Goal: Information Seeking & Learning: Learn about a topic

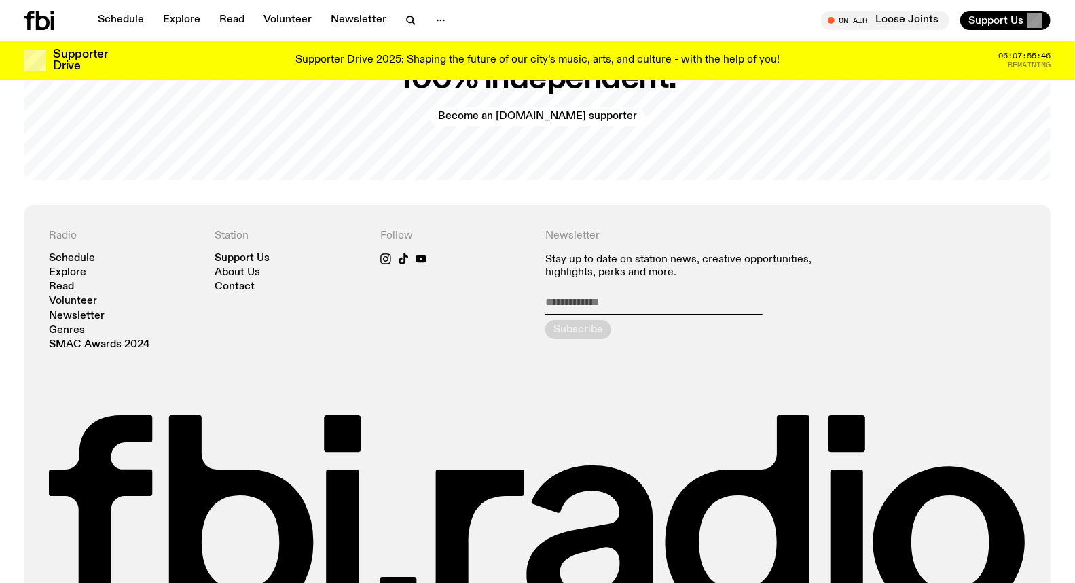
scroll to position [3056, 0]
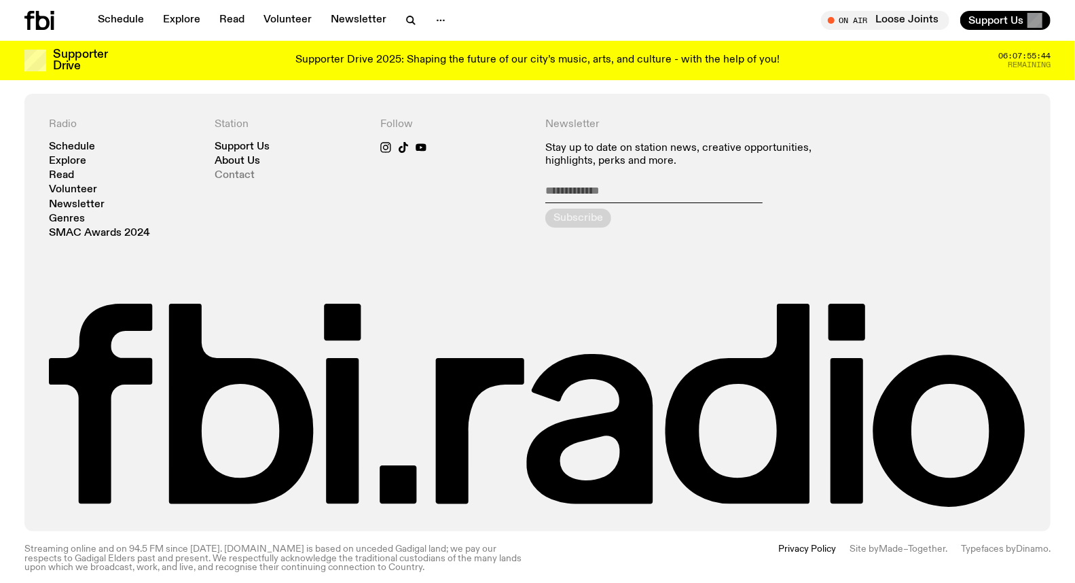
click at [240, 170] on link "Contact" at bounding box center [235, 175] width 40 height 10
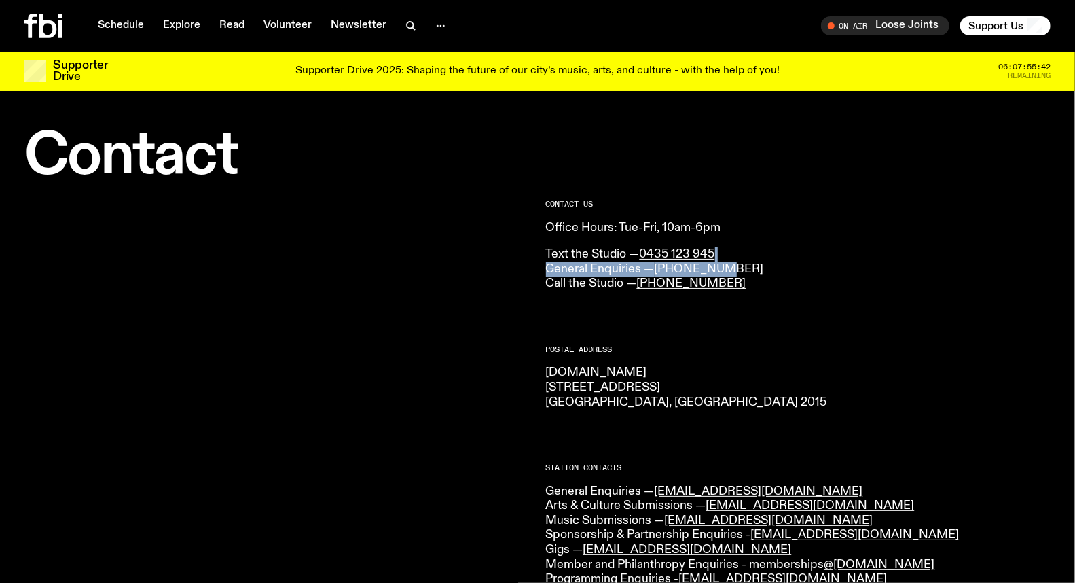
drag, startPoint x: 762, startPoint y: 259, endPoint x: 718, endPoint y: 270, distance: 46.3
click at [718, 270] on p "Text the Studio — 0435 123 945 General Enquiries — [PHONE_NUMBER] Call the Stud…" at bounding box center [798, 269] width 505 height 44
click at [781, 270] on p "Text the Studio — 0435 123 945 General Enquiries — [PHONE_NUMBER] Call the Stud…" at bounding box center [798, 269] width 505 height 44
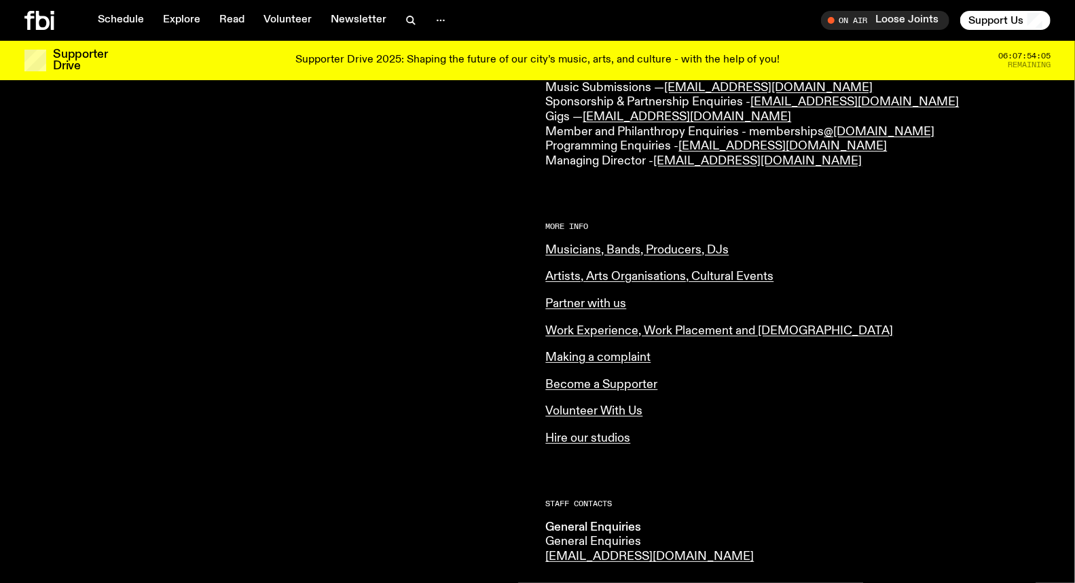
scroll to position [448, 0]
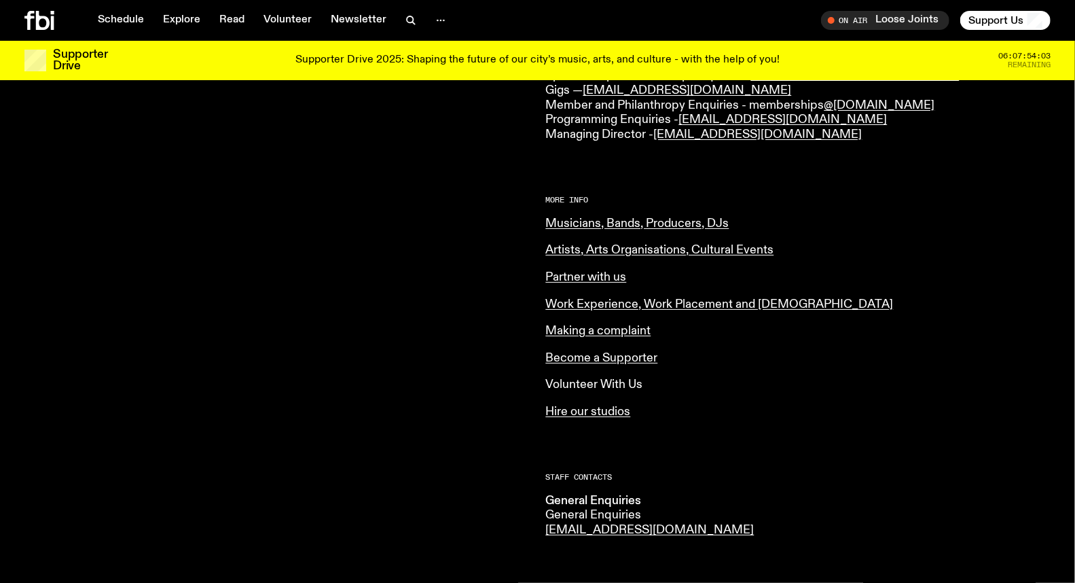
click at [612, 379] on link "Volunteer With Us" at bounding box center [594, 384] width 97 height 12
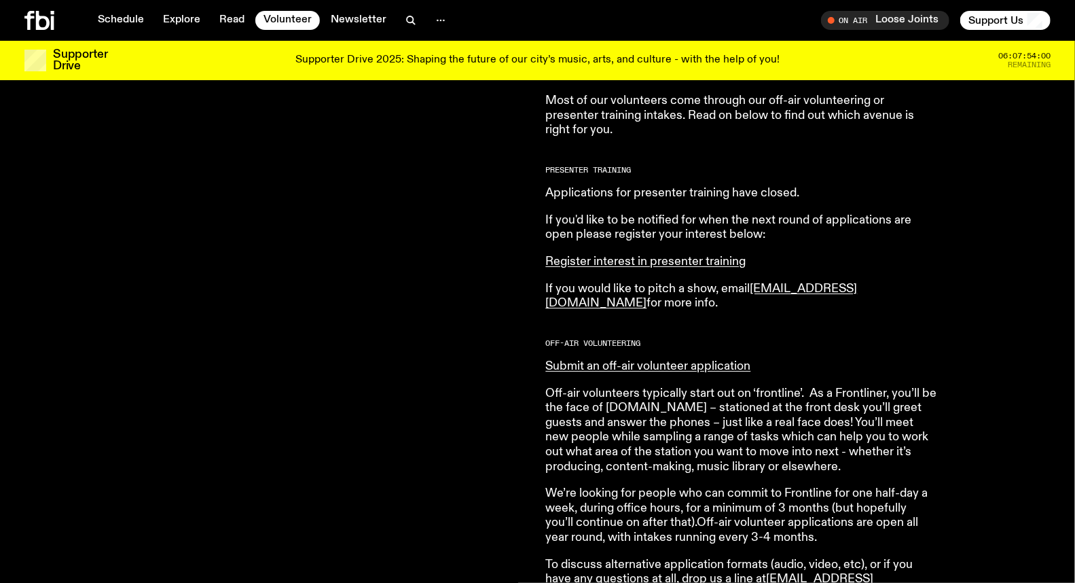
scroll to position [595, 0]
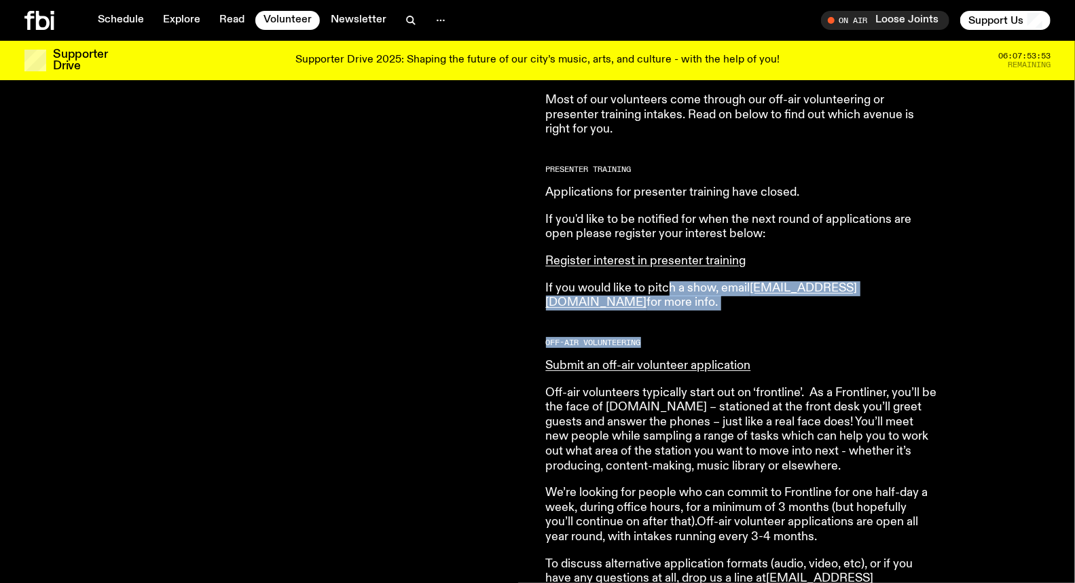
drag, startPoint x: 666, startPoint y: 282, endPoint x: 806, endPoint y: 344, distance: 152.9
click at [806, 344] on article "[DOMAIN_NAME] is made up of a bustling community of passionate and dedicated vo…" at bounding box center [741, 398] width 391 height 871
click at [806, 340] on h2 "Off-Air Volunteering" at bounding box center [741, 342] width 391 height 7
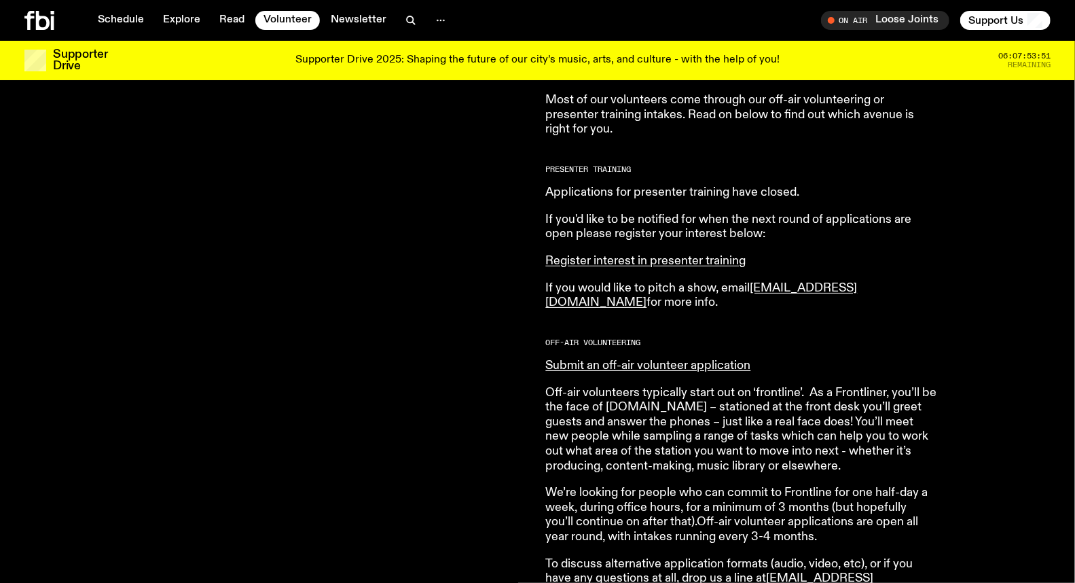
click at [618, 295] on p "If you would like to pitch a show, email programs@fbiradio.com for more info." at bounding box center [741, 295] width 391 height 29
click at [616, 289] on p "If you would like to pitch a show, email programs@fbiradio.com for more info." at bounding box center [741, 295] width 391 height 29
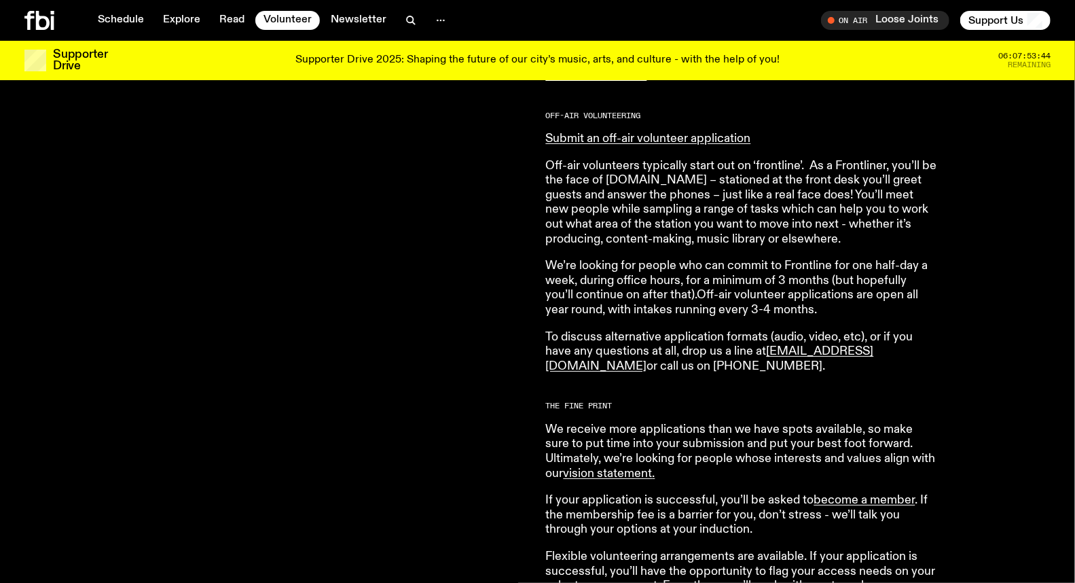
scroll to position [973, 0]
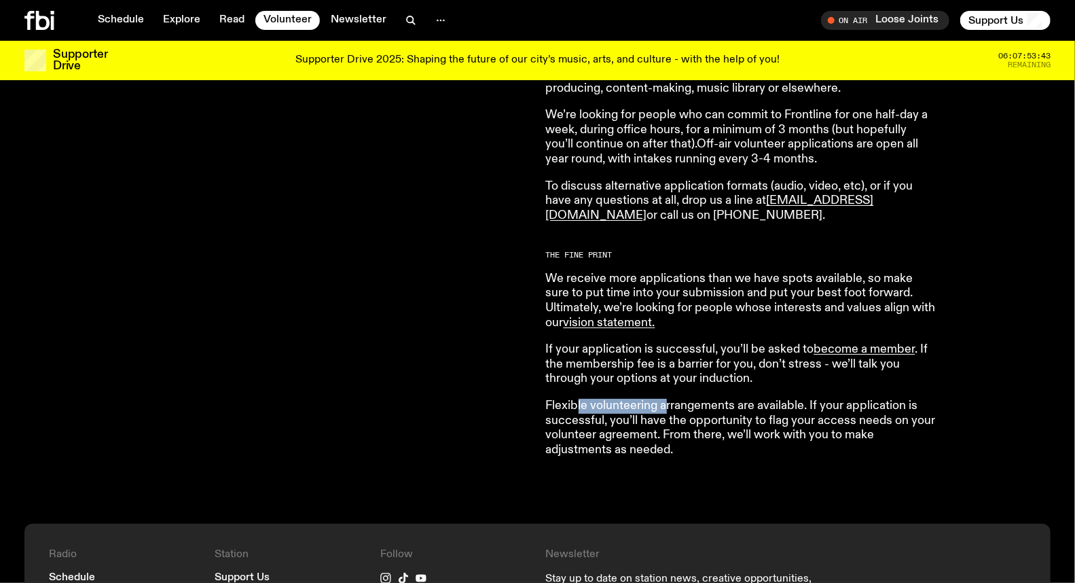
drag, startPoint x: 577, startPoint y: 392, endPoint x: 667, endPoint y: 399, distance: 89.8
click at [667, 399] on article "fbi.radio is made up of a bustling community of passionate and dedicated volunt…" at bounding box center [741, 21] width 391 height 871
click at [667, 399] on p "Flexible volunteering arrangements are available. If your application is succes…" at bounding box center [741, 428] width 391 height 58
drag, startPoint x: 667, startPoint y: 399, endPoint x: 627, endPoint y: 399, distance: 40.1
click at [657, 399] on p "Flexible volunteering arrangements are available. If your application is succes…" at bounding box center [741, 428] width 391 height 58
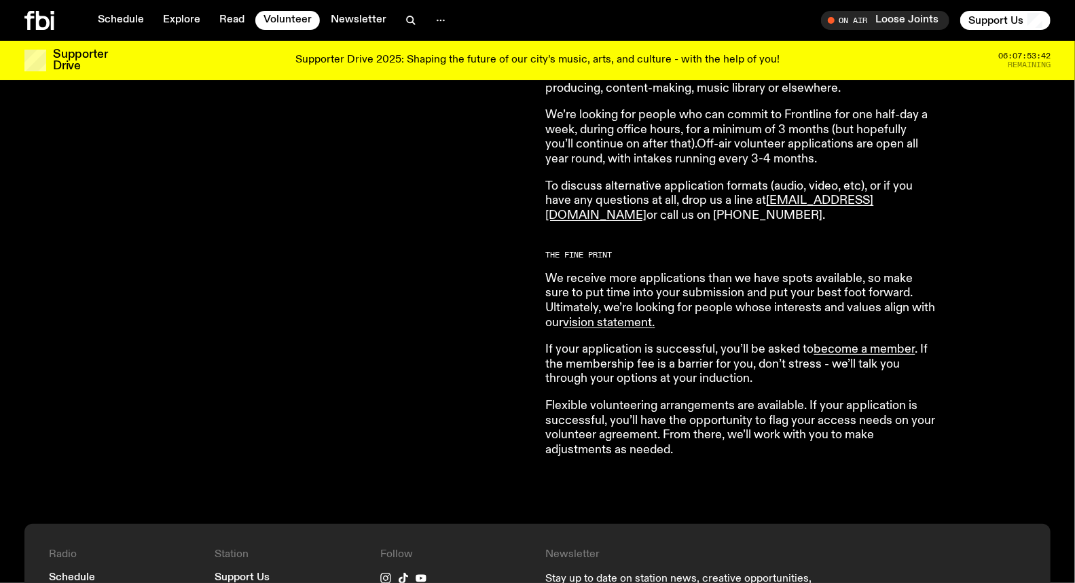
click at [621, 399] on p "Flexible volunteering arrangements are available. If your application is succes…" at bounding box center [741, 428] width 391 height 58
click at [558, 399] on p "Flexible volunteering arrangements are available. If your application is succes…" at bounding box center [741, 428] width 391 height 58
drag, startPoint x: 557, startPoint y: 372, endPoint x: 682, endPoint y: 372, distance: 124.9
click at [682, 372] on p "If your application is successful, you’ll be asked to become a member . If the …" at bounding box center [741, 364] width 391 height 44
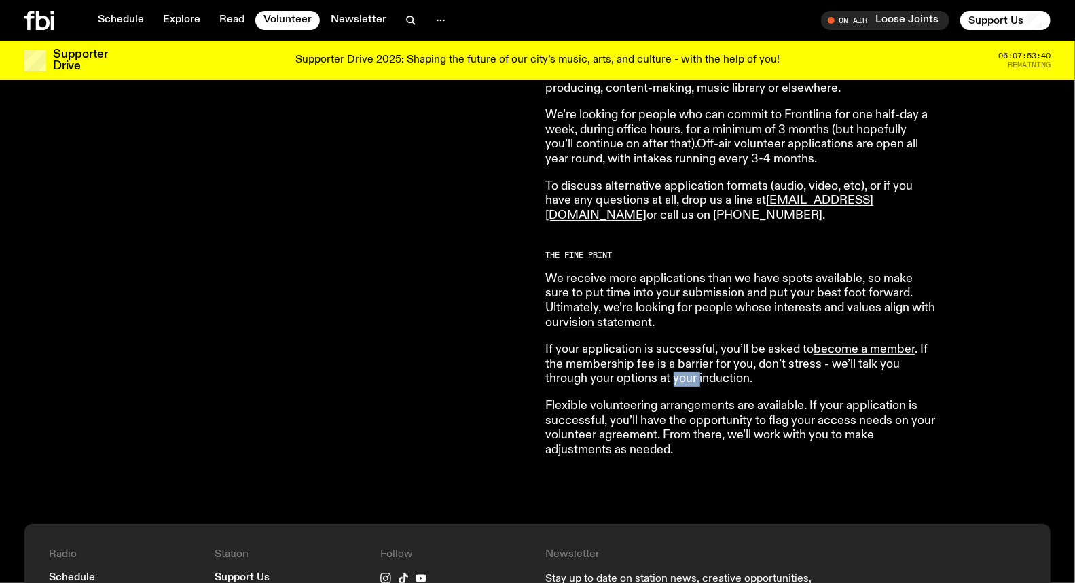
click at [682, 372] on p "If your application is successful, you’ll be asked to become a member . If the …" at bounding box center [741, 364] width 391 height 44
click at [614, 372] on p "If your application is successful, you’ll be asked to become a member . If the …" at bounding box center [741, 364] width 391 height 44
click at [578, 374] on p "If your application is successful, you’ll be asked to become a member . If the …" at bounding box center [741, 364] width 391 height 44
drag, startPoint x: 553, startPoint y: 374, endPoint x: 629, endPoint y: 374, distance: 76.0
click at [629, 374] on p "If your application is successful, you’ll be asked to become a member . If the …" at bounding box center [741, 364] width 391 height 44
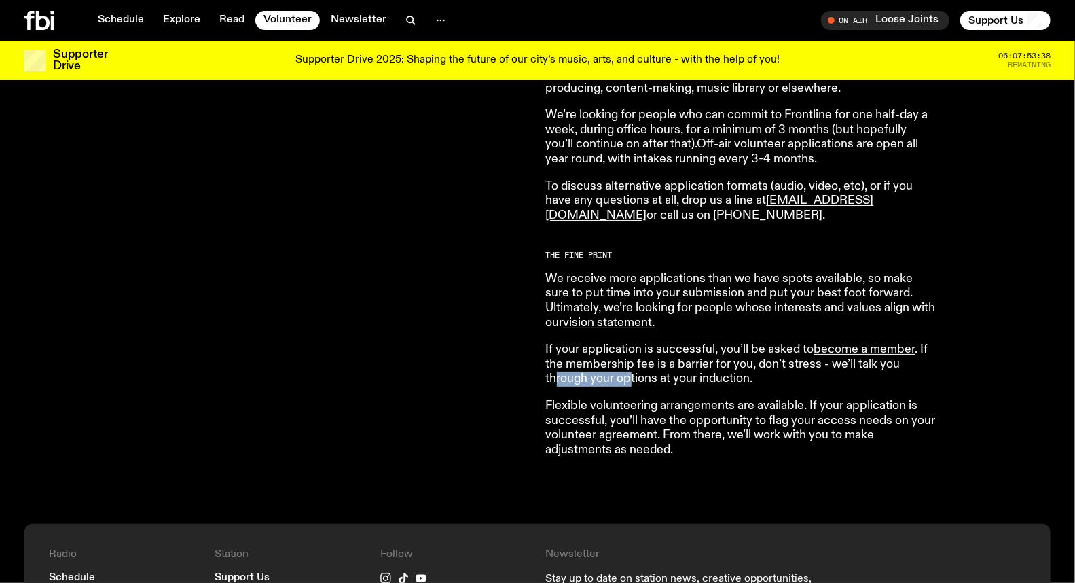
click at [629, 374] on p "If your application is successful, you’ll be asked to become a member . If the …" at bounding box center [741, 364] width 391 height 44
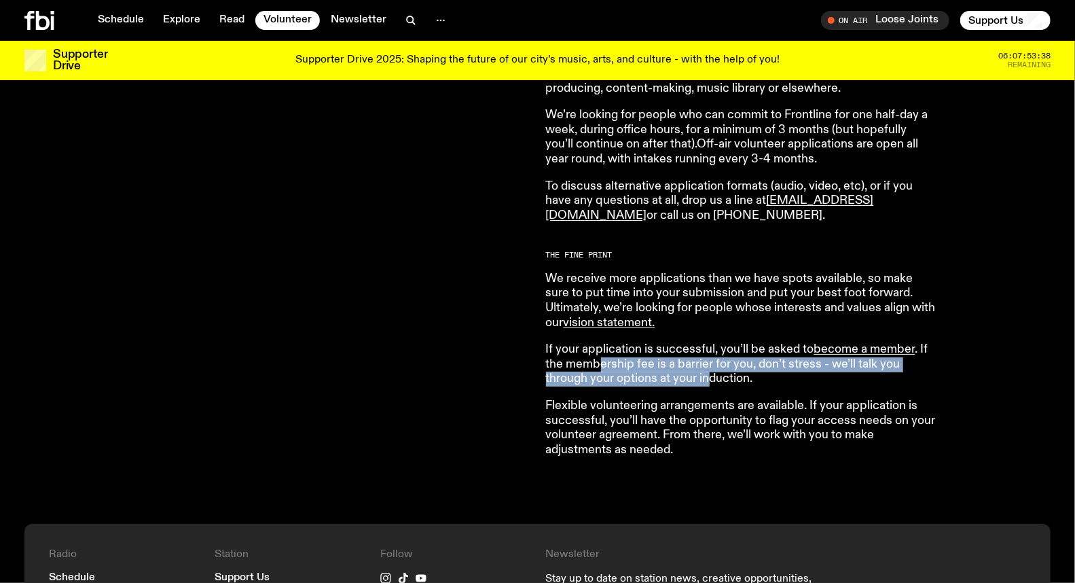
drag, startPoint x: 602, startPoint y: 369, endPoint x: 708, endPoint y: 382, distance: 107.3
click at [708, 382] on p "If your application is successful, you’ll be asked to become a member . If the …" at bounding box center [741, 364] width 391 height 44
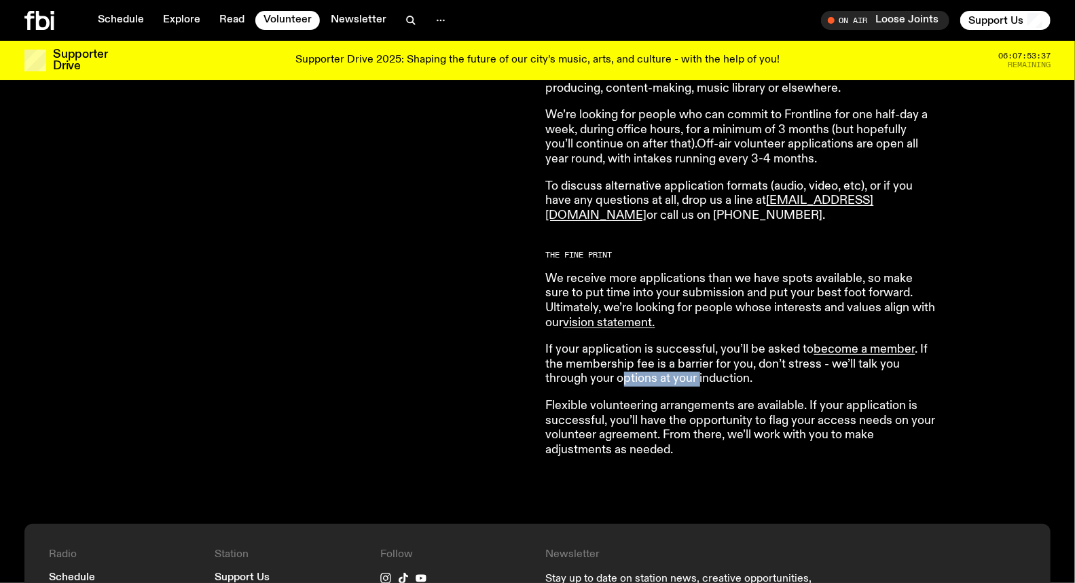
drag, startPoint x: 625, startPoint y: 372, endPoint x: 700, endPoint y: 372, distance: 75.4
click at [700, 372] on p "If your application is successful, you’ll be asked to become a member . If the …" at bounding box center [741, 364] width 391 height 44
drag, startPoint x: 700, startPoint y: 372, endPoint x: 592, endPoint y: 372, distance: 108.0
click at [592, 372] on p "If your application is successful, you’ll be asked to become a member . If the …" at bounding box center [741, 364] width 391 height 44
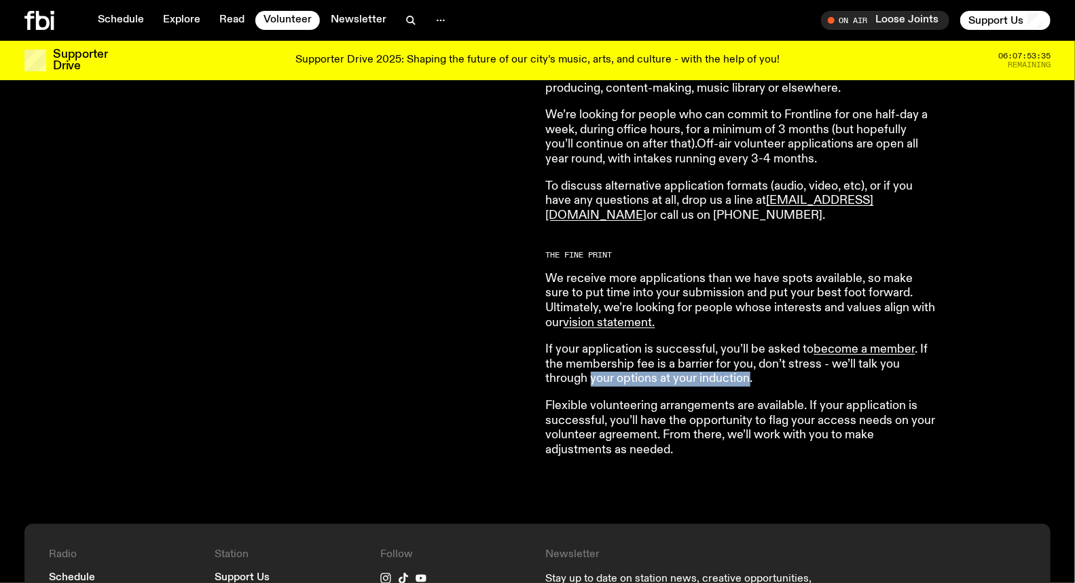
click at [592, 372] on p "If your application is successful, you’ll be asked to become a member . If the …" at bounding box center [741, 364] width 391 height 44
drag, startPoint x: 592, startPoint y: 372, endPoint x: 606, endPoint y: 372, distance: 13.6
click at [595, 372] on p "If your application is successful, you’ll be asked to become a member . If the …" at bounding box center [741, 364] width 391 height 44
click at [620, 372] on p "If your application is successful, you’ll be asked to become a member . If the …" at bounding box center [741, 364] width 391 height 44
click at [638, 372] on p "If your application is successful, you’ll be asked to become a member . If the …" at bounding box center [741, 364] width 391 height 44
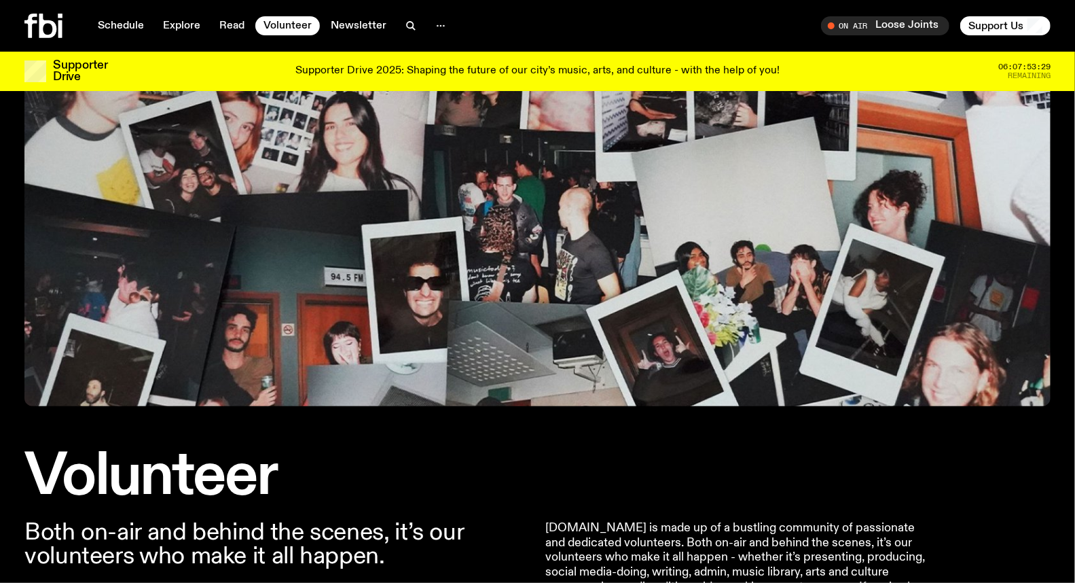
scroll to position [0, 0]
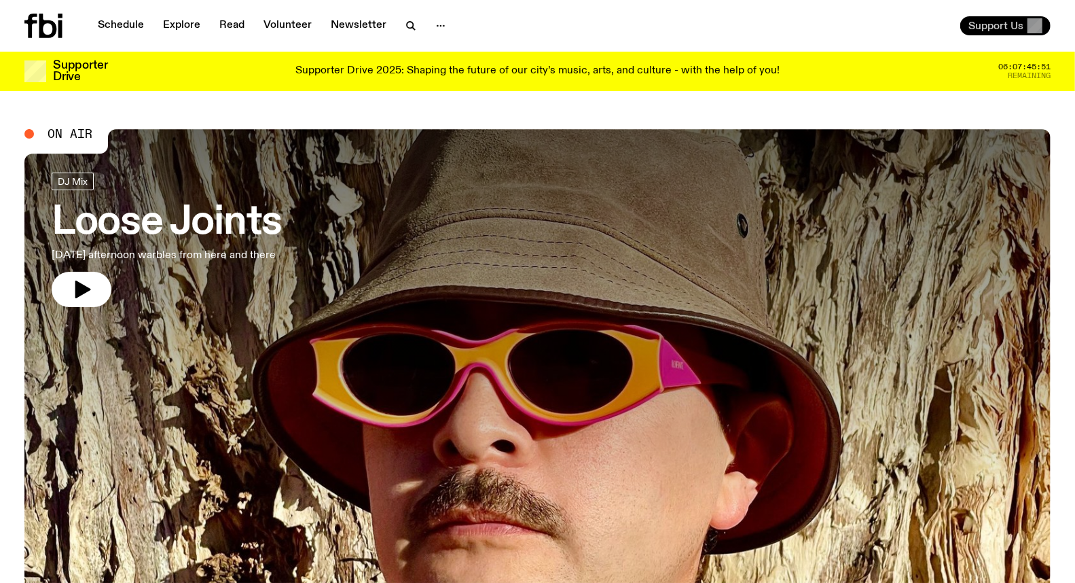
click at [998, 26] on span "Support Us" at bounding box center [995, 26] width 55 height 12
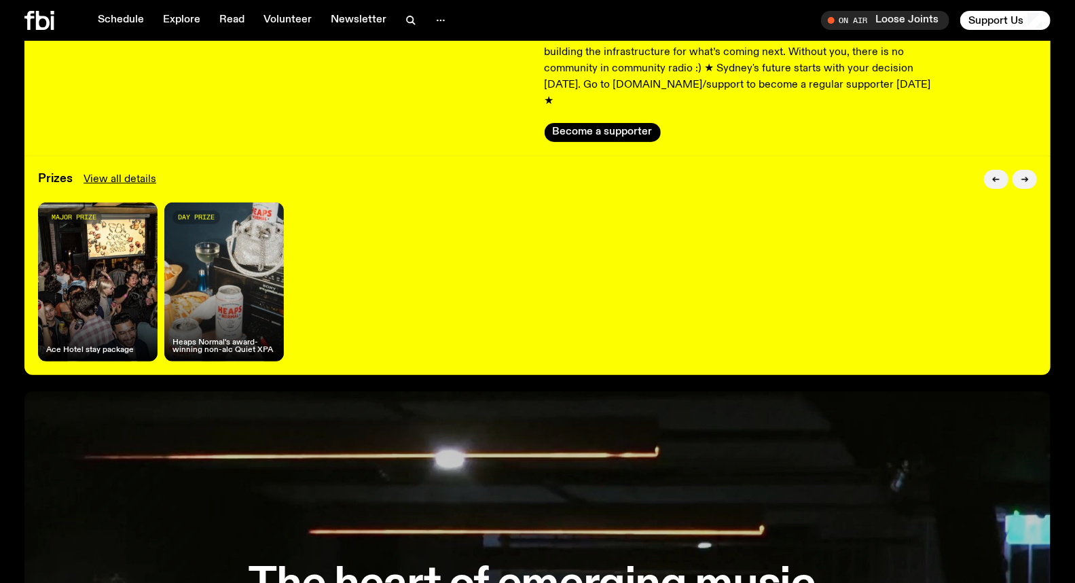
scroll to position [218, 0]
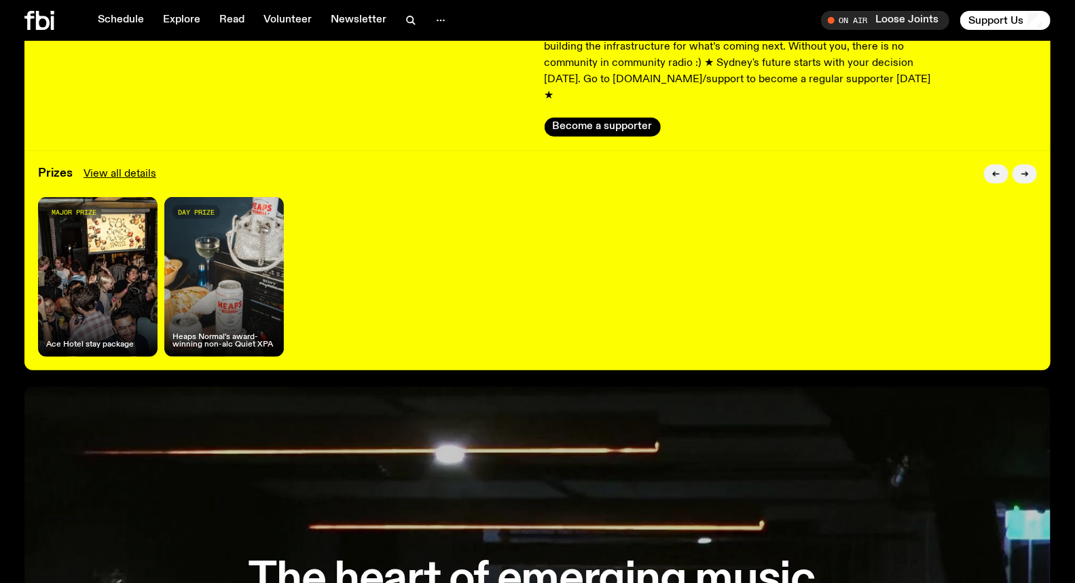
click at [232, 223] on div "day prize Heaps Normal's award-winning non-alc Quiet XPA" at bounding box center [223, 277] width 119 height 160
click at [204, 208] on span "day prize" at bounding box center [196, 211] width 37 height 7
click at [905, 21] on span "Tune in live" at bounding box center [889, 20] width 107 height 10
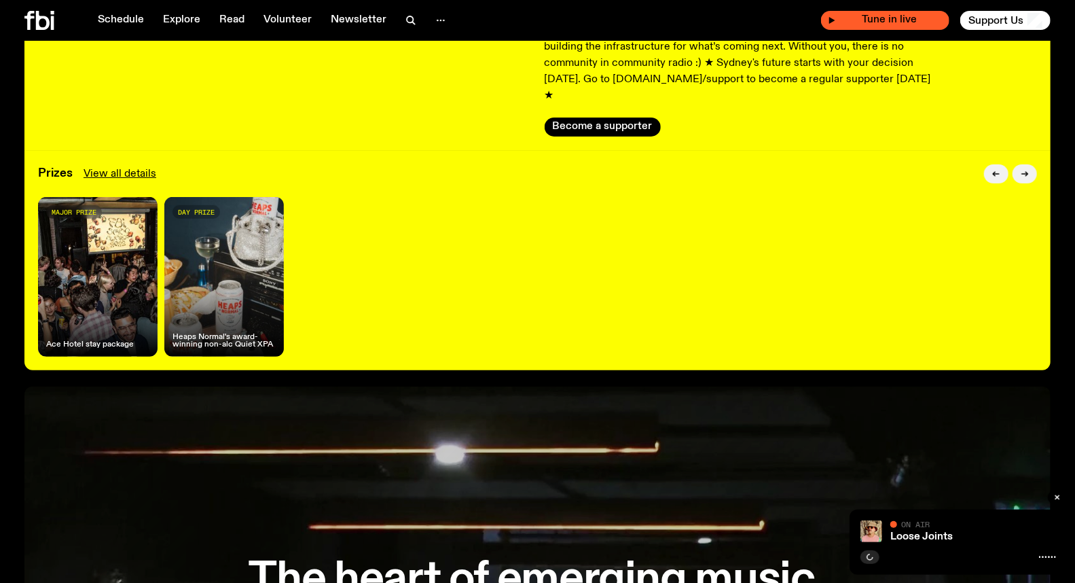
click at [919, 21] on span "Tune in live" at bounding box center [889, 20] width 107 height 10
click at [919, 534] on link "Loose Joints" at bounding box center [921, 536] width 62 height 11
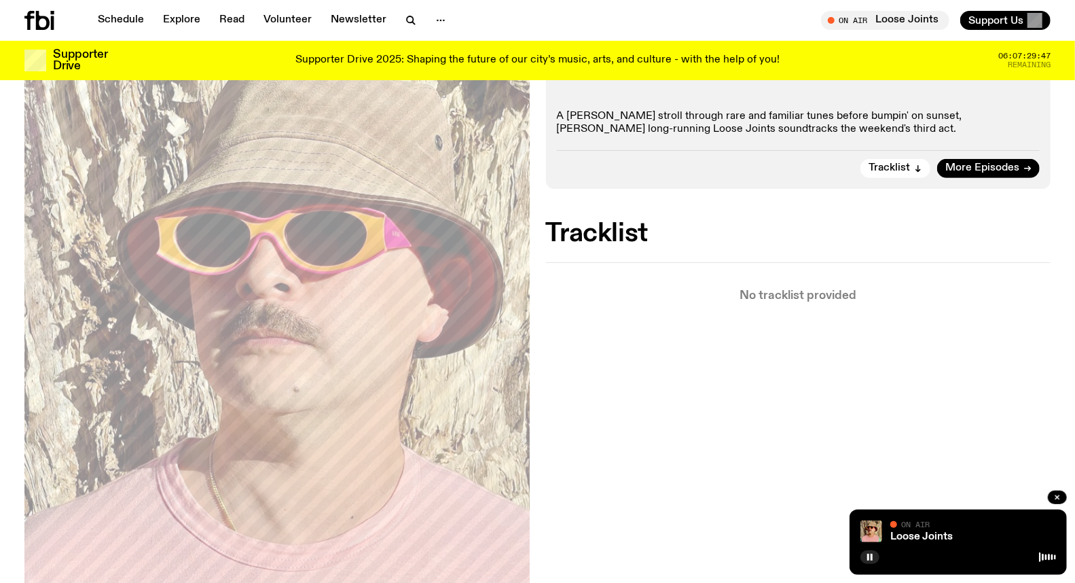
scroll to position [223, 0]
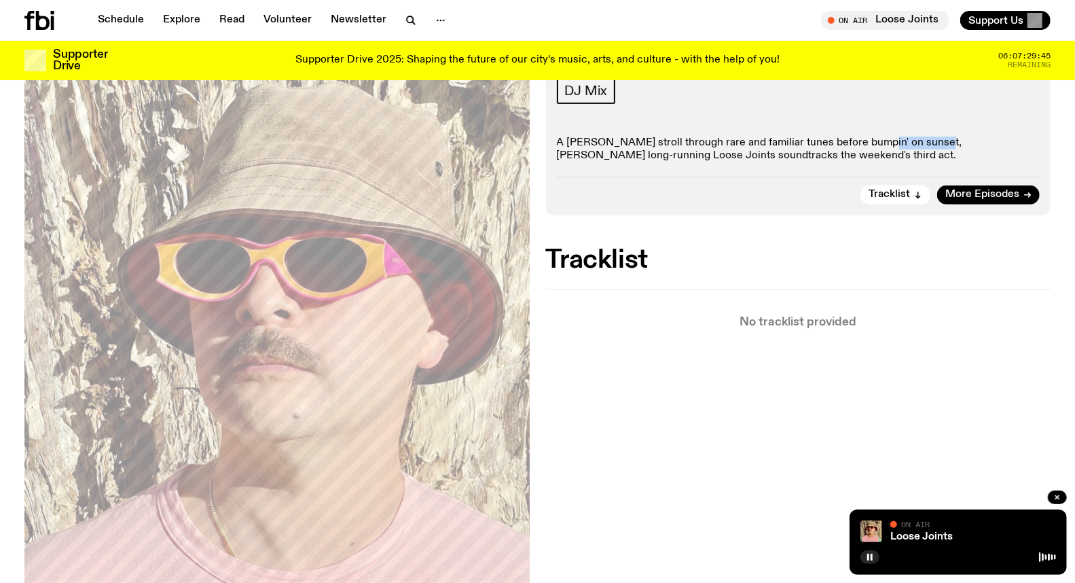
drag, startPoint x: 870, startPoint y: 143, endPoint x: 925, endPoint y: 144, distance: 55.7
click at [925, 144] on p "A moody stroll through rare and familiar tunes before bumpin' on sunset, Tyson …" at bounding box center [798, 149] width 483 height 26
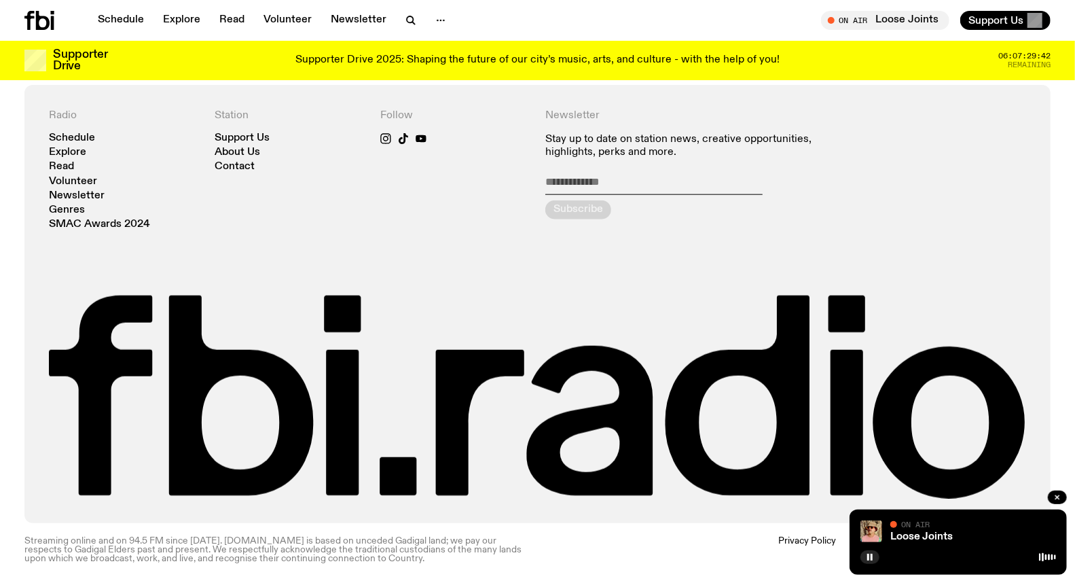
scroll to position [919, 0]
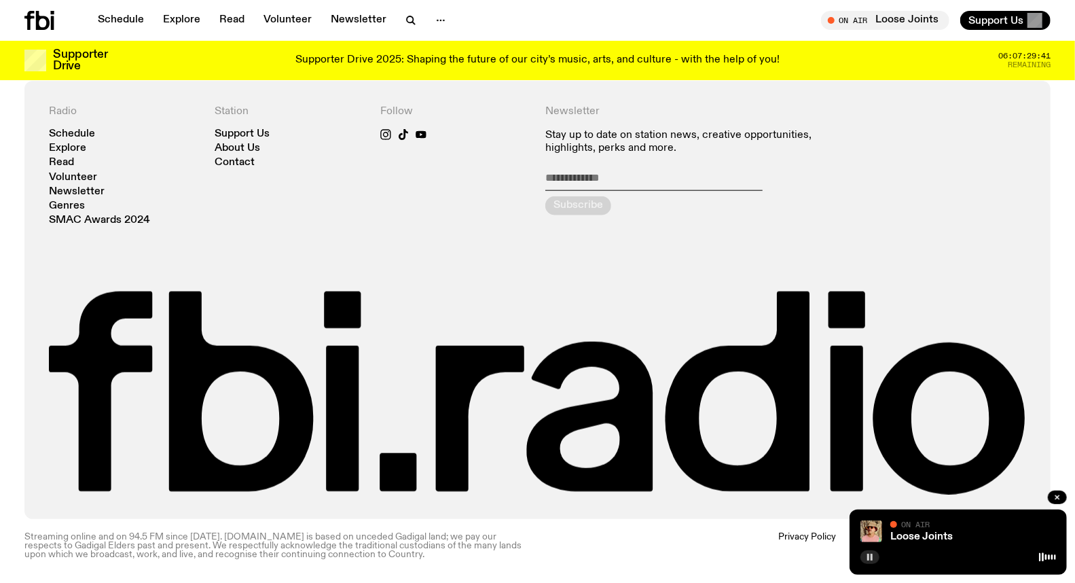
click at [874, 553] on button "button" at bounding box center [869, 557] width 19 height 14
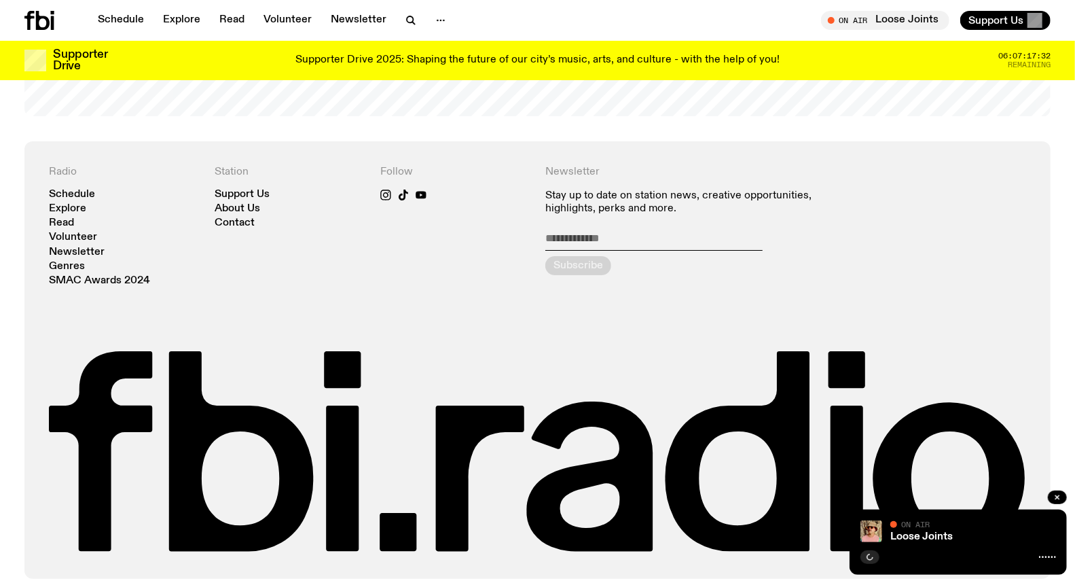
scroll to position [3056, 0]
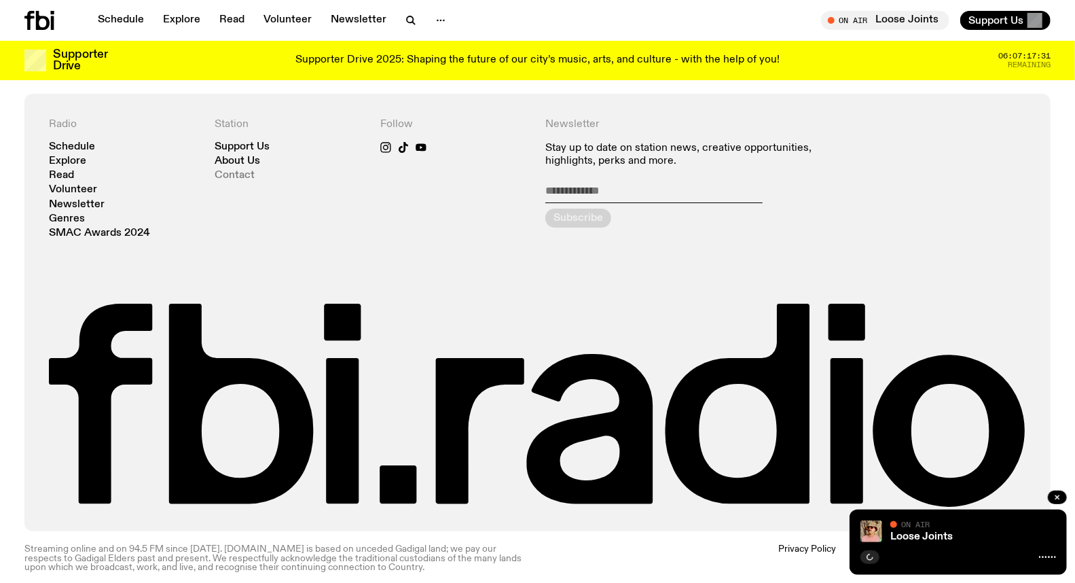
click at [234, 170] on link "Contact" at bounding box center [235, 175] width 40 height 10
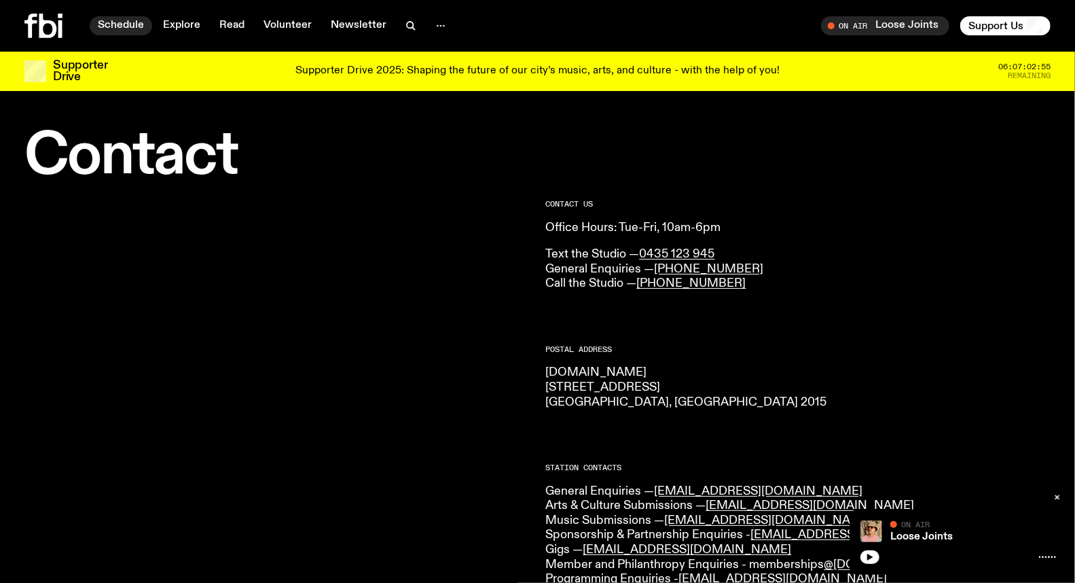
click at [132, 23] on link "Schedule" at bounding box center [121, 25] width 62 height 19
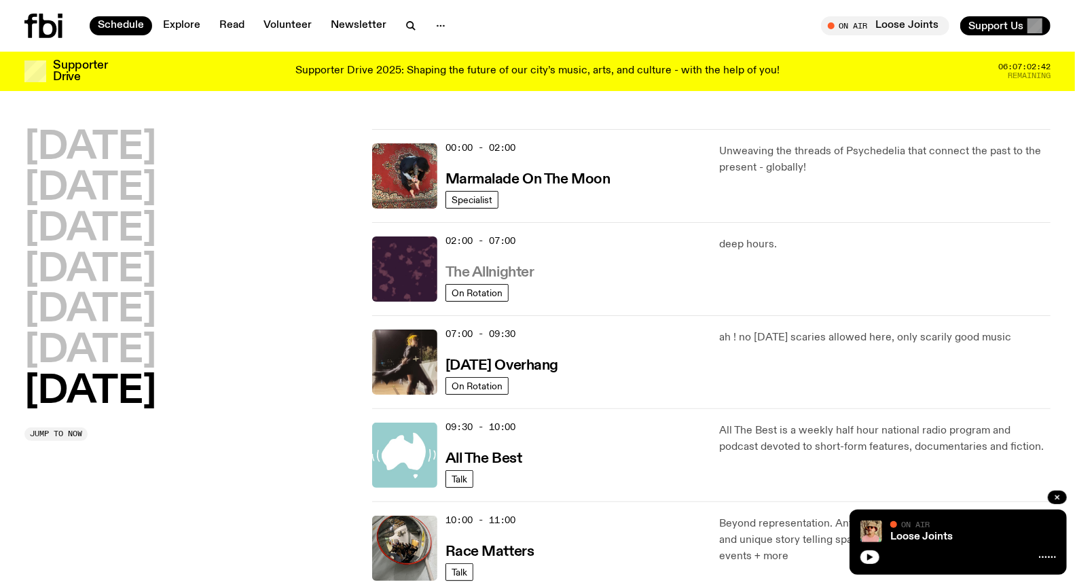
click at [450, 272] on h3 "The Allnighter" at bounding box center [489, 272] width 89 height 14
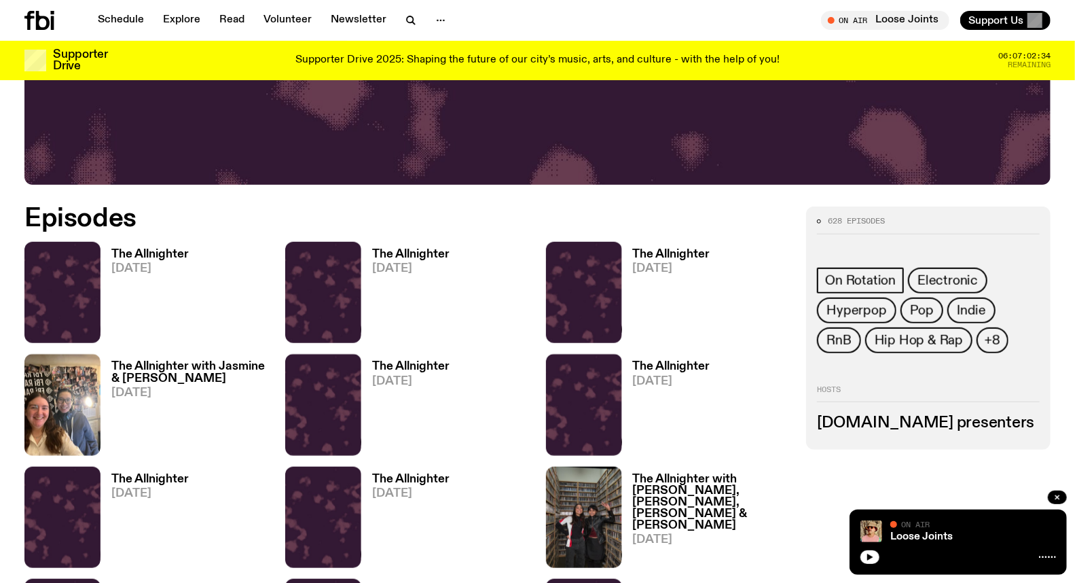
scroll to position [595, 0]
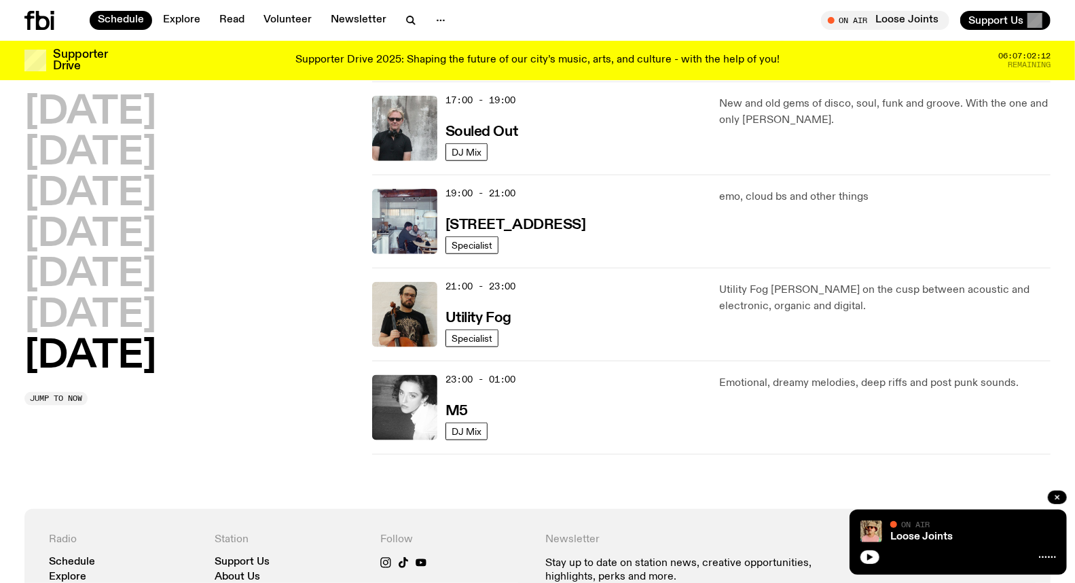
scroll to position [900, 0]
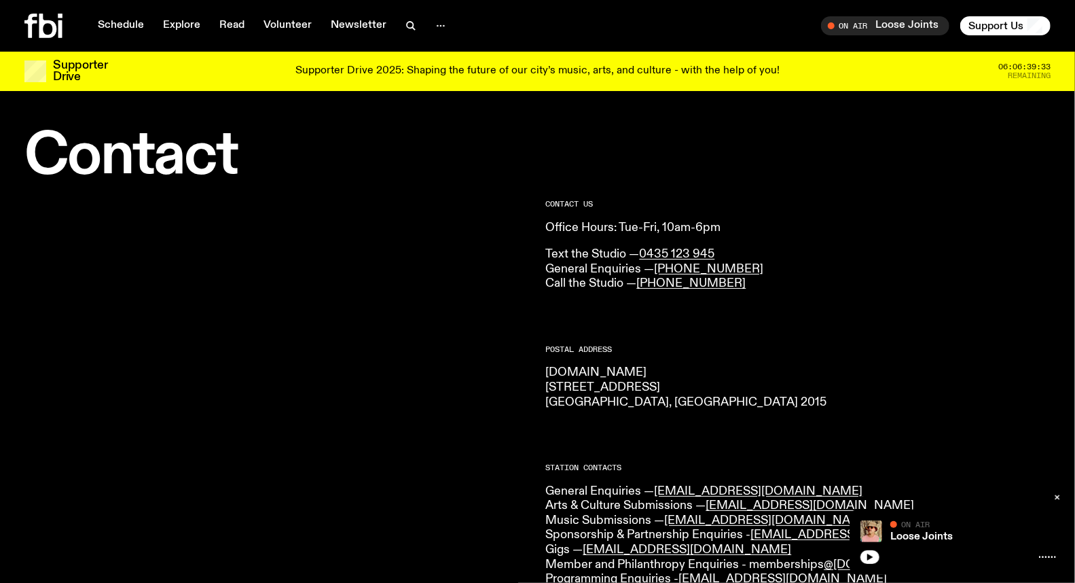
drag, startPoint x: 792, startPoint y: 126, endPoint x: 344, endPoint y: 182, distance: 451.6
click at [344, 182] on h1 "Contact" at bounding box center [276, 156] width 505 height 55
drag, startPoint x: 804, startPoint y: 143, endPoint x: 752, endPoint y: 140, distance: 51.7
drag, startPoint x: 752, startPoint y: 140, endPoint x: 636, endPoint y: 225, distance: 144.2
drag, startPoint x: 636, startPoint y: 225, endPoint x: 693, endPoint y: 225, distance: 56.4
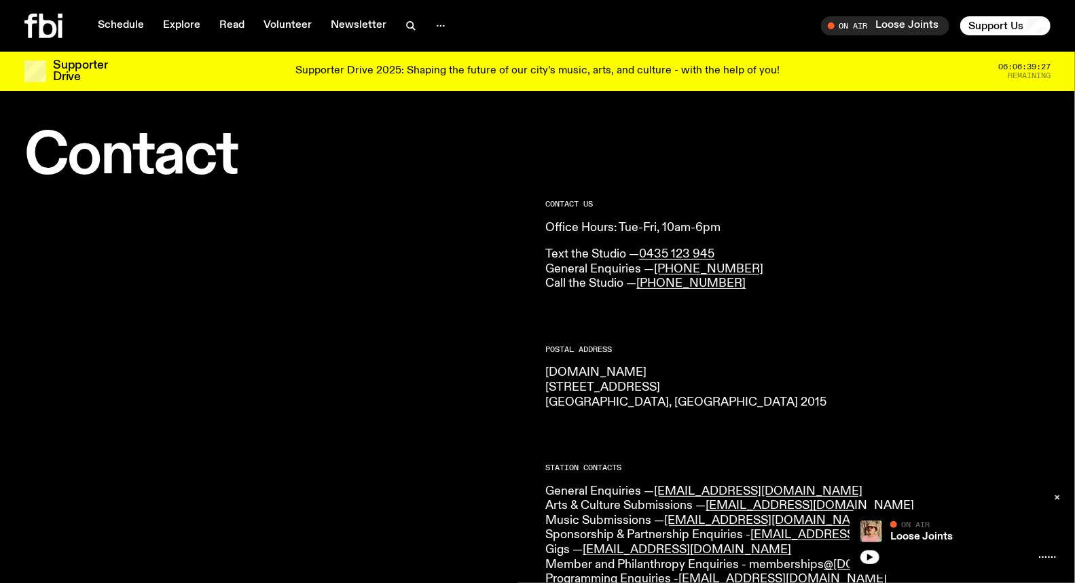
drag, startPoint x: 693, startPoint y: 225, endPoint x: 670, endPoint y: 223, distance: 22.6
drag, startPoint x: 670, startPoint y: 223, endPoint x: 654, endPoint y: 216, distance: 17.7
click at [654, 216] on div "CONTACT US Office Hours: Tue-Fri, 10am-6pm Text the Studio — 0435 123 945 Gener…" at bounding box center [798, 245] width 505 height 91
drag, startPoint x: 632, startPoint y: 223, endPoint x: 687, endPoint y: 225, distance: 55.0
click at [687, 225] on p "Office Hours: Tue-Fri, 10am-6pm" at bounding box center [798, 228] width 505 height 15
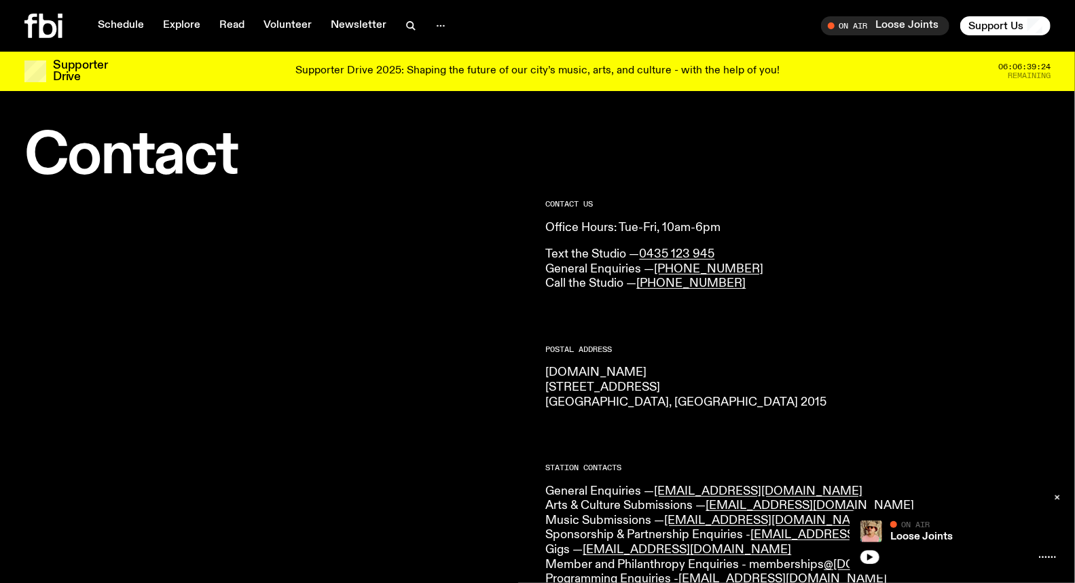
drag, startPoint x: 673, startPoint y: 229, endPoint x: 812, endPoint y: 180, distance: 147.5
click at [812, 180] on div "Contact" at bounding box center [537, 156] width 1075 height 55
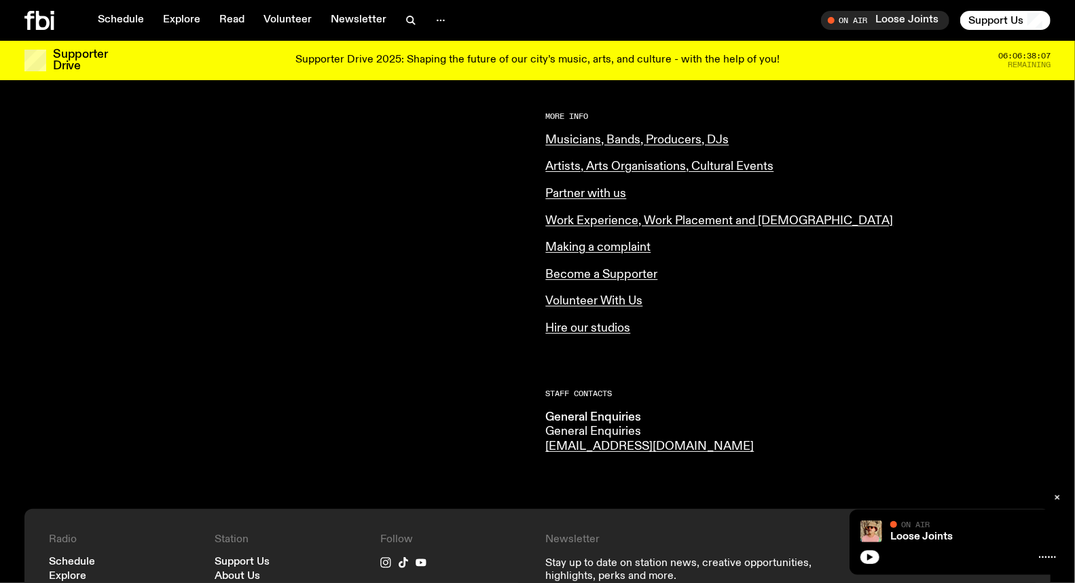
scroll to position [528, 0]
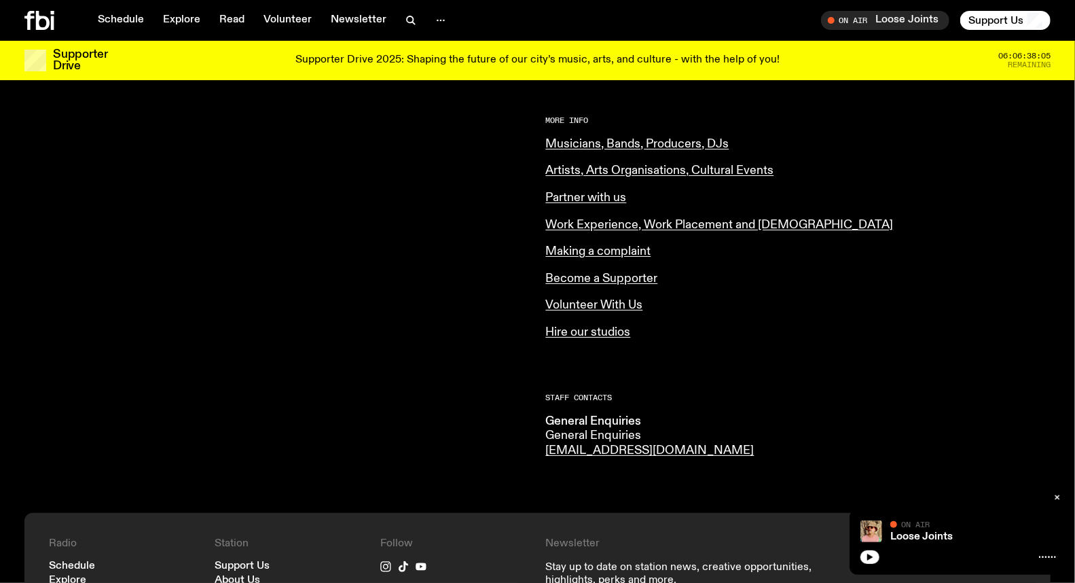
click at [684, 268] on div "More Info Musicians, Bands, Producers, DJs Artists, Arts Organisations, Cultura…" at bounding box center [798, 228] width 505 height 223
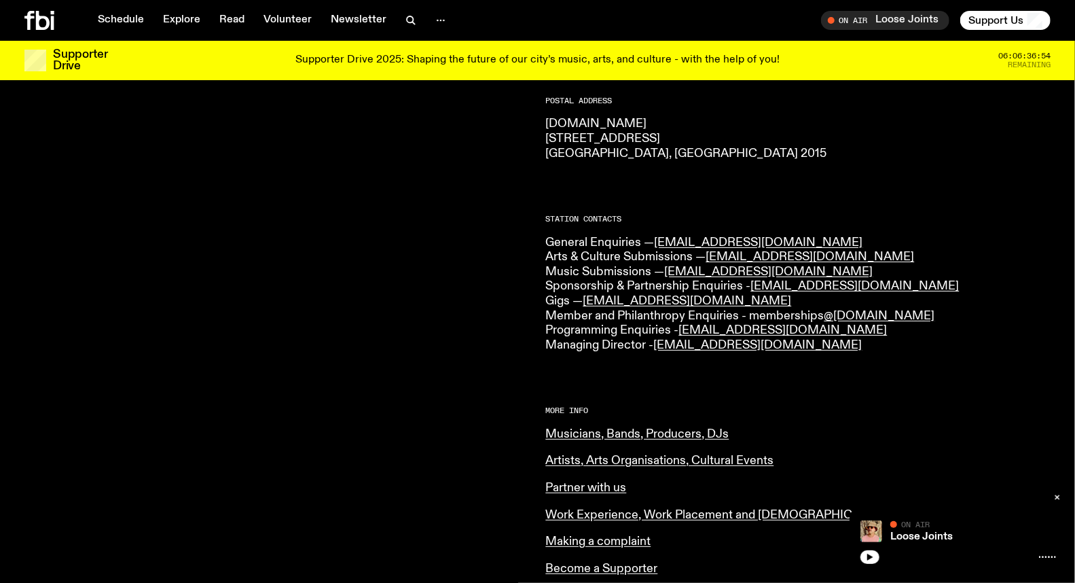
scroll to position [151, 0]
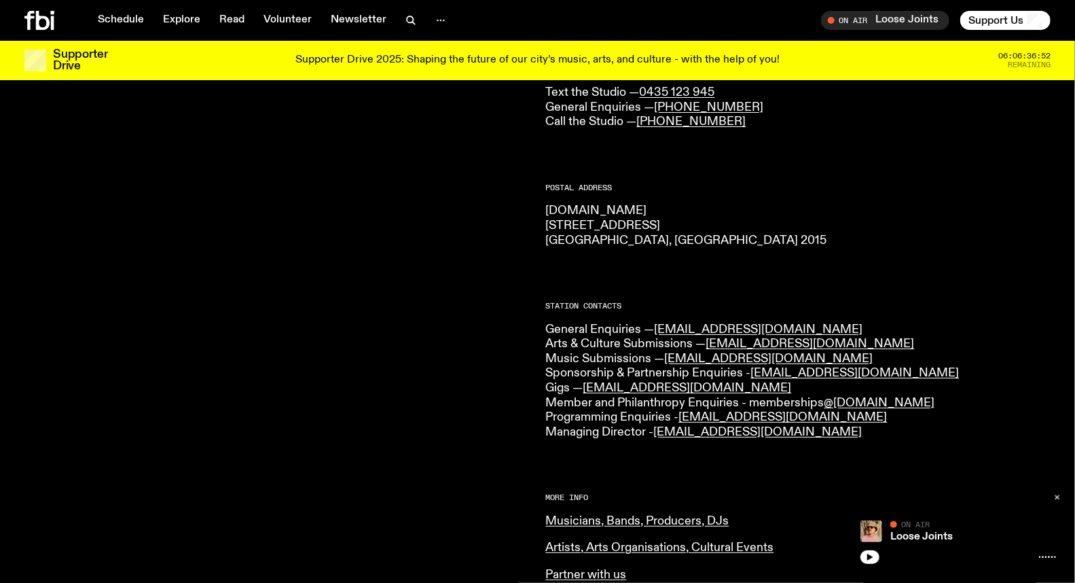
click at [1057, 492] on button "button" at bounding box center [1057, 497] width 19 height 14
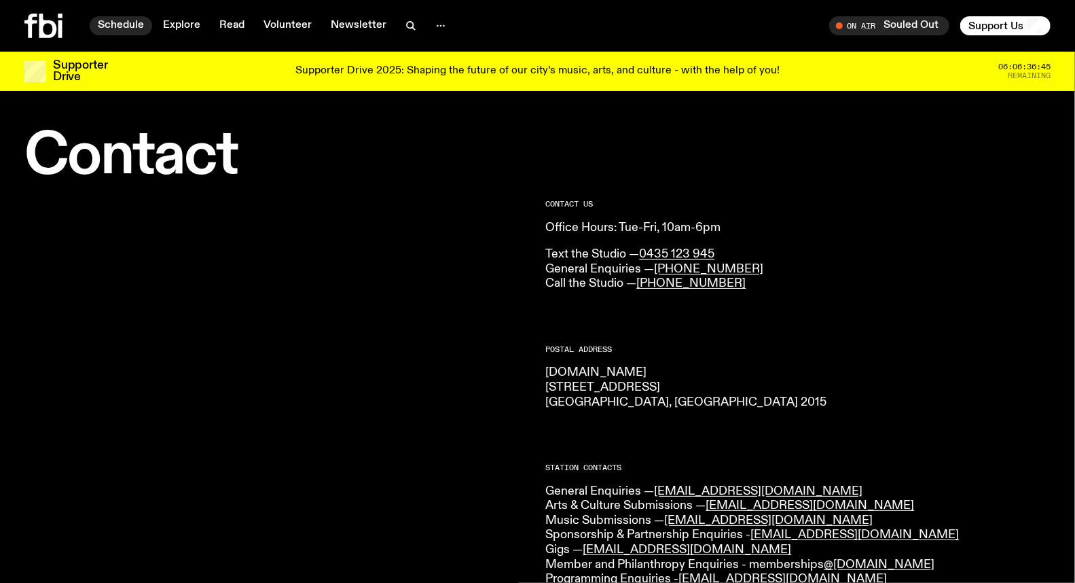
click at [123, 23] on link "Schedule" at bounding box center [121, 25] width 62 height 19
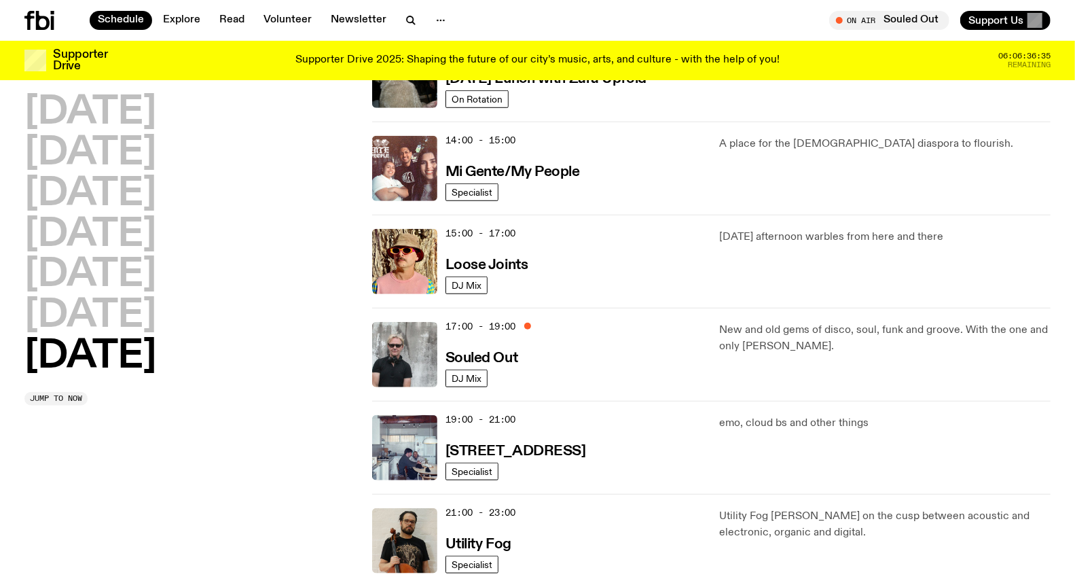
scroll to position [674, 0]
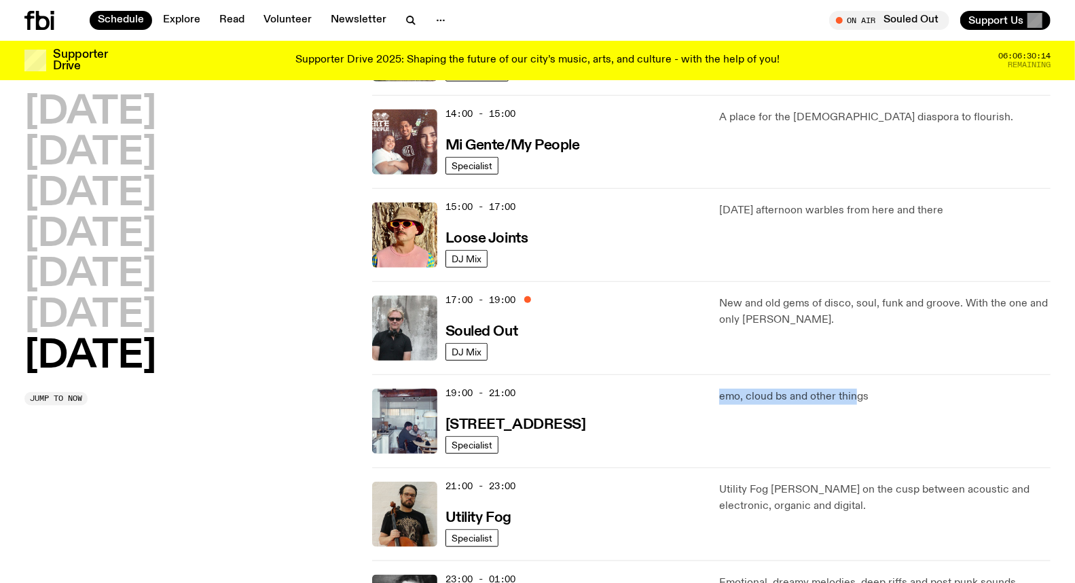
drag, startPoint x: 720, startPoint y: 395, endPoint x: 853, endPoint y: 397, distance: 133.1
click at [853, 397] on p "emo, cloud bs and other things" at bounding box center [884, 396] width 331 height 16
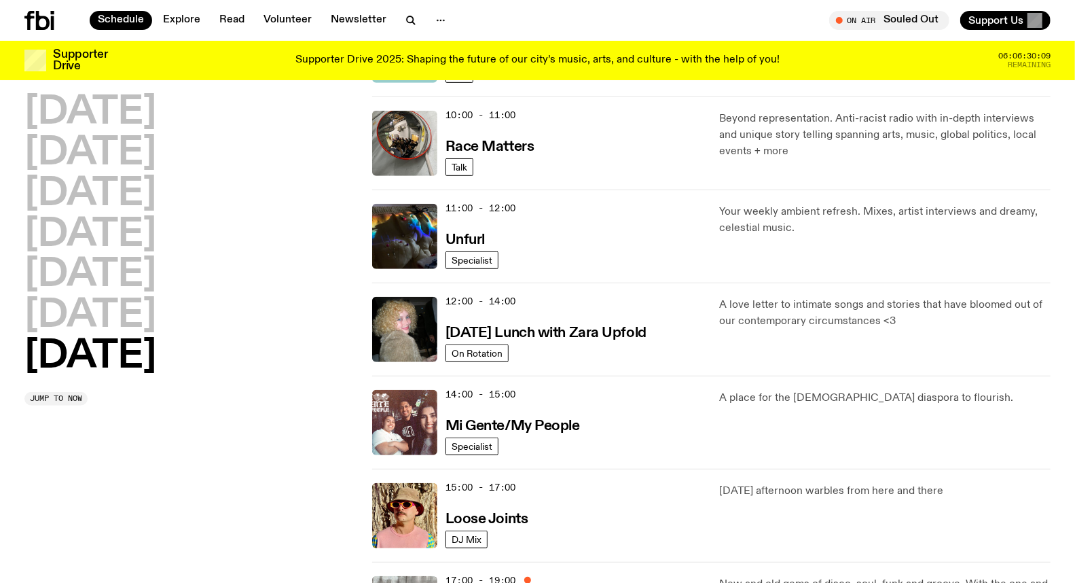
scroll to position [372, 0]
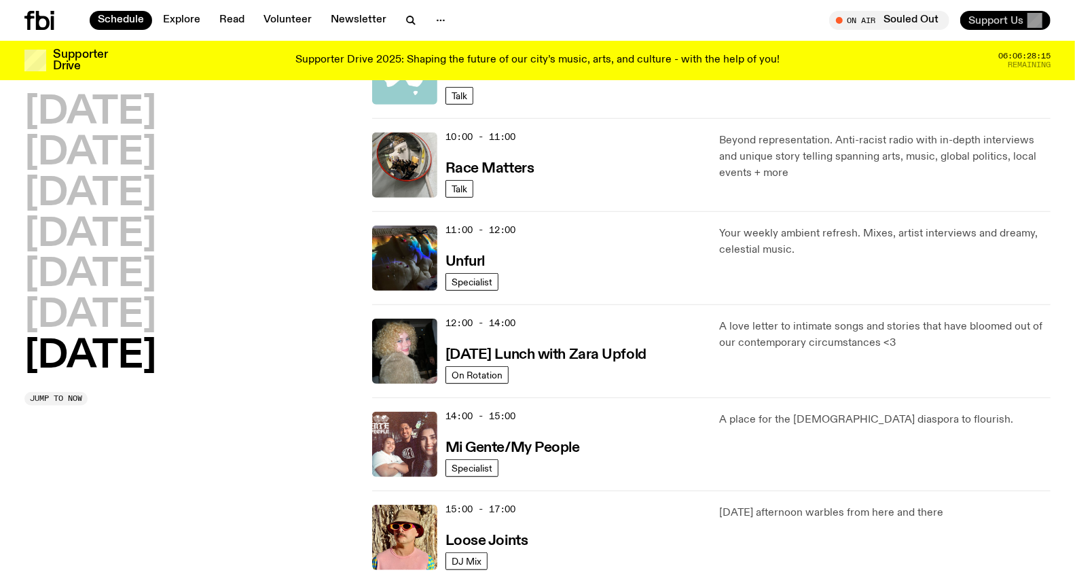
click at [984, 23] on span "Support Us" at bounding box center [995, 20] width 55 height 12
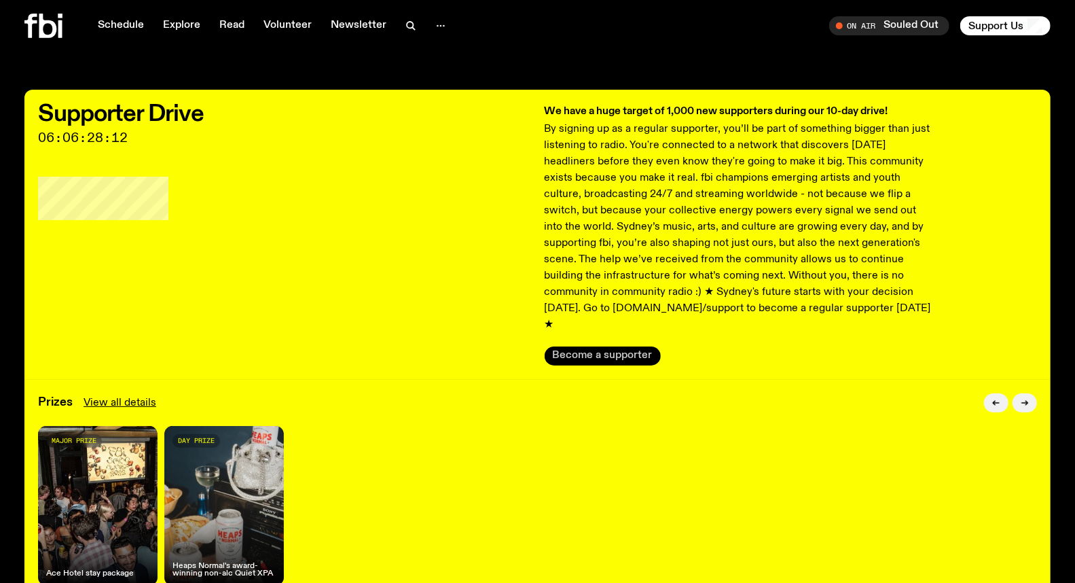
click at [600, 346] on button "Become a supporter" at bounding box center [603, 355] width 116 height 19
click at [895, 26] on span "Tune in live" at bounding box center [893, 25] width 98 height 10
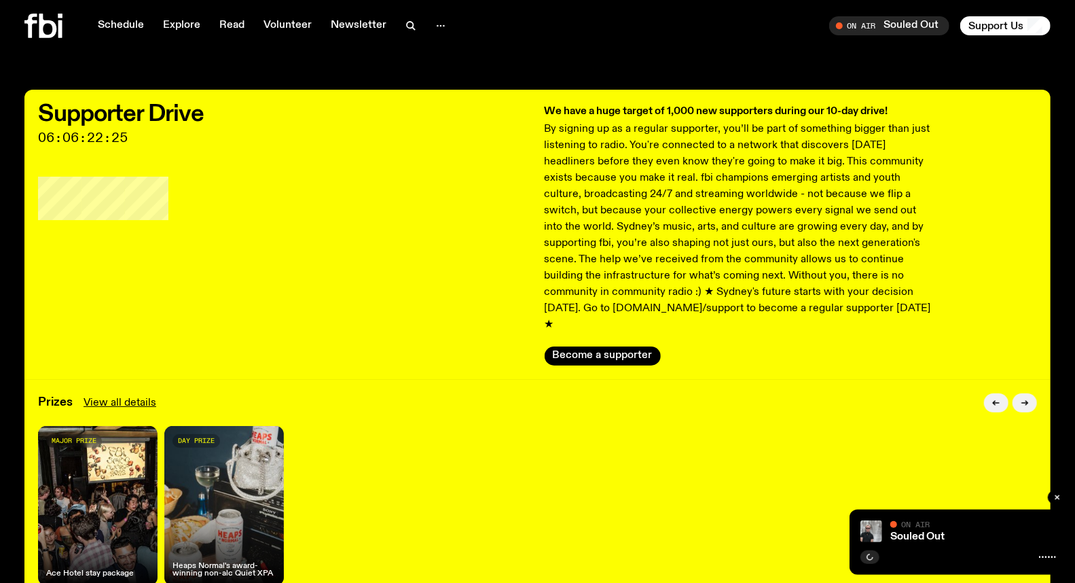
click at [935, 530] on div "On Air" at bounding box center [973, 525] width 166 height 10
click at [922, 534] on link "Souled Out" at bounding box center [917, 536] width 54 height 11
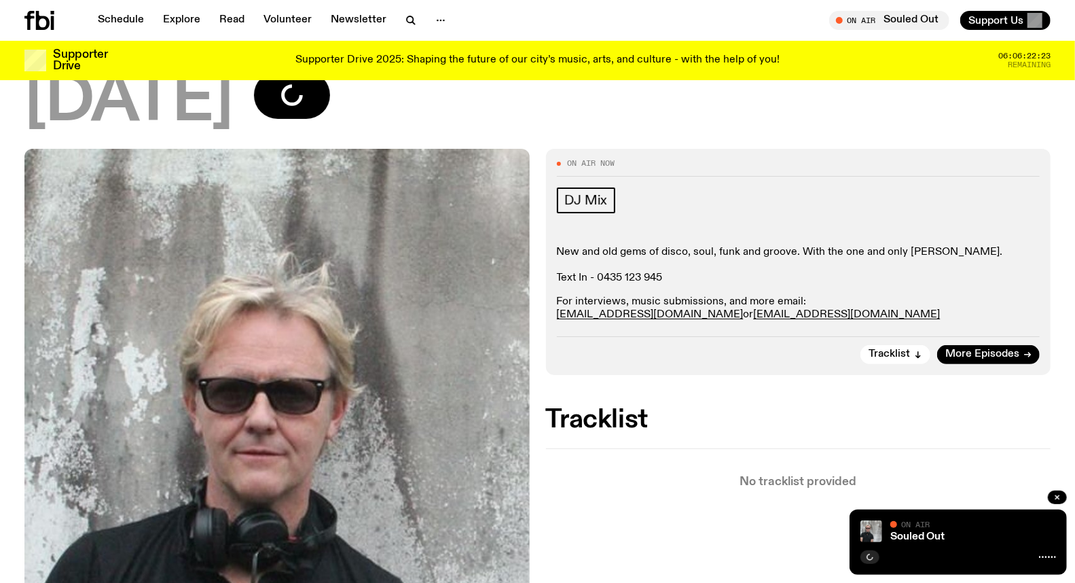
scroll to position [151, 0]
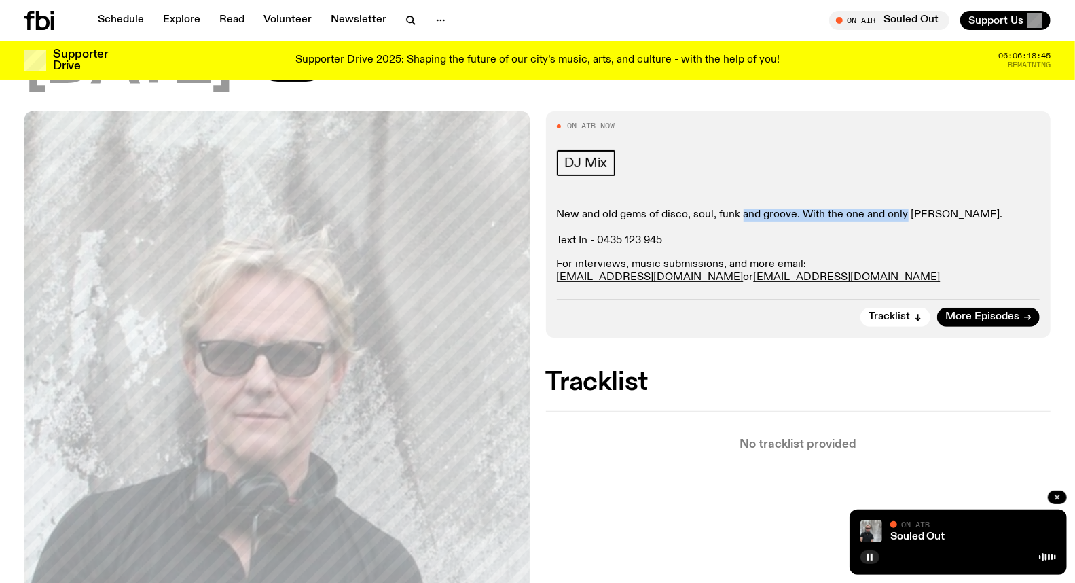
drag, startPoint x: 741, startPoint y: 210, endPoint x: 915, endPoint y: 209, distance: 173.8
click at [915, 209] on p "New and old gems of disco, soul, funk and groove. With the one and only [PERSON…" at bounding box center [798, 227] width 483 height 39
drag, startPoint x: 958, startPoint y: 214, endPoint x: 737, endPoint y: 219, distance: 221.4
click at [737, 219] on p "New and old gems of disco, soul, funk and groove. With the one and only [PERSON…" at bounding box center [798, 227] width 483 height 39
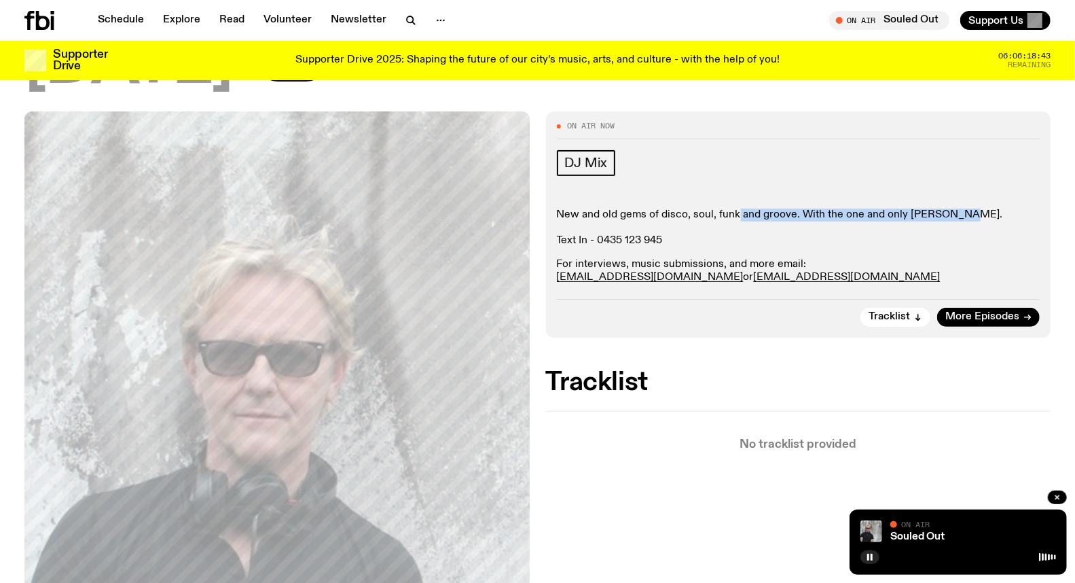
click at [737, 219] on p "New and old gems of disco, soul, funk and groove. With the one and only [PERSON…" at bounding box center [798, 227] width 483 height 39
click at [607, 211] on p "New and old gems of disco, soul, funk and groove. With the one and only [PERSON…" at bounding box center [798, 227] width 483 height 39
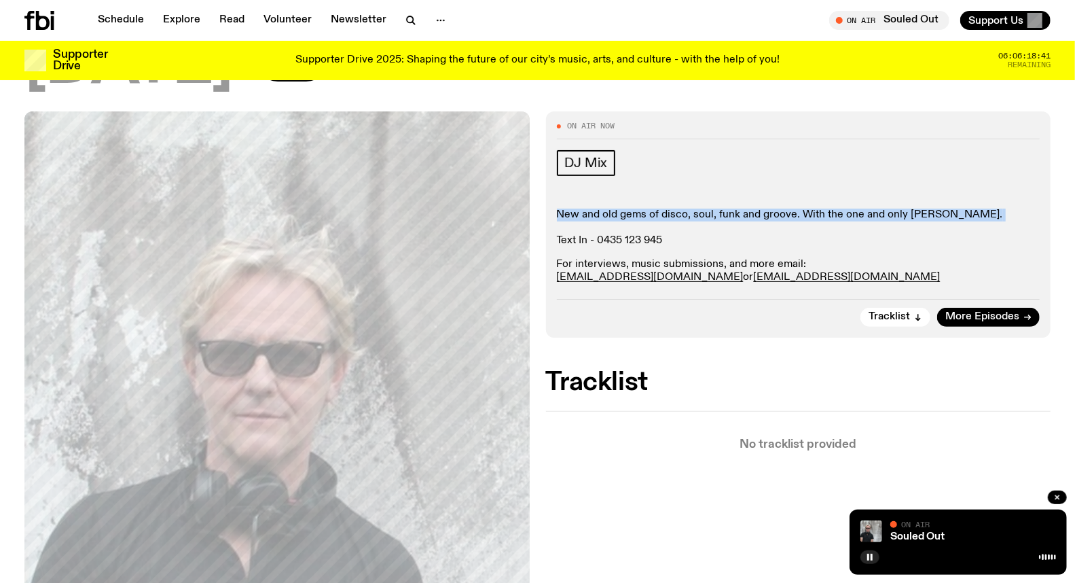
click at [607, 211] on p "New and old gems of disco, soul, funk and groove. With the one and only [PERSON…" at bounding box center [798, 227] width 483 height 39
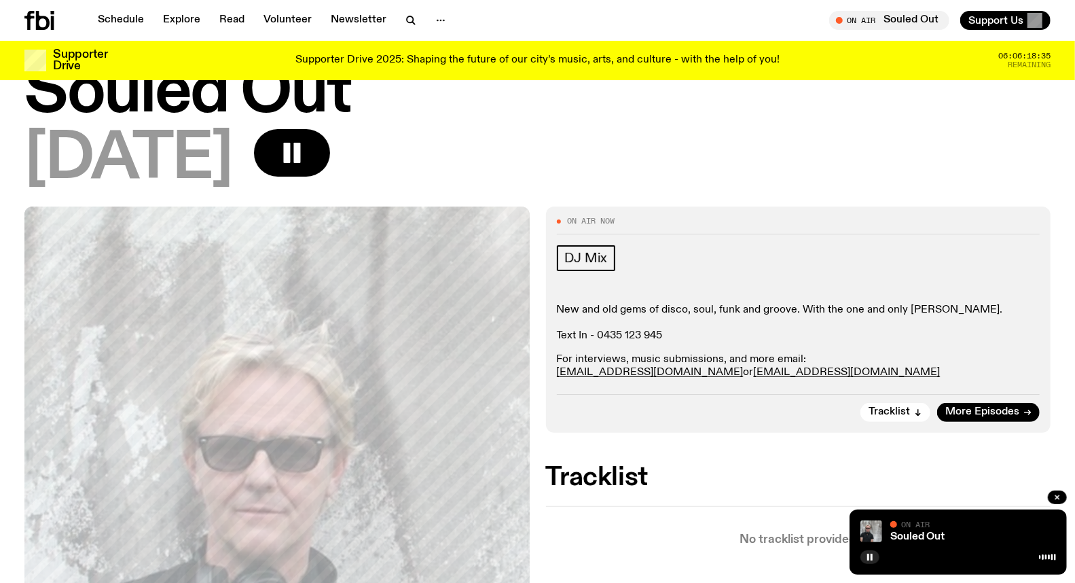
scroll to position [0, 0]
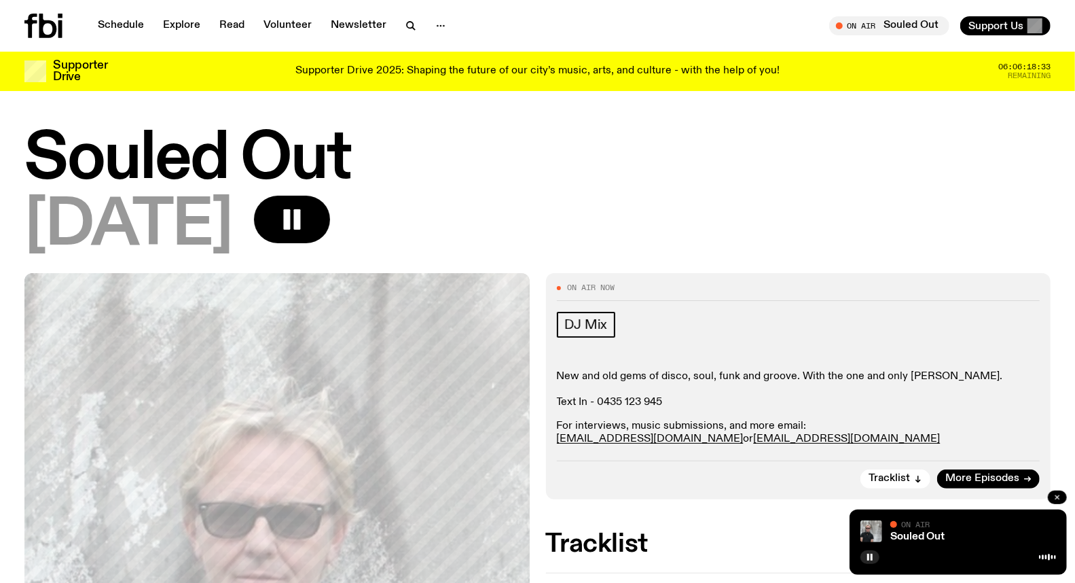
click at [1059, 494] on icon "button" at bounding box center [1057, 497] width 8 height 8
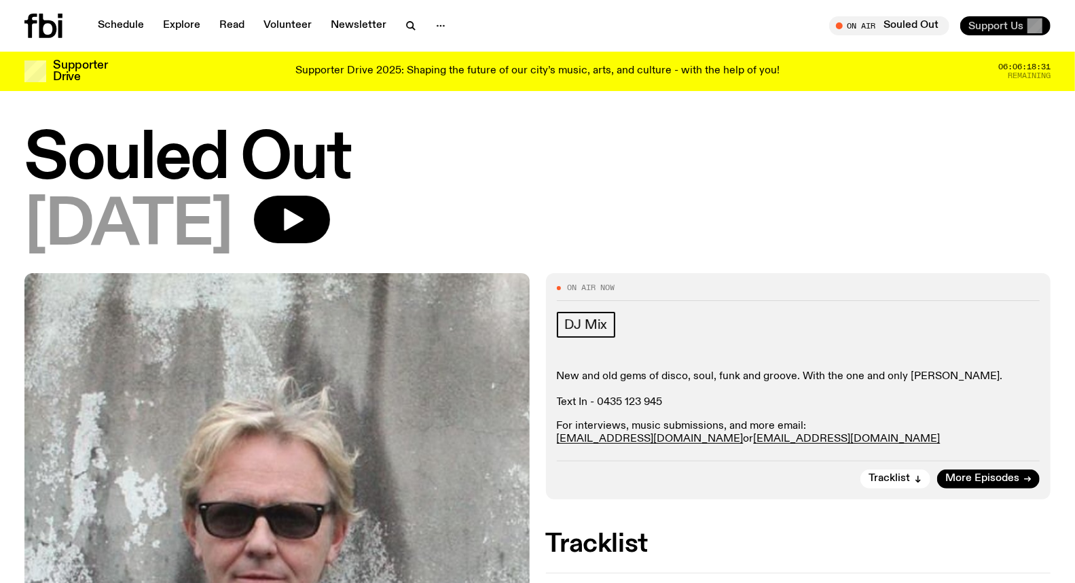
click at [995, 34] on button "Support Us" at bounding box center [1005, 25] width 90 height 19
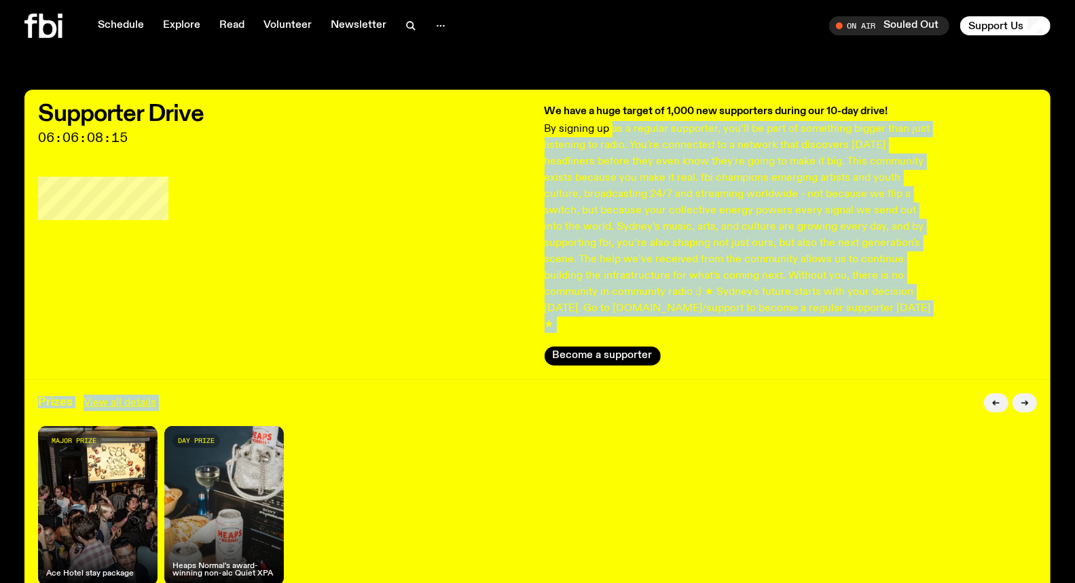
drag, startPoint x: 612, startPoint y: 132, endPoint x: 722, endPoint y: 340, distance: 235.7
click at [728, 357] on div "Supporter Drive 06:06:08:15 We have a huge target of 1,000 new supporters durin…" at bounding box center [537, 234] width 1026 height 289
click at [676, 242] on p "By signing up as a regular supporter, you’ll be part of something bigger than j…" at bounding box center [740, 227] width 391 height 212
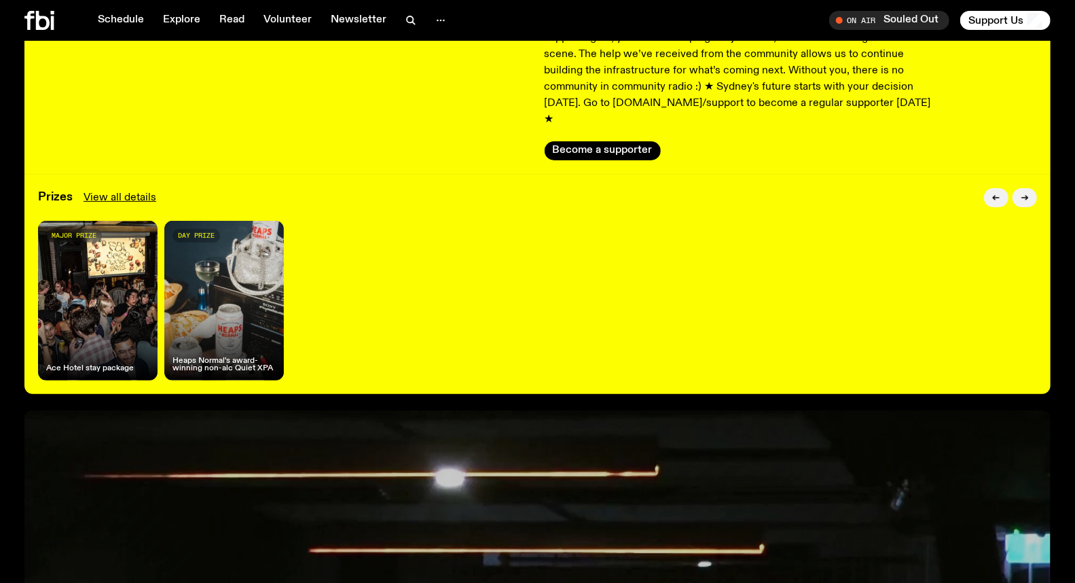
scroll to position [215, 0]
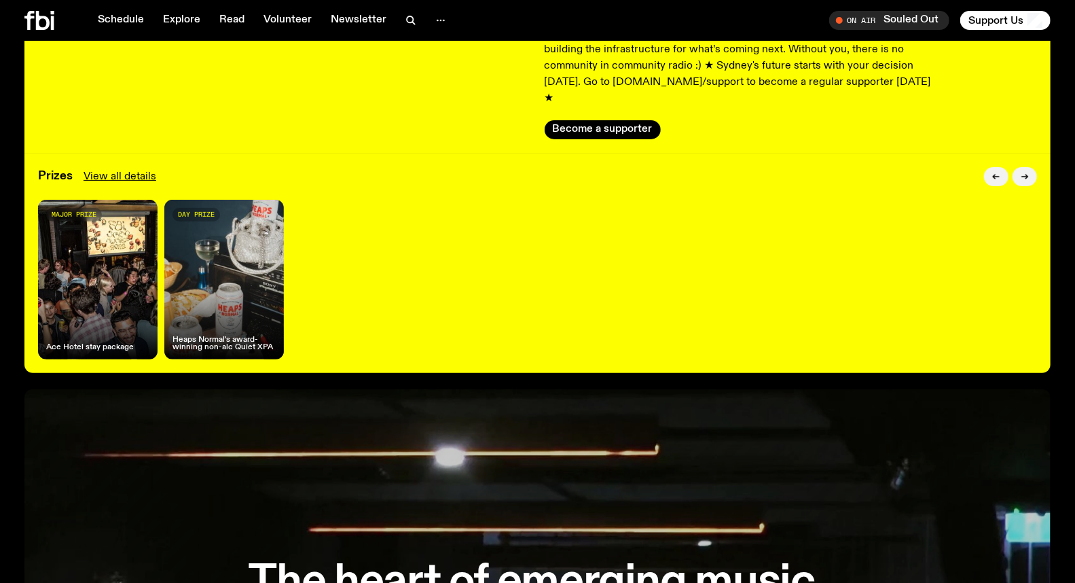
click at [210, 262] on div "day prize Heaps Normal's award-winning non-alc Quiet XPA" at bounding box center [223, 280] width 119 height 160
drag, startPoint x: 119, startPoint y: 276, endPoint x: 308, endPoint y: 258, distance: 189.6
click at [308, 258] on div "major prize Ace Hotel stay package day prize Heaps Normal's award-winning non-a…" at bounding box center [537, 280] width 999 height 160
click at [111, 168] on link "View all details" at bounding box center [120, 176] width 73 height 16
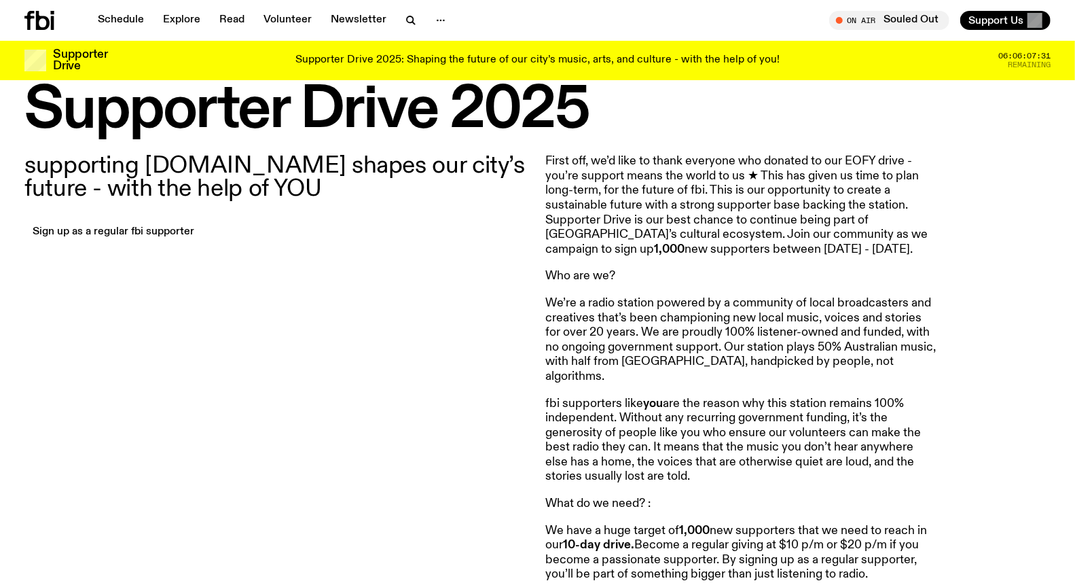
scroll to position [445, 0]
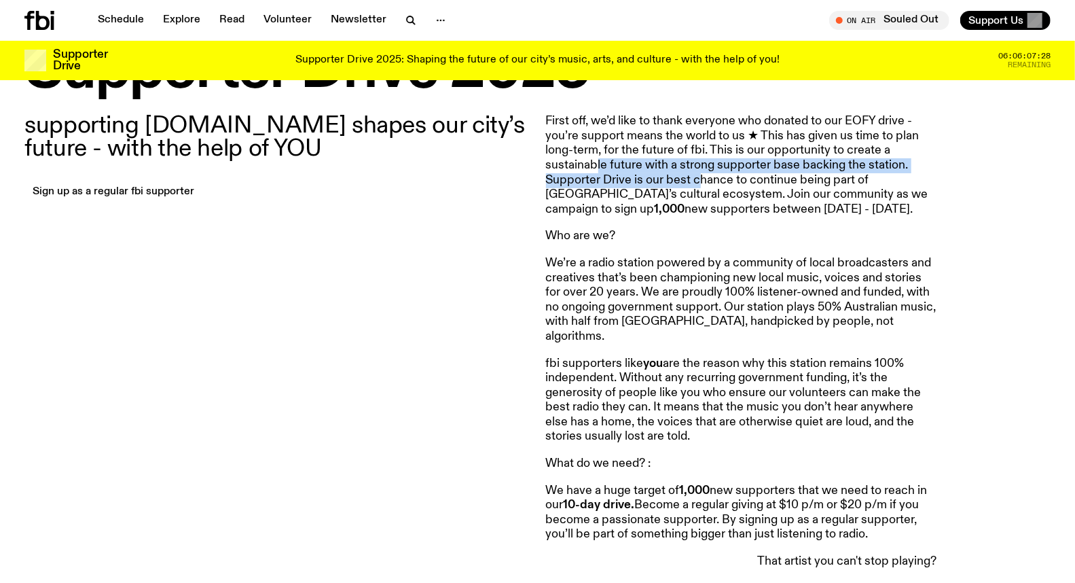
drag, startPoint x: 596, startPoint y: 168, endPoint x: 706, endPoint y: 173, distance: 110.1
click at [706, 173] on p "First off, we’d like to thank everyone who donated to our EOFY drive - you’re s…" at bounding box center [741, 165] width 391 height 103
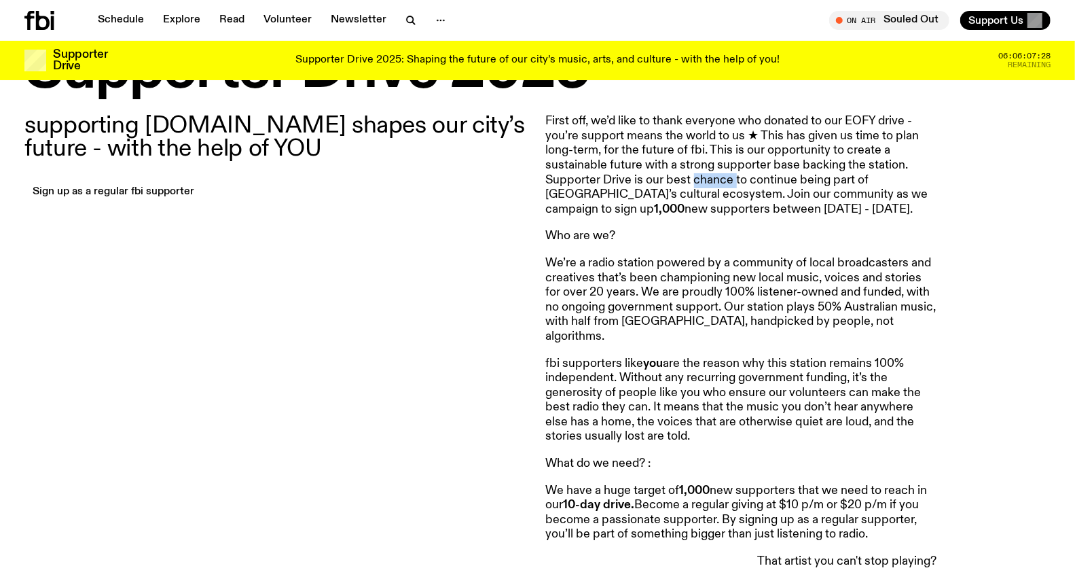
click at [706, 173] on p "First off, we’d like to thank everyone who donated to our EOFY drive - you’re s…" at bounding box center [741, 165] width 391 height 103
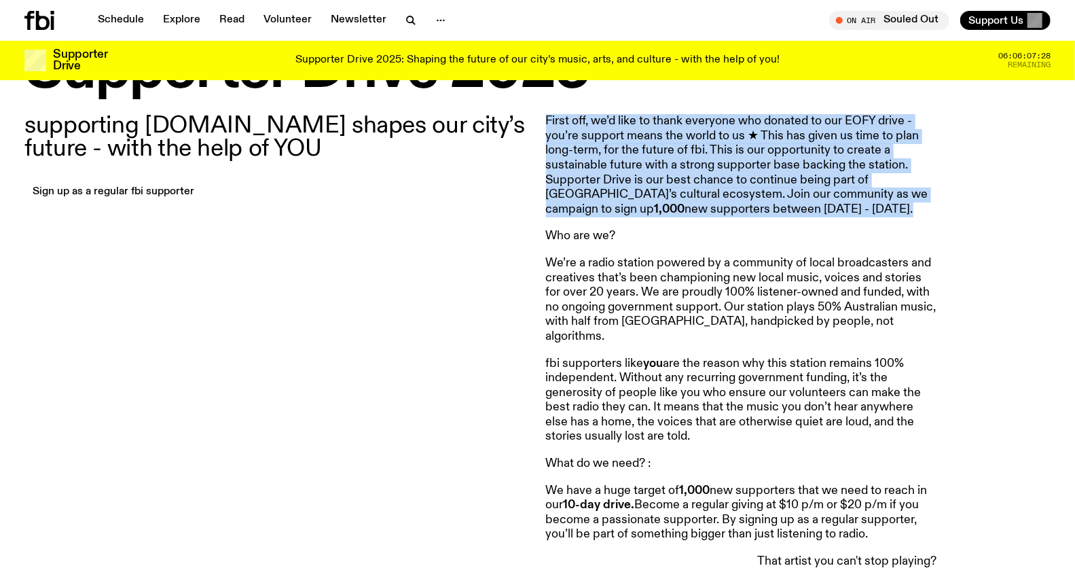
click at [706, 173] on p "First off, we’d like to thank everyone who donated to our EOFY drive - you’re s…" at bounding box center [741, 165] width 391 height 103
click at [632, 163] on p "First off, we’d like to thank everyone who donated to our EOFY drive - you’re s…" at bounding box center [741, 165] width 391 height 103
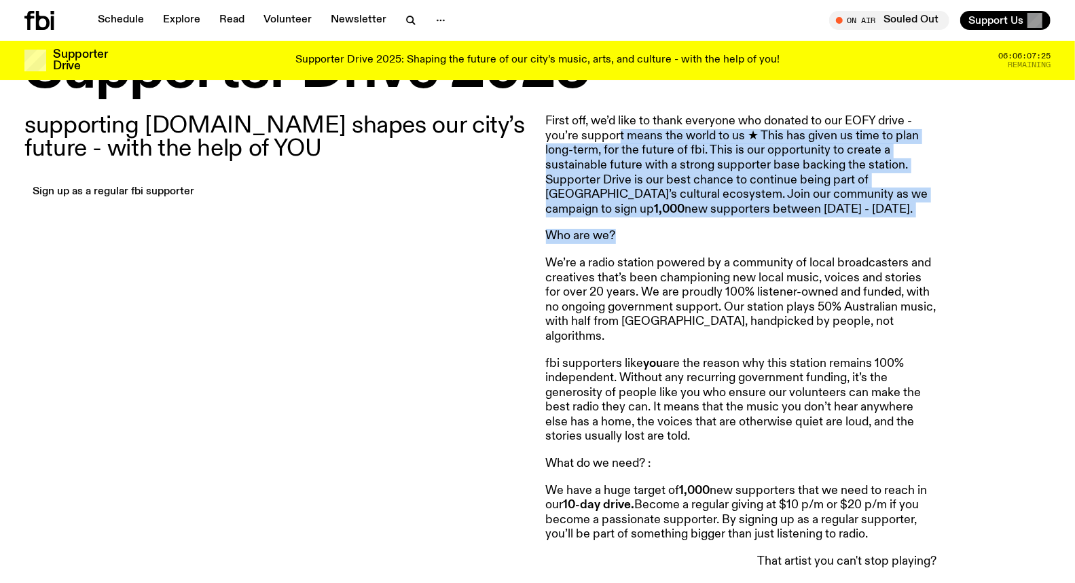
drag, startPoint x: 620, startPoint y: 134, endPoint x: 756, endPoint y: 233, distance: 168.3
click at [704, 175] on p "First off, we’d like to thank everyone who donated to our EOFY drive - you’re s…" at bounding box center [741, 165] width 391 height 103
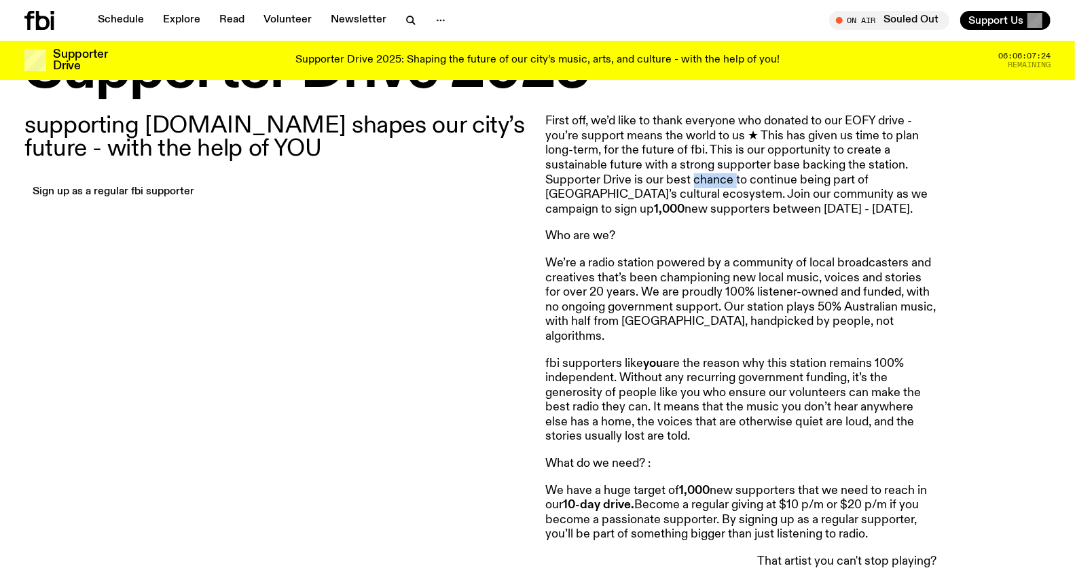
click at [704, 175] on p "First off, we’d like to thank everyone who donated to our EOFY drive - you’re s…" at bounding box center [741, 165] width 391 height 103
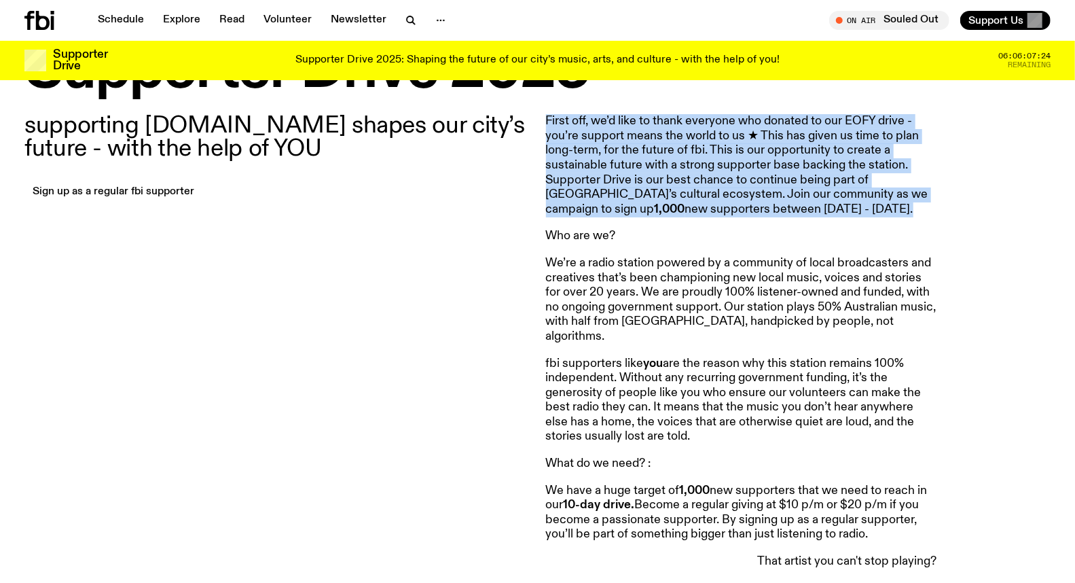
click at [704, 175] on p "First off, we’d like to thank everyone who donated to our EOFY drive - you’re s…" at bounding box center [741, 165] width 391 height 103
click at [601, 171] on p "First off, we’d like to thank everyone who donated to our EOFY drive - you’re s…" at bounding box center [741, 165] width 391 height 103
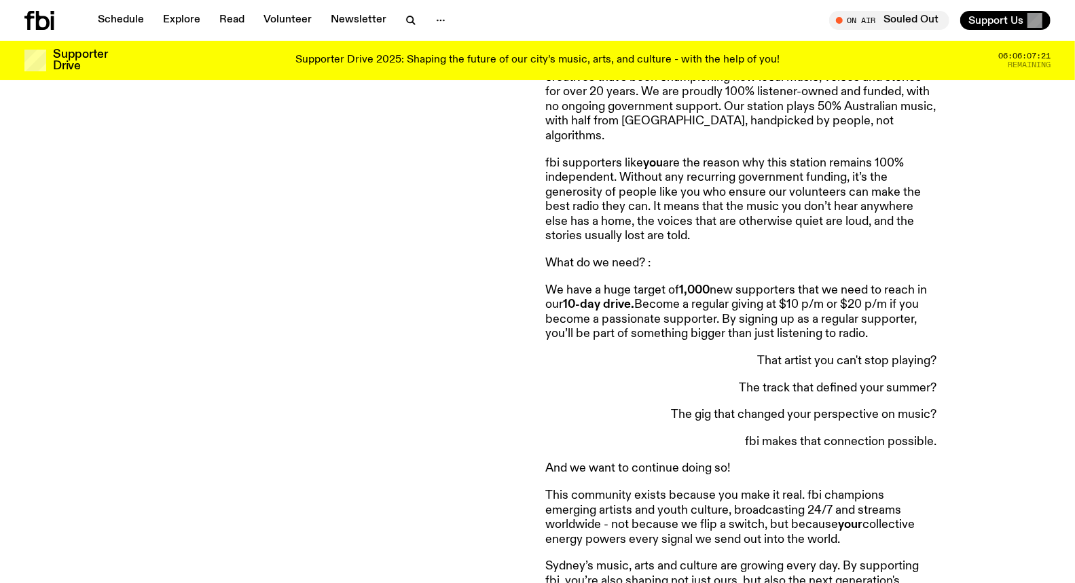
scroll to position [671, 0]
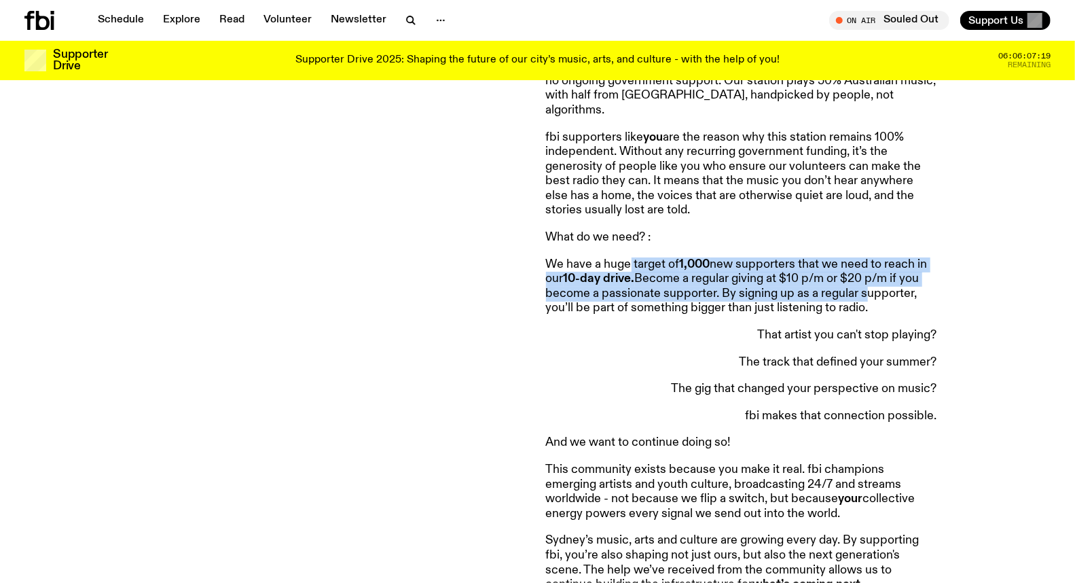
drag, startPoint x: 631, startPoint y: 251, endPoint x: 860, endPoint y: 276, distance: 229.4
click at [860, 276] on p "We have a huge target of 1,000 new supporters that we need to reach in our 10-d…" at bounding box center [741, 286] width 391 height 58
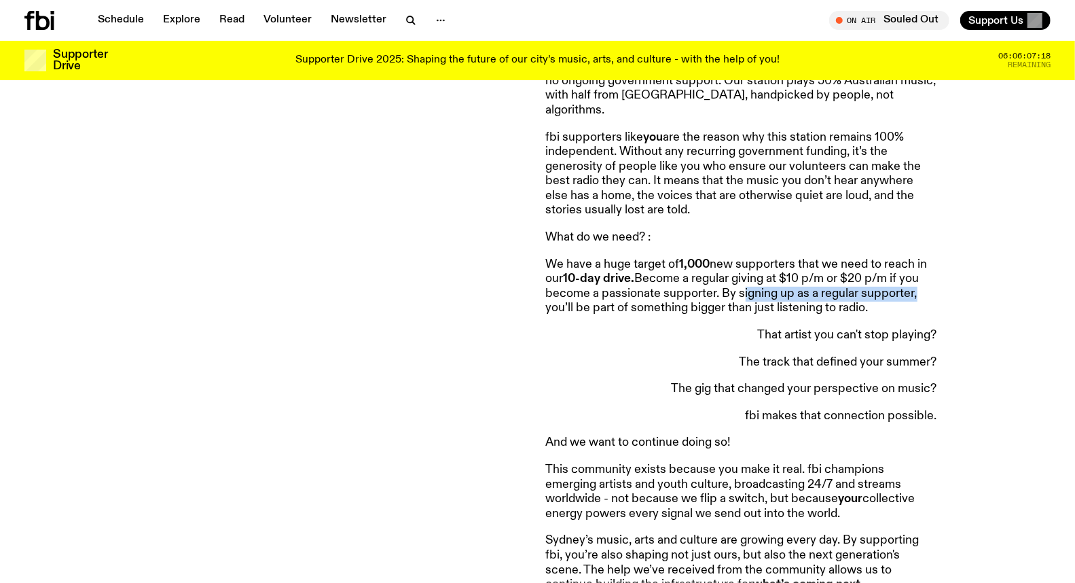
drag, startPoint x: 860, startPoint y: 276, endPoint x: 741, endPoint y: 278, distance: 118.2
click at [741, 278] on p "We have a huge target of 1,000 new supporters that we need to reach in our 10-d…" at bounding box center [741, 286] width 391 height 58
drag, startPoint x: 570, startPoint y: 261, endPoint x: 709, endPoint y: 261, distance: 139.2
click at [709, 261] on p "We have a huge target of 1,000 new supporters that we need to reach in our 10-d…" at bounding box center [741, 286] width 391 height 58
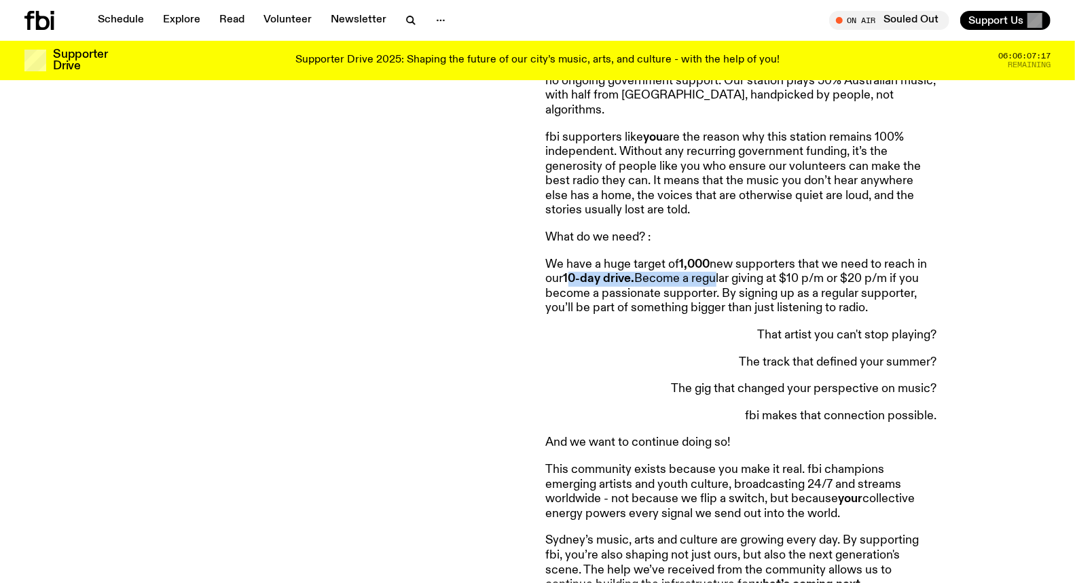
click at [709, 261] on p "We have a huge target of 1,000 new supporters that we need to reach in our 10-d…" at bounding box center [741, 286] width 391 height 58
click at [640, 259] on p "We have a huge target of 1,000 new supporters that we need to reach in our 10-d…" at bounding box center [741, 286] width 391 height 58
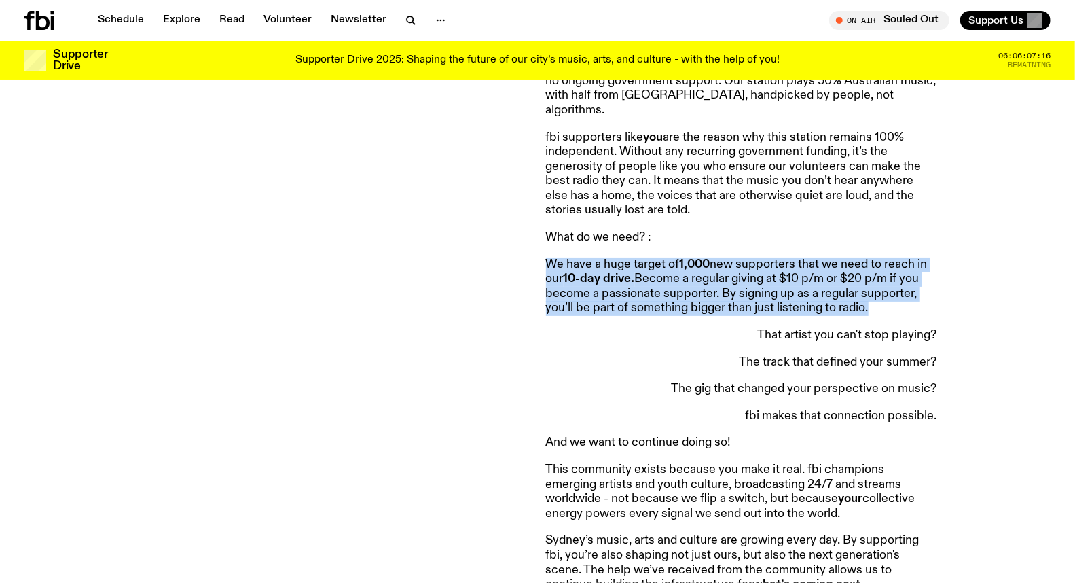
click at [640, 259] on p "We have a huge target of 1,000 new supporters that we need to reach in our 10-d…" at bounding box center [741, 286] width 391 height 58
click at [606, 272] on strong "10-day drive." at bounding box center [599, 278] width 71 height 12
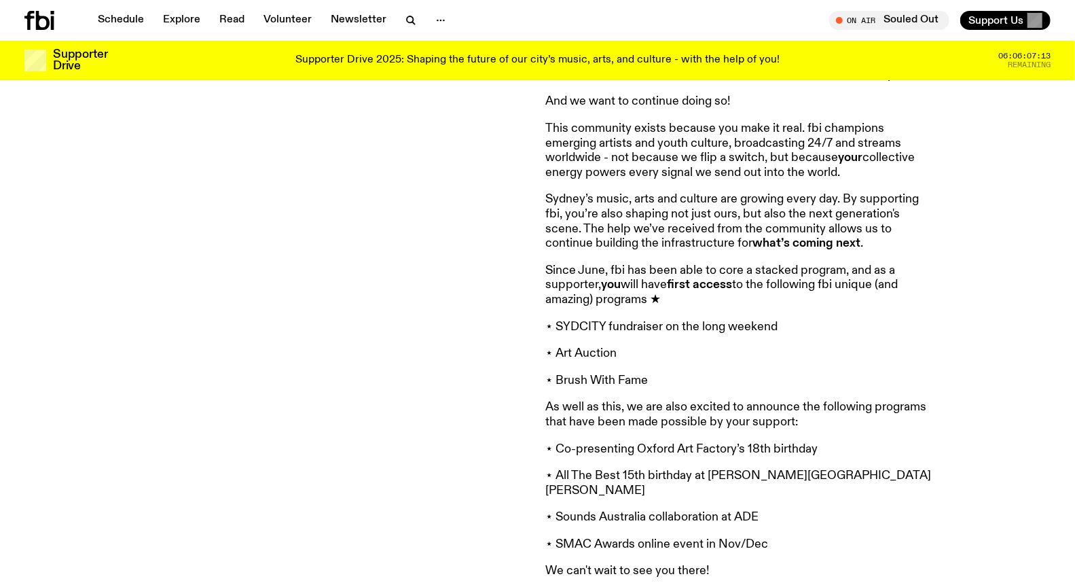
scroll to position [1048, 0]
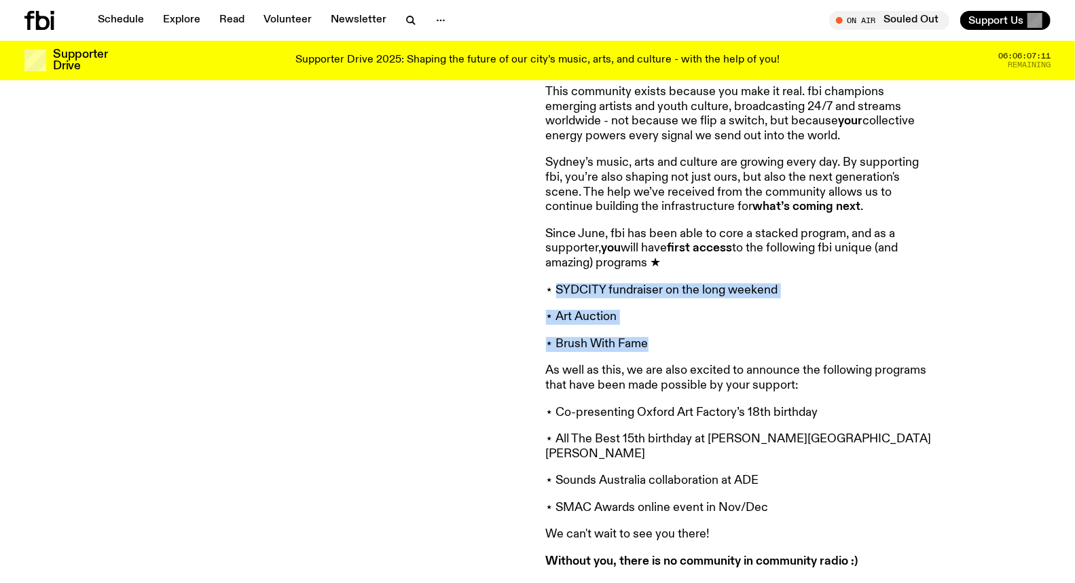
drag, startPoint x: 555, startPoint y: 273, endPoint x: 679, endPoint y: 331, distance: 137.3
click at [679, 331] on article "First off, we’d like to thank everyone who donated to our EOFY drive - you’re s…" at bounding box center [741, 39] width 391 height 1058
click at [679, 337] on p "⋆ Brush With Fame" at bounding box center [741, 344] width 391 height 15
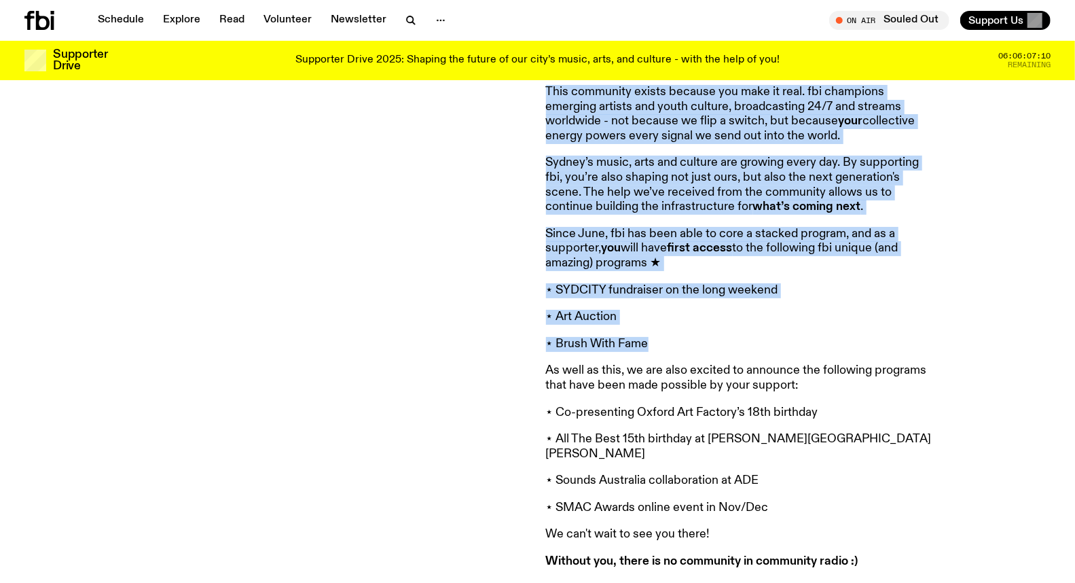
drag, startPoint x: 669, startPoint y: 329, endPoint x: 501, endPoint y: 279, distance: 175.1
click at [501, 279] on div "supporting [DOMAIN_NAME] shapes our city’s future - with the help of YOU Sign u…" at bounding box center [537, 64] width 1075 height 1141
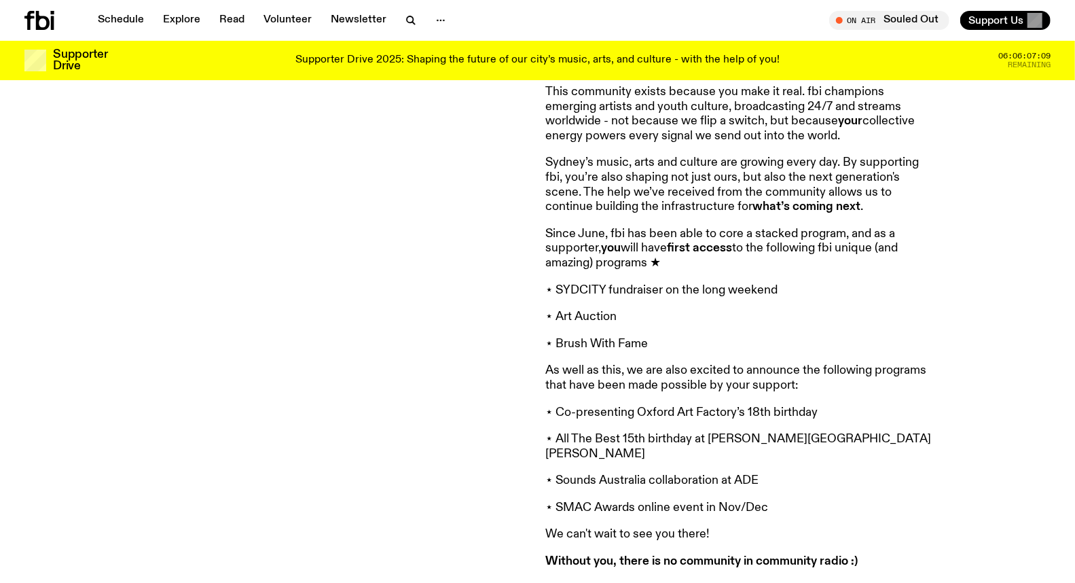
click at [501, 279] on div "supporting [DOMAIN_NAME] shapes our city’s future - with the help of YOU Sign u…" at bounding box center [276, 45] width 505 height 1070
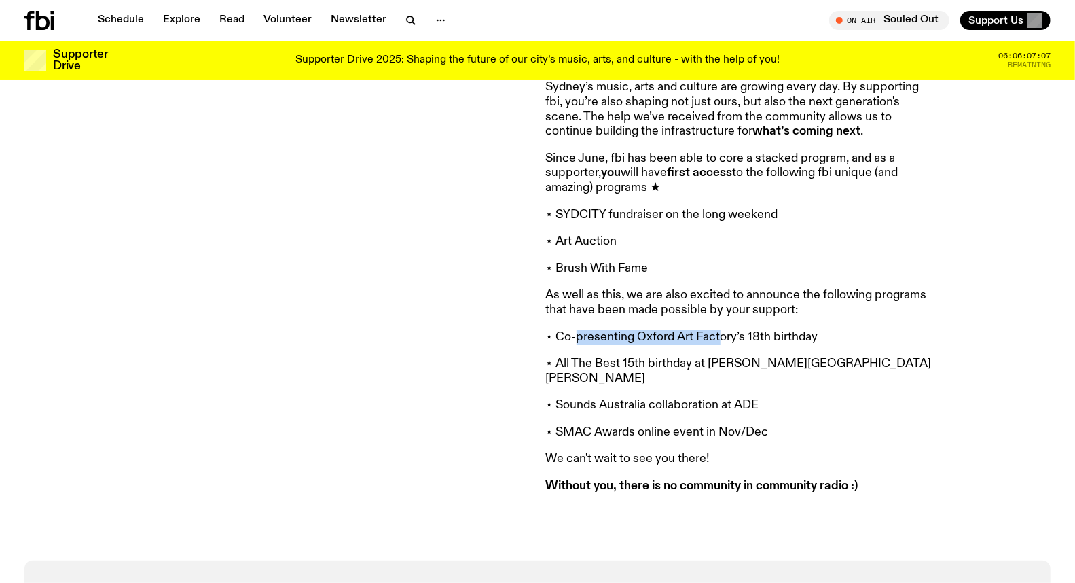
drag, startPoint x: 578, startPoint y: 323, endPoint x: 718, endPoint y: 322, distance: 139.9
click at [718, 330] on p "⋆ Co-presenting Oxford Art Factory’s 18th birthday" at bounding box center [741, 337] width 391 height 15
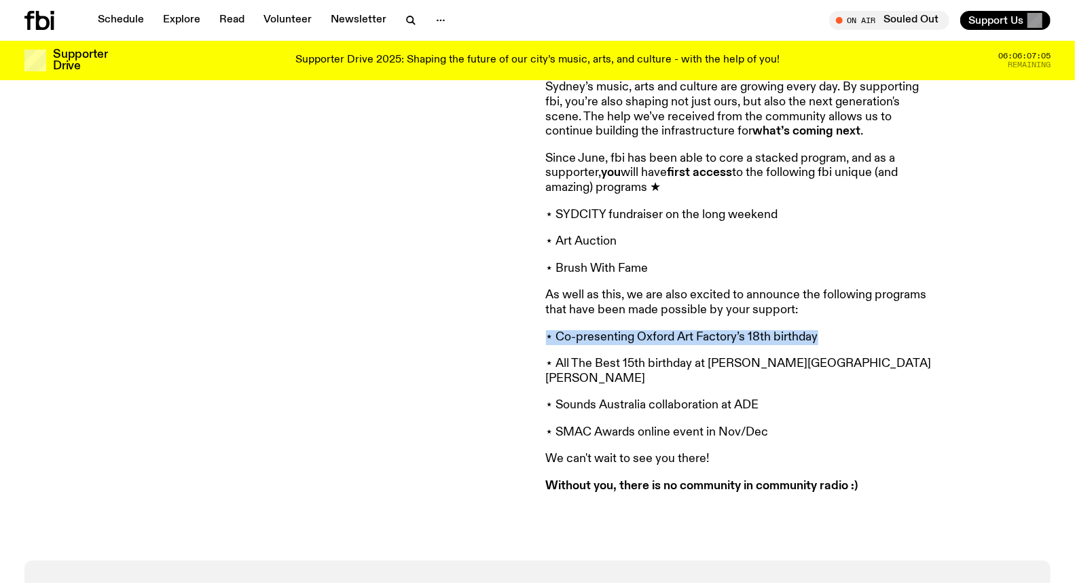
click at [718, 330] on p "⋆ Co-presenting Oxford Art Factory’s 18th birthday" at bounding box center [741, 337] width 391 height 15
click at [647, 330] on p "⋆ Co-presenting Oxford Art Factory’s 18th birthday" at bounding box center [741, 337] width 391 height 15
drag, startPoint x: 540, startPoint y: 321, endPoint x: 813, endPoint y: 321, distance: 272.9
click at [819, 330] on p "⋆ Co-presenting Oxford Art Factory’s 18th birthday" at bounding box center [741, 337] width 391 height 15
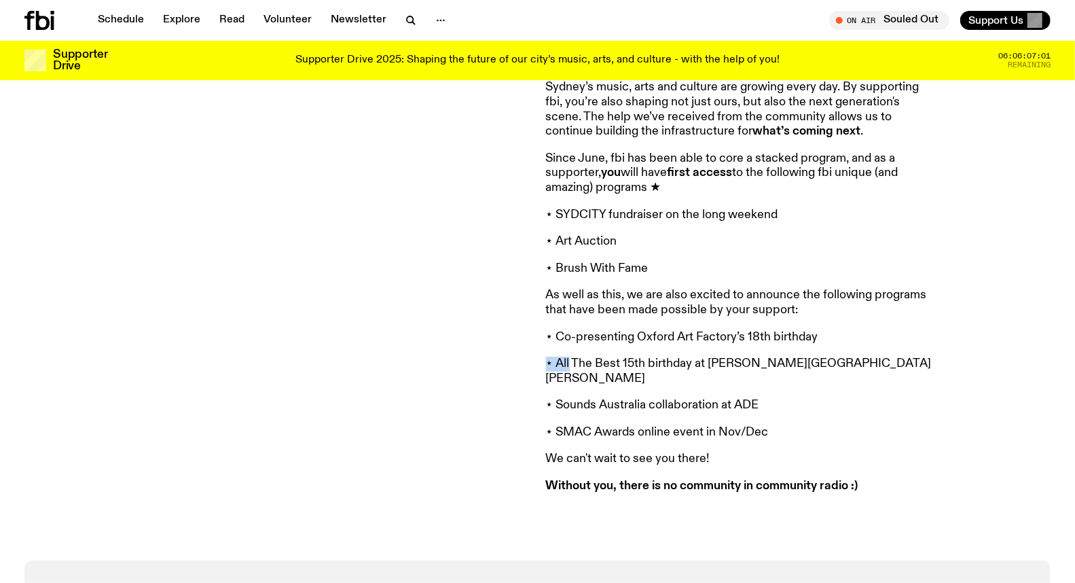
drag, startPoint x: 819, startPoint y: 321, endPoint x: 553, endPoint y: 329, distance: 266.3
click at [595, 356] on p "⋆ All The Best 15th birthday at [PERSON_NAME][GEOGRAPHIC_DATA][PERSON_NAME]" at bounding box center [741, 370] width 391 height 29
drag, startPoint x: 595, startPoint y: 342, endPoint x: 595, endPoint y: 358, distance: 16.3
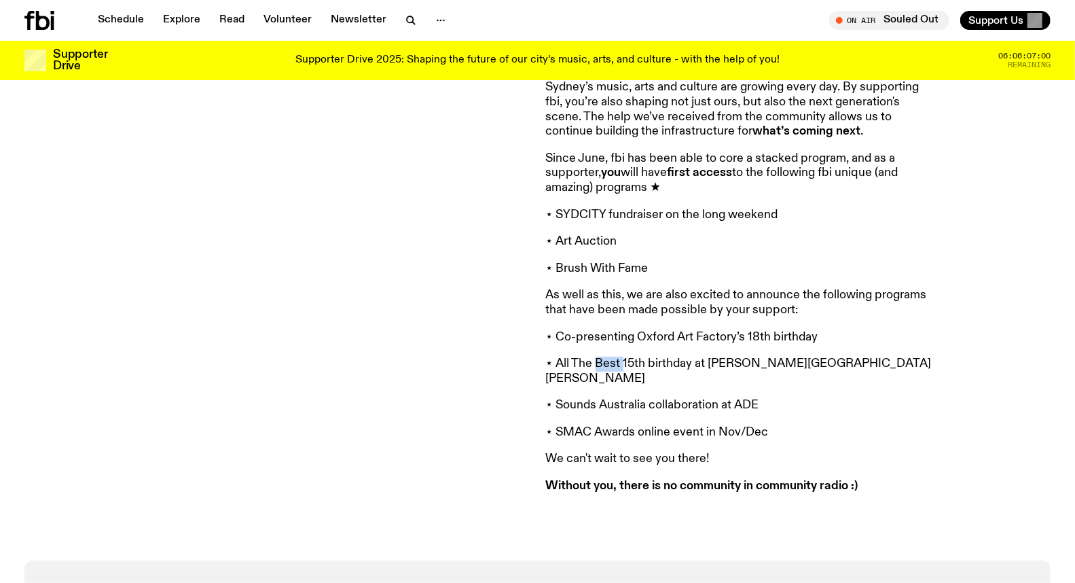
click at [595, 356] on p "⋆ All The Best 15th birthday at [PERSON_NAME][GEOGRAPHIC_DATA][PERSON_NAME]" at bounding box center [741, 370] width 391 height 29
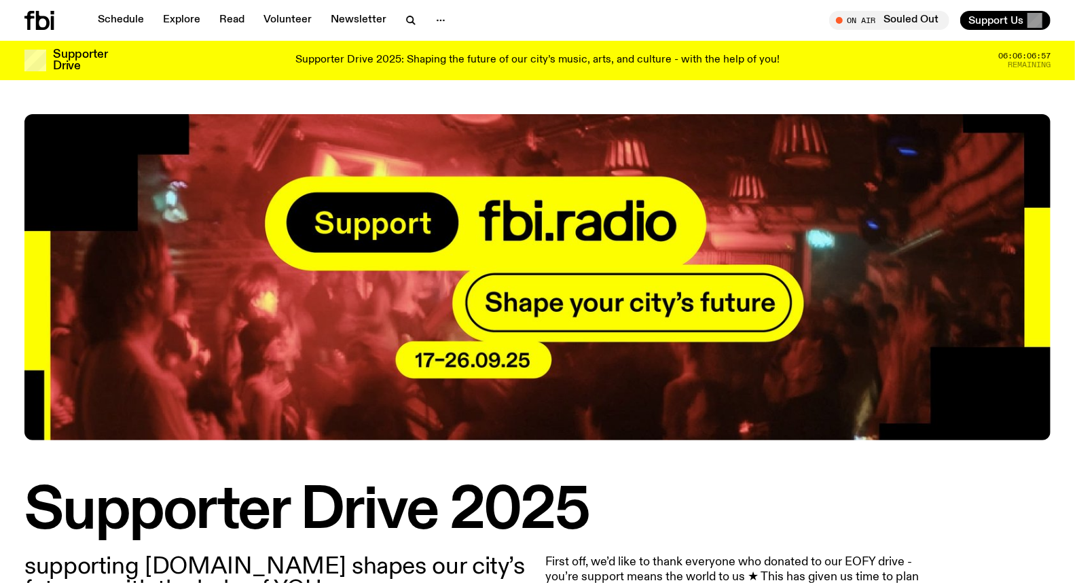
scroll to position [0, 0]
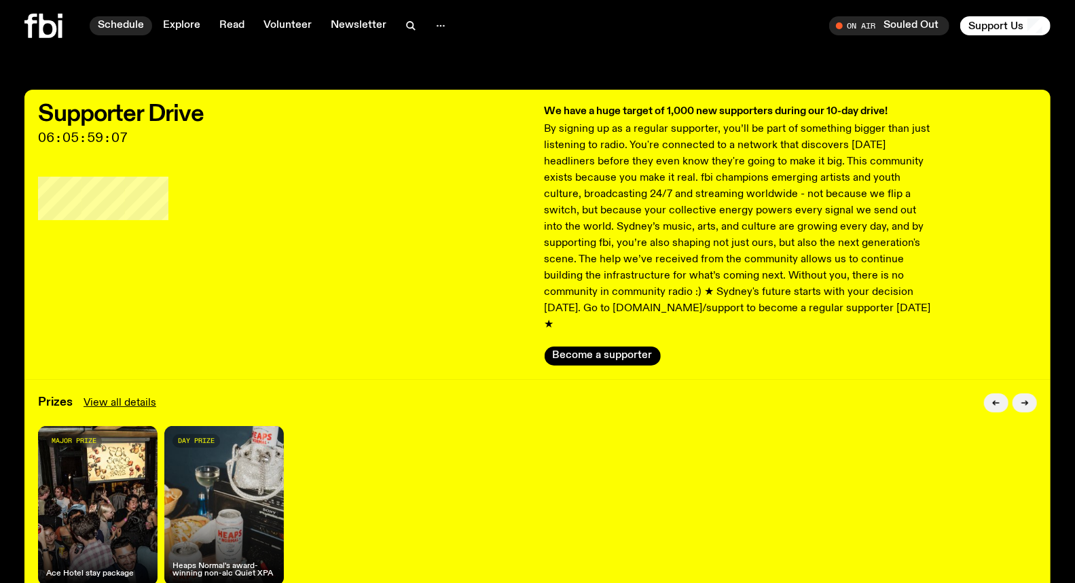
click at [126, 20] on link "Schedule" at bounding box center [121, 25] width 62 height 19
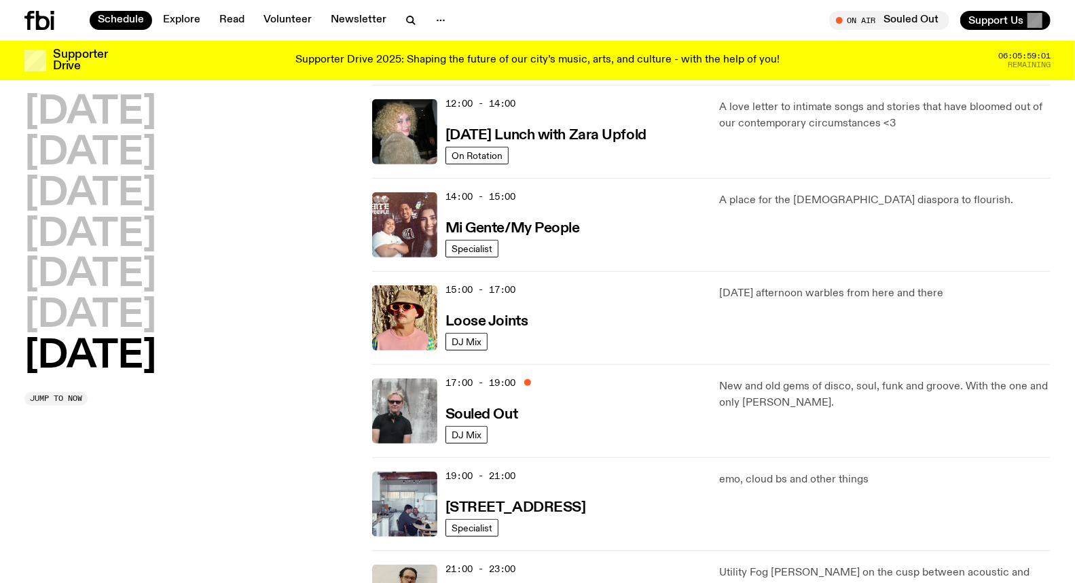
scroll to position [597, 0]
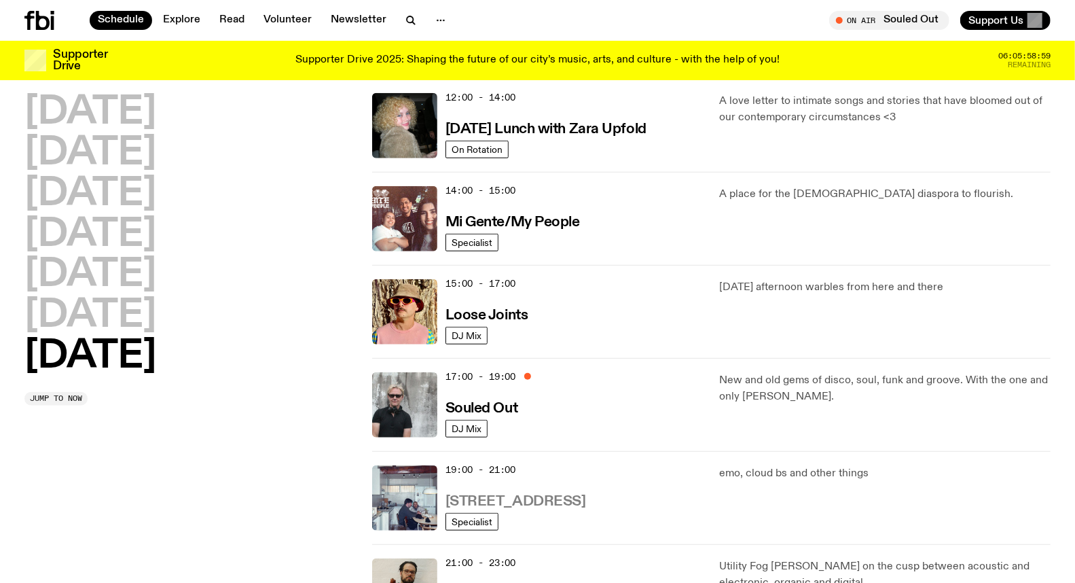
click at [459, 503] on h3 "[STREET_ADDRESS]" at bounding box center [515, 501] width 141 height 14
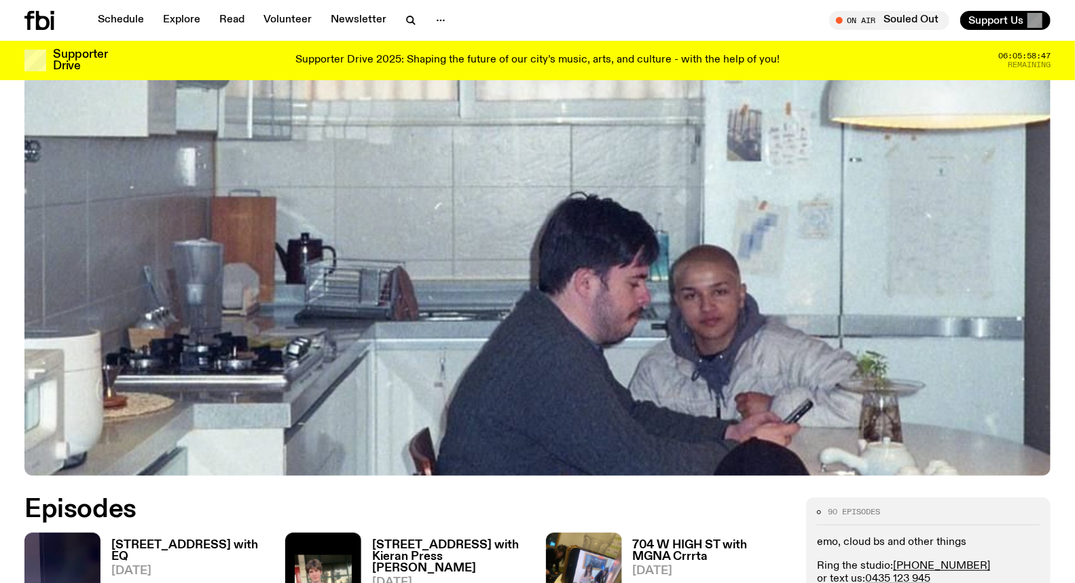
scroll to position [294, 0]
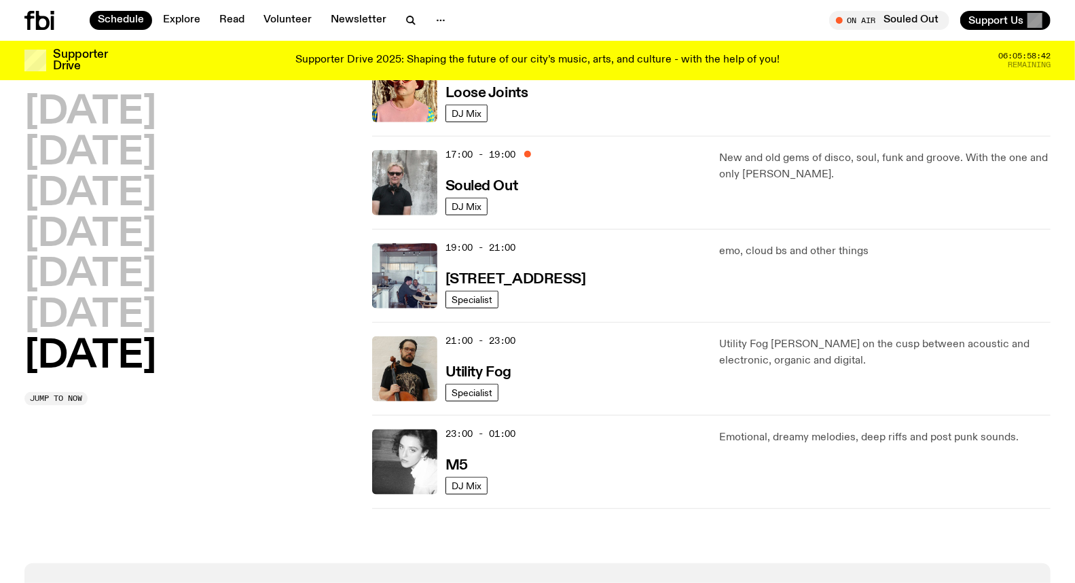
scroll to position [824, 0]
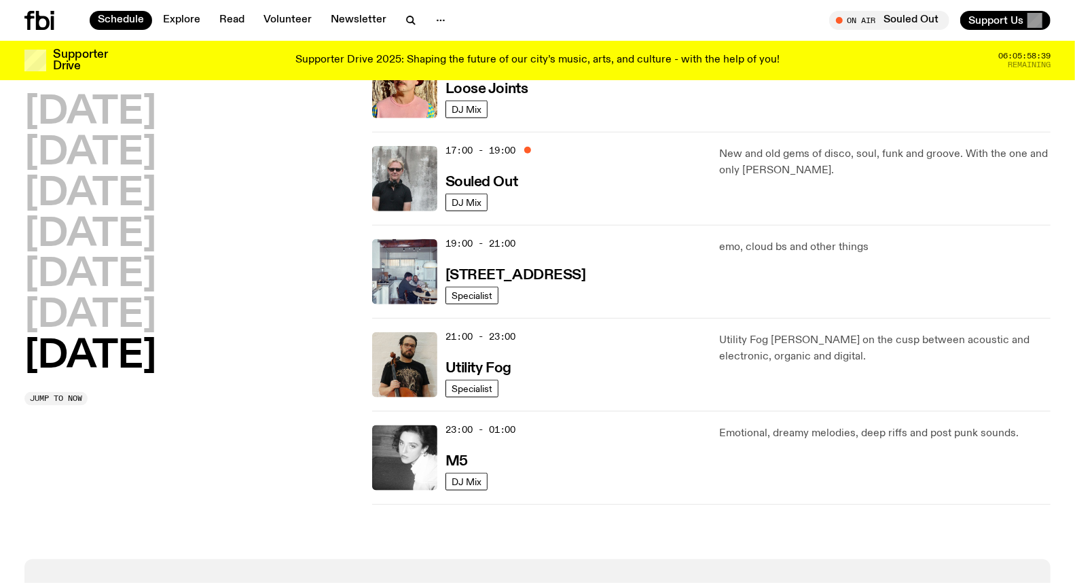
click at [351, 330] on div "[DATE] [DATE] [DATE] [DATE] [DATE] [DATE] [DATE]" at bounding box center [189, 235] width 331 height 282
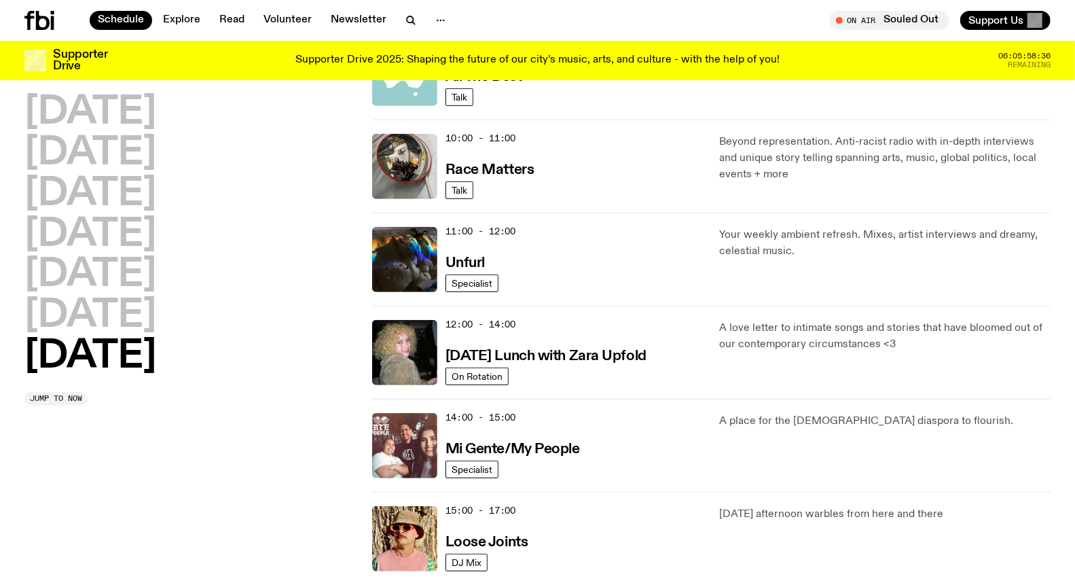
scroll to position [295, 0]
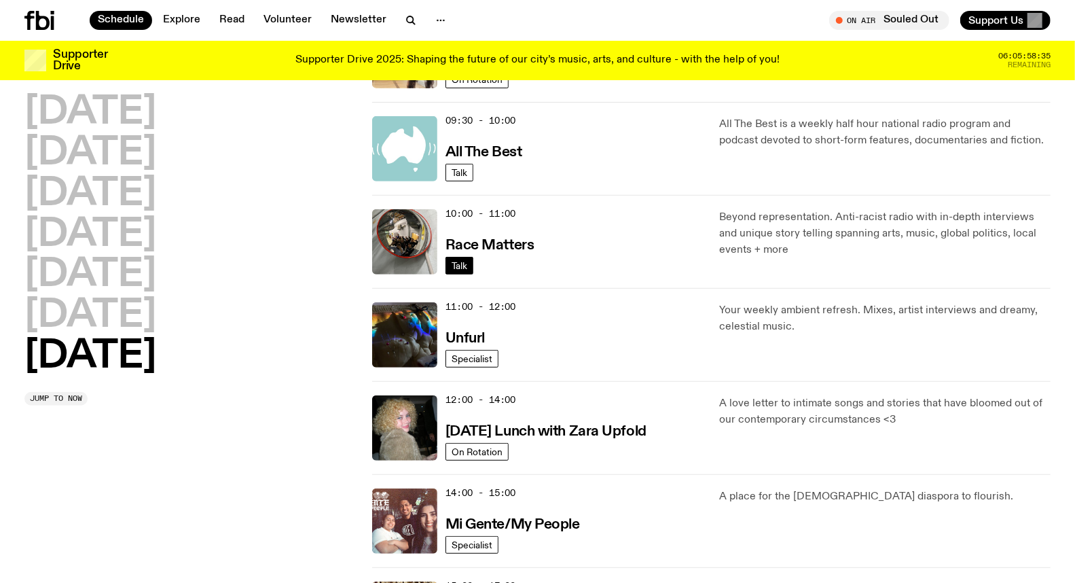
click at [469, 262] on link "Talk" at bounding box center [459, 266] width 28 height 18
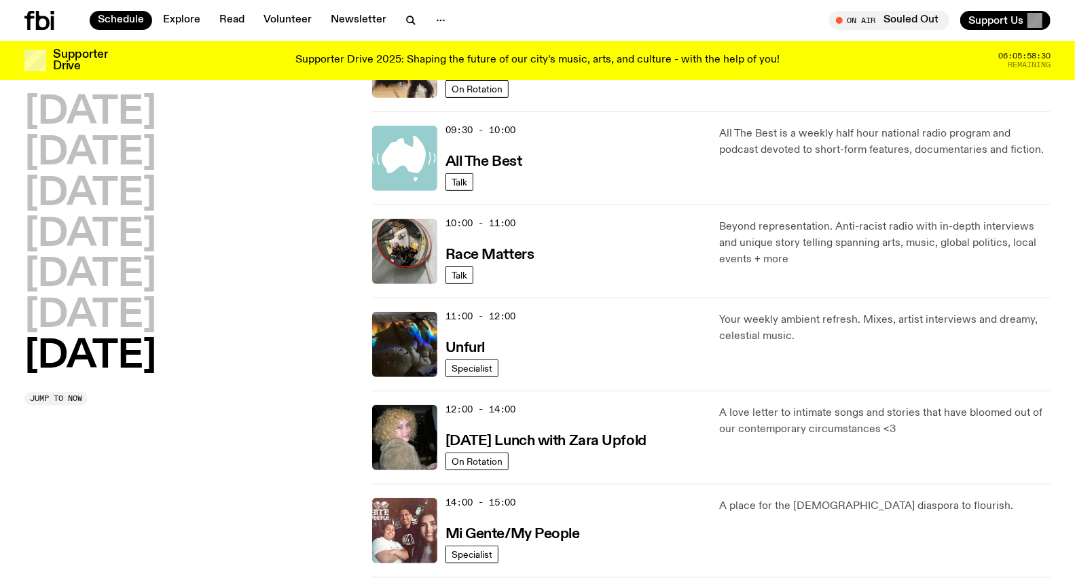
scroll to position [285, 0]
click at [504, 253] on h3 "Race Matters" at bounding box center [489, 255] width 89 height 14
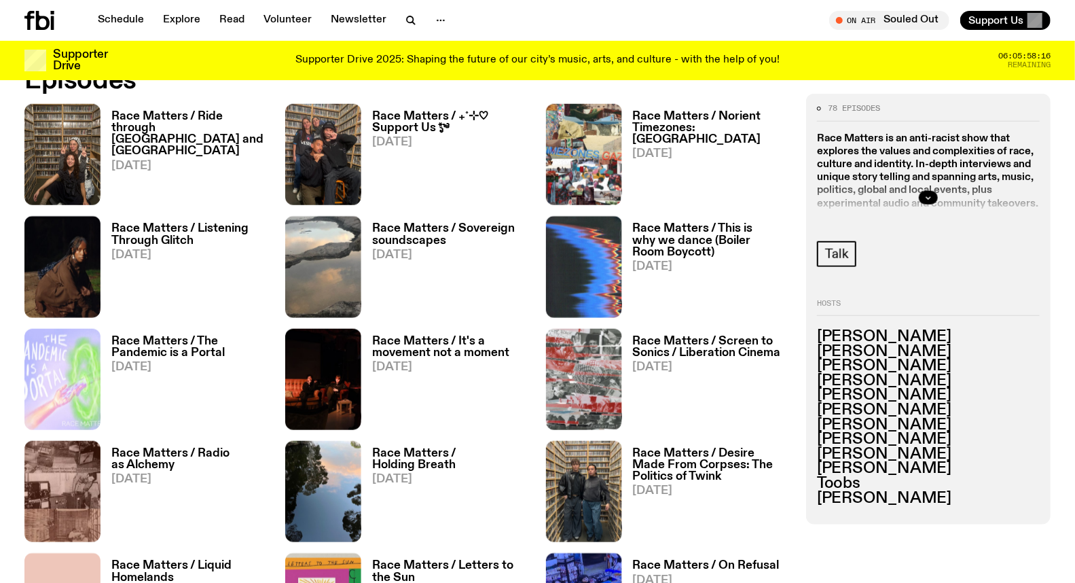
scroll to position [750, 0]
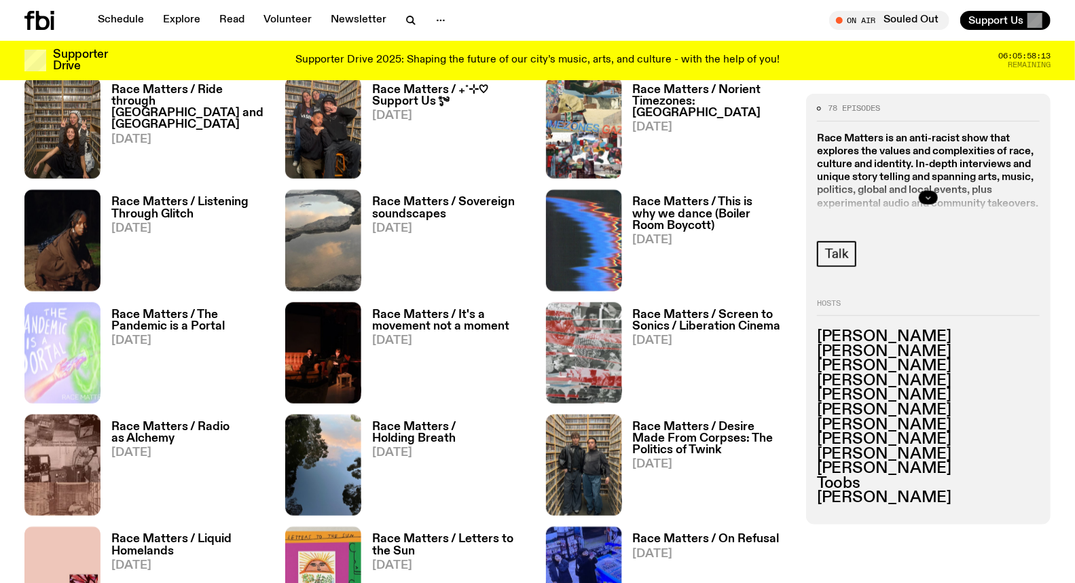
click at [926, 196] on icon "button" at bounding box center [928, 197] width 8 height 8
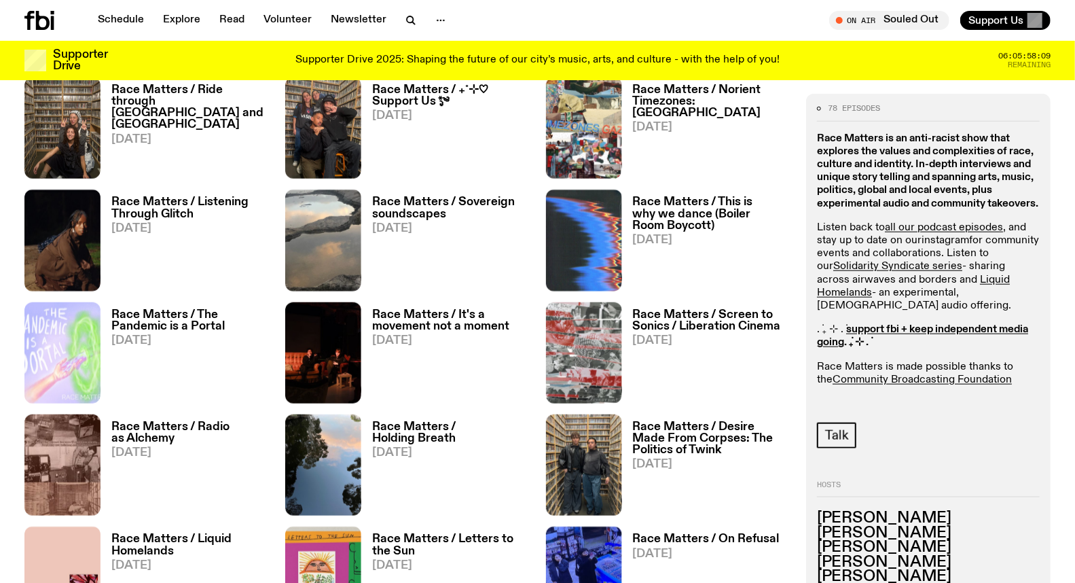
click at [938, 246] on link "instagram" at bounding box center [945, 240] width 48 height 11
click at [1002, 16] on span "Support Us" at bounding box center [995, 20] width 55 height 12
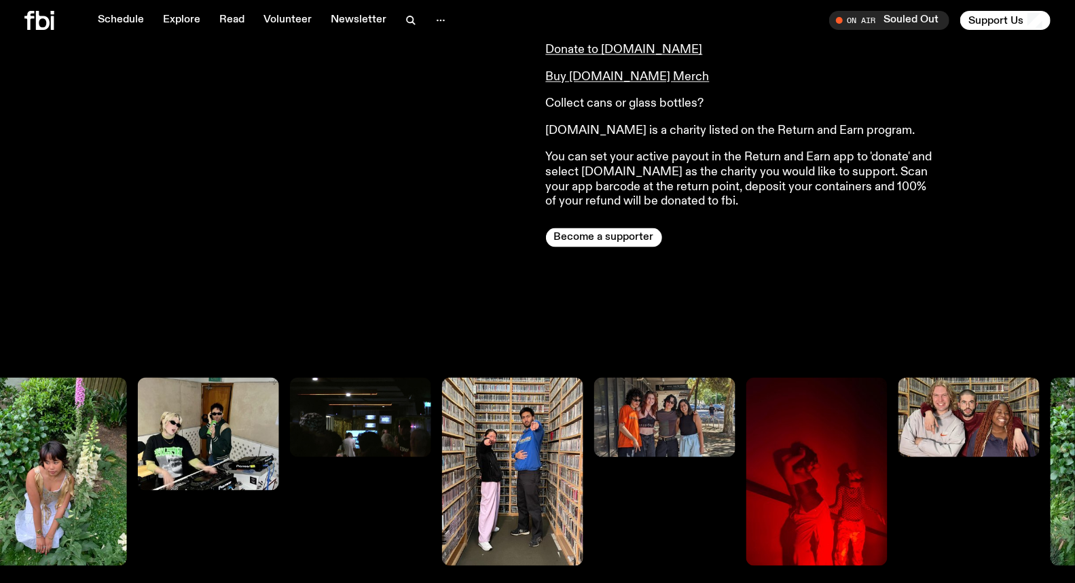
scroll to position [1274, 0]
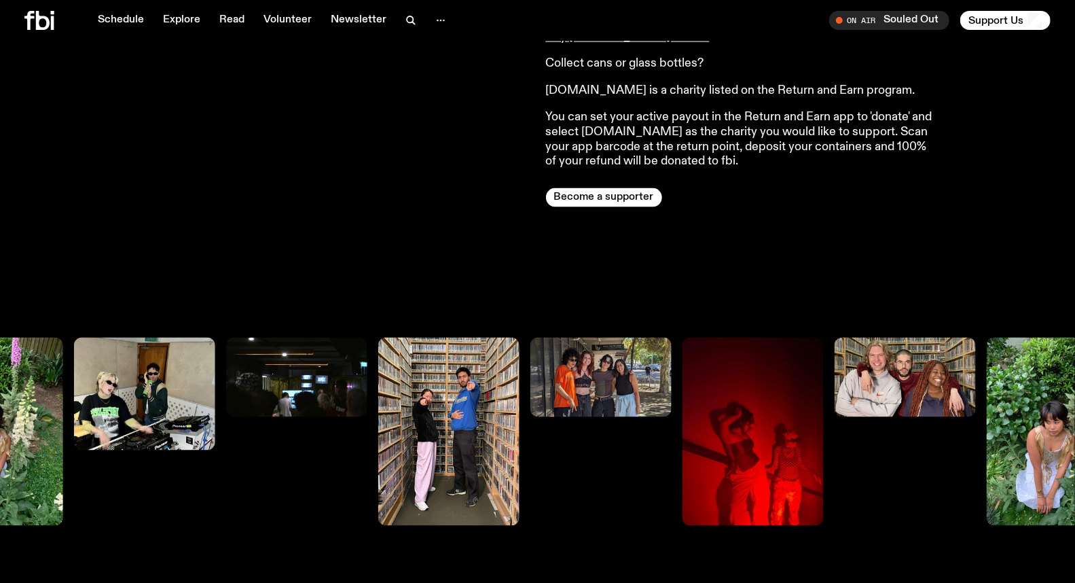
click at [960, 11] on button "Support Us" at bounding box center [1005, 20] width 90 height 19
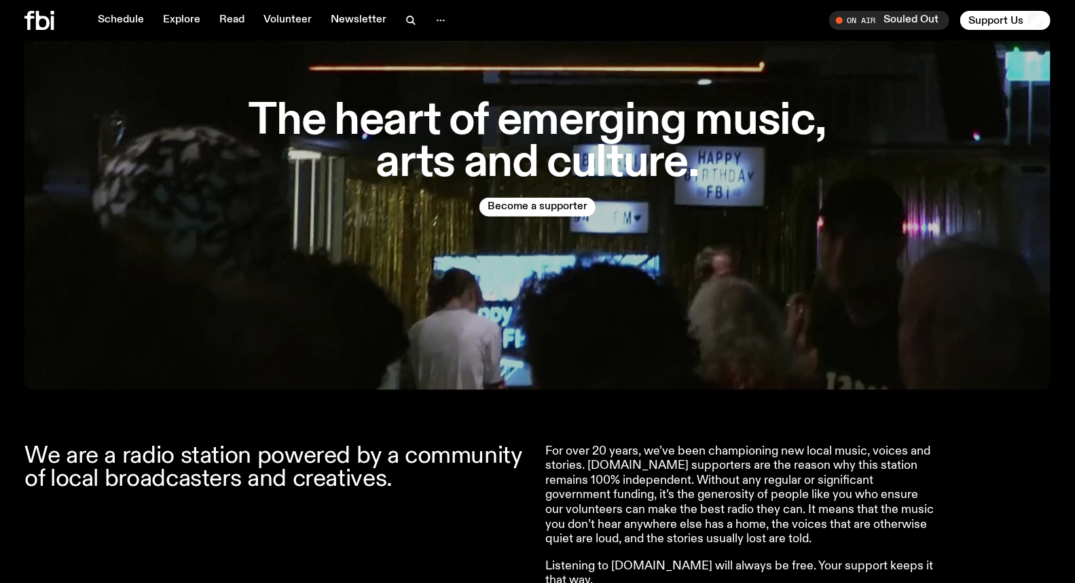
scroll to position [670, 0]
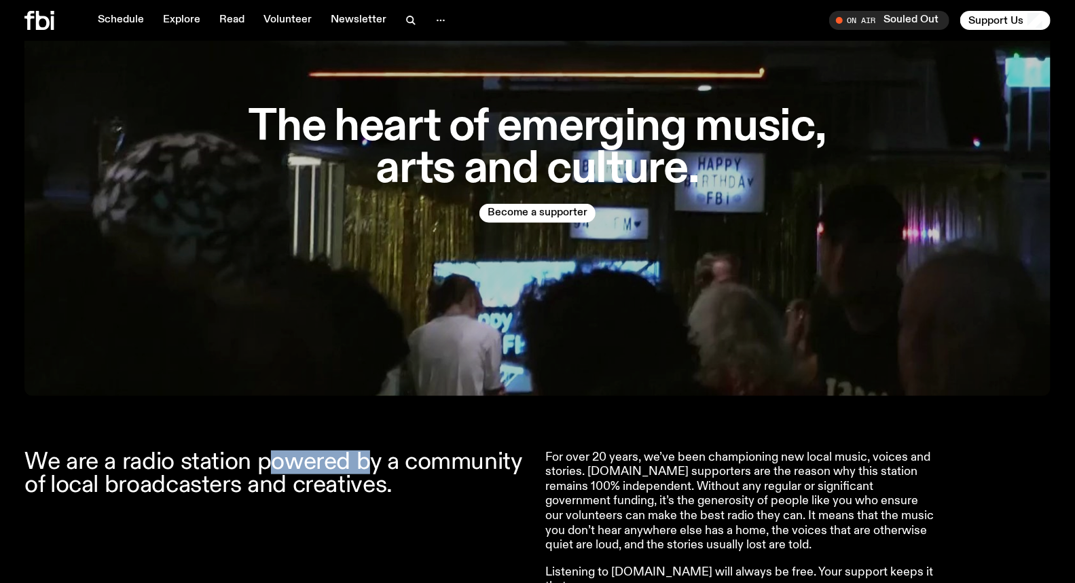
drag, startPoint x: 275, startPoint y: 444, endPoint x: 370, endPoint y: 456, distance: 95.8
click at [370, 456] on h2 "We are a radio station powered by a community of local broadcasters and creativ…" at bounding box center [276, 473] width 505 height 46
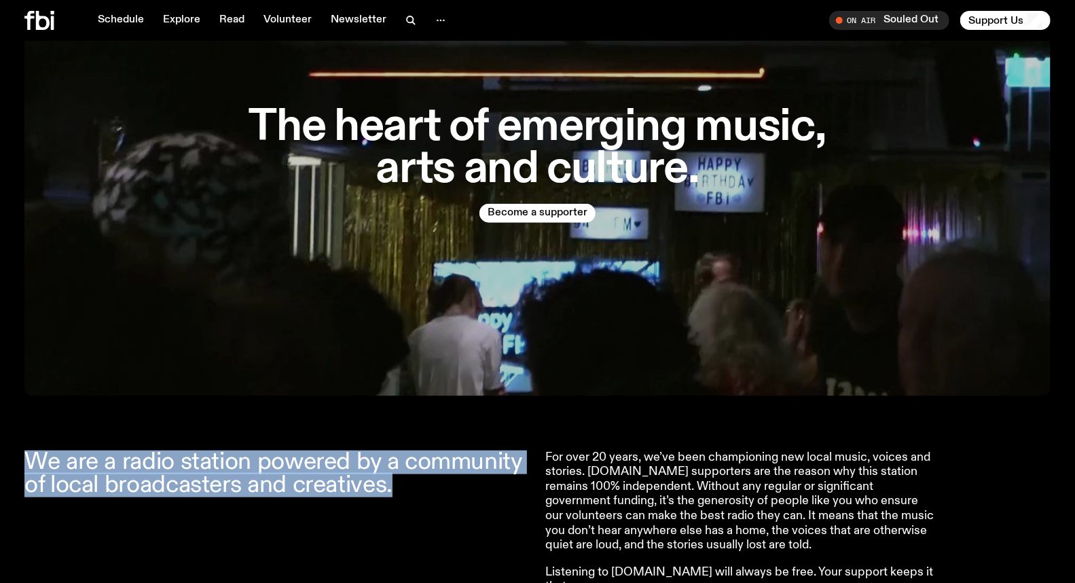
click at [370, 456] on h2 "We are a radio station powered by a community of local broadcasters and creativ…" at bounding box center [276, 473] width 505 height 46
click at [335, 450] on h2 "We are a radio station powered by a community of local broadcasters and creativ…" at bounding box center [276, 473] width 505 height 46
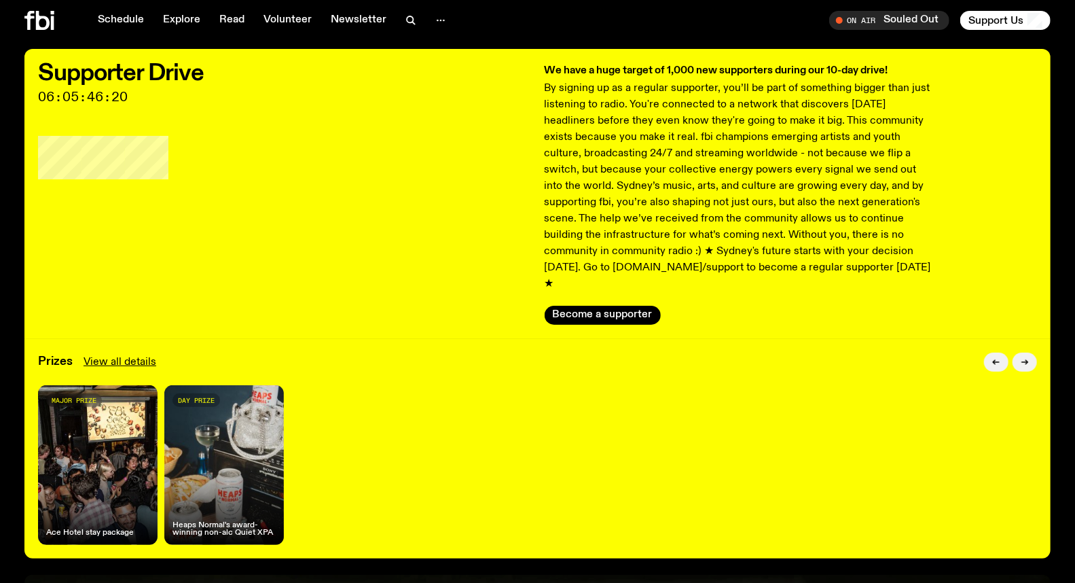
scroll to position [0, 0]
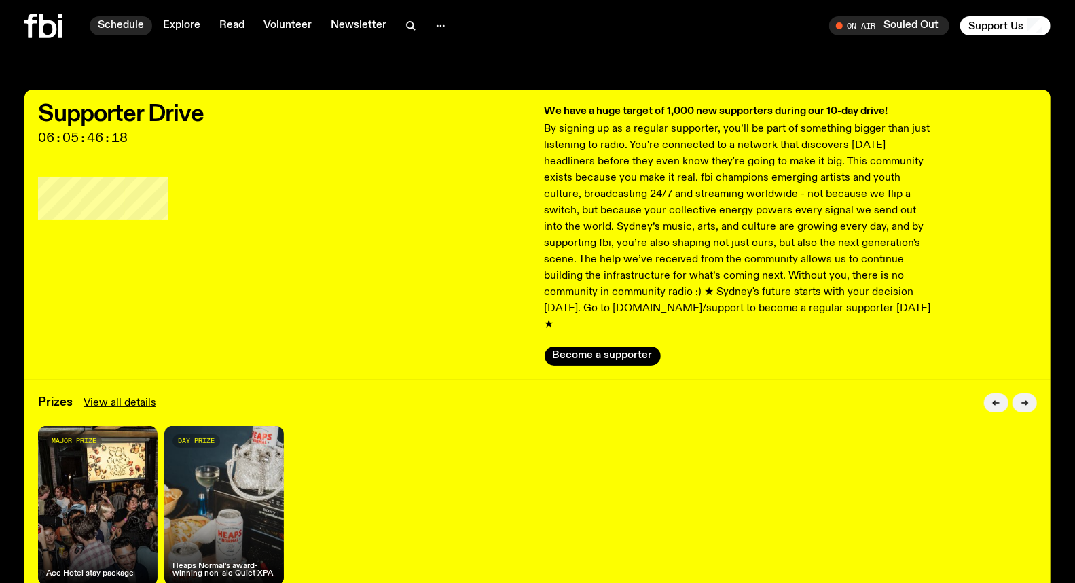
click at [105, 22] on link "Schedule" at bounding box center [121, 25] width 62 height 19
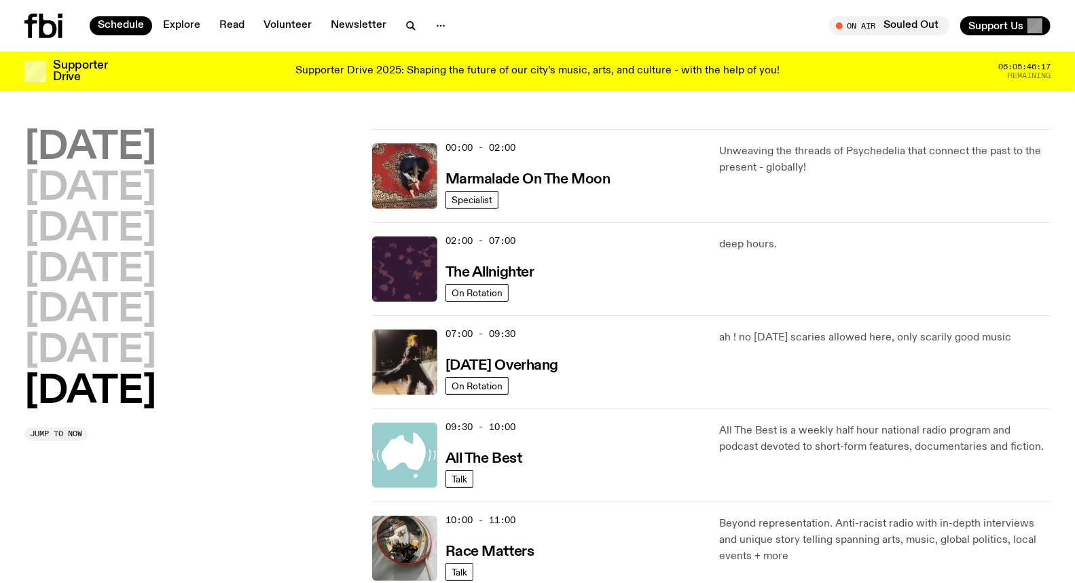
click at [124, 152] on h2 "[DATE]" at bounding box center [90, 148] width 132 height 38
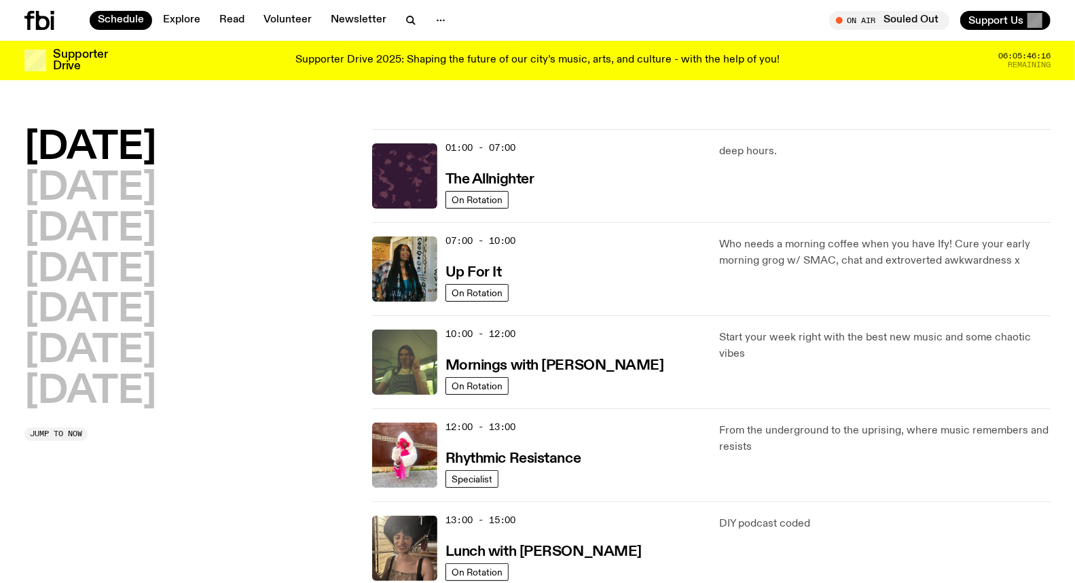
scroll to position [37, 0]
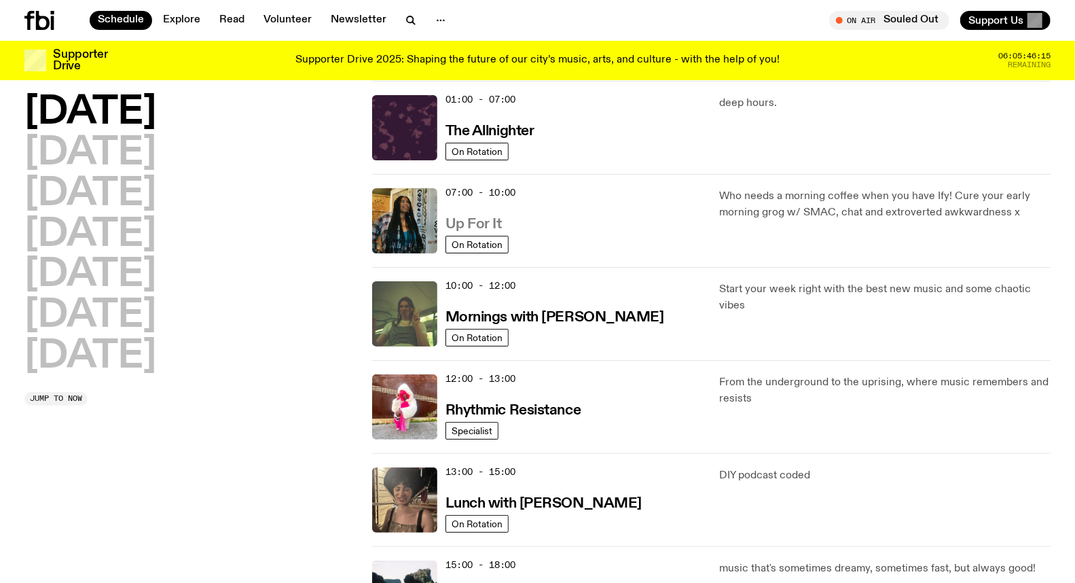
click at [469, 220] on h3 "Up For It" at bounding box center [473, 224] width 56 height 14
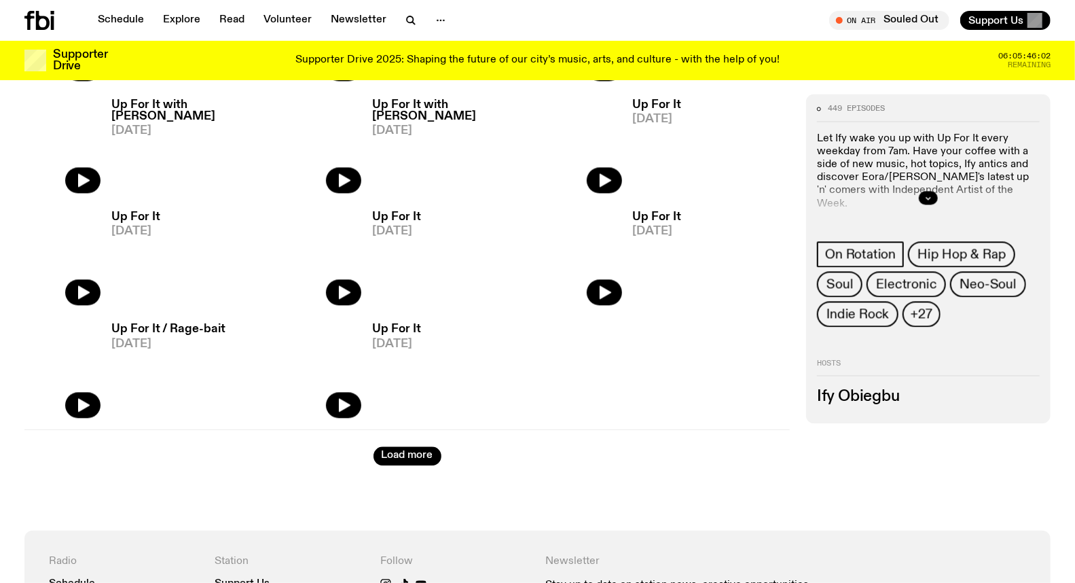
scroll to position [1806, 0]
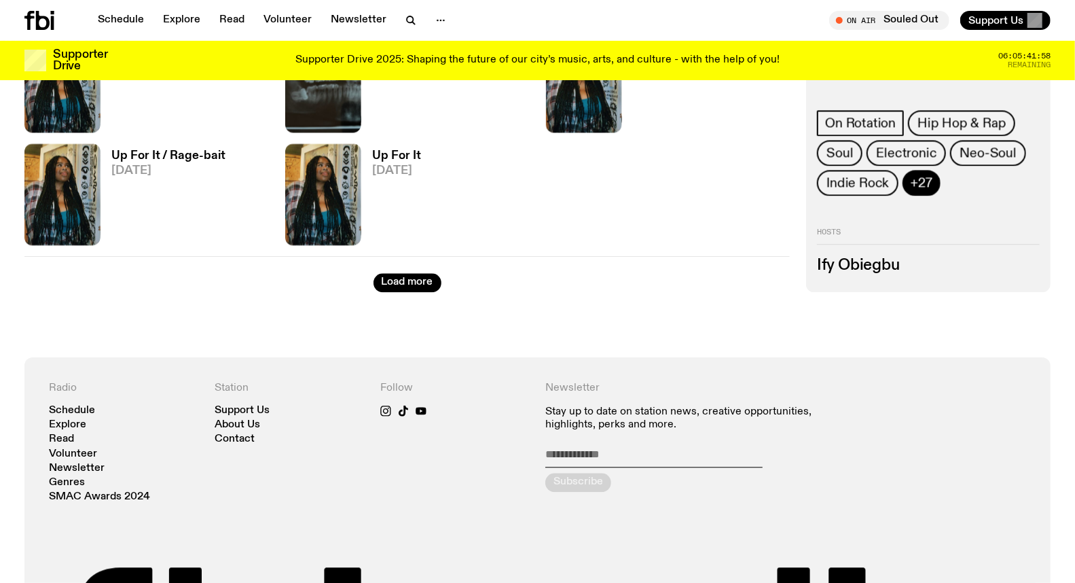
click at [910, 183] on span "+27" at bounding box center [920, 182] width 21 height 15
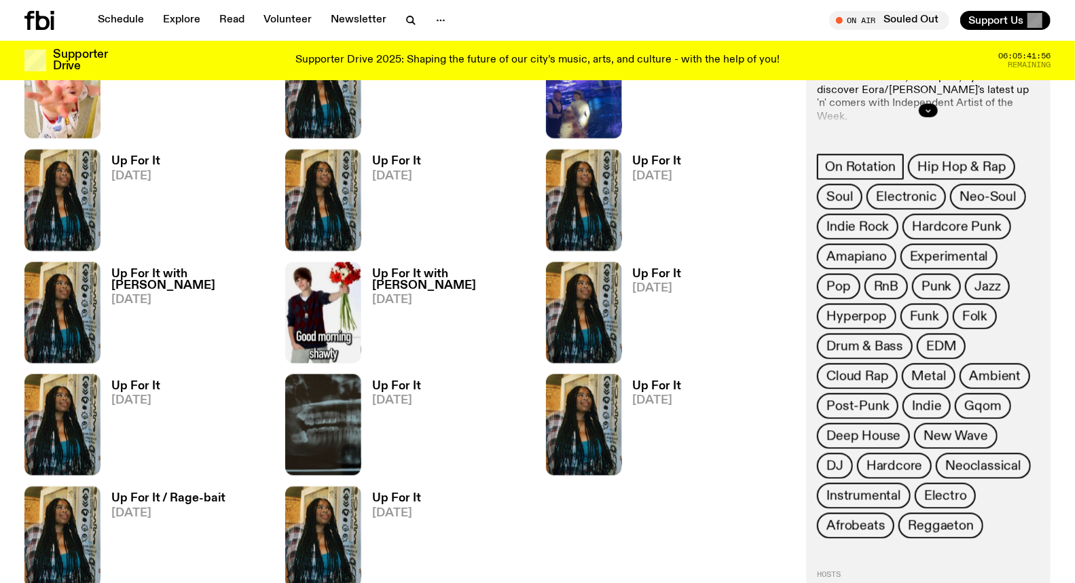
scroll to position [1429, 0]
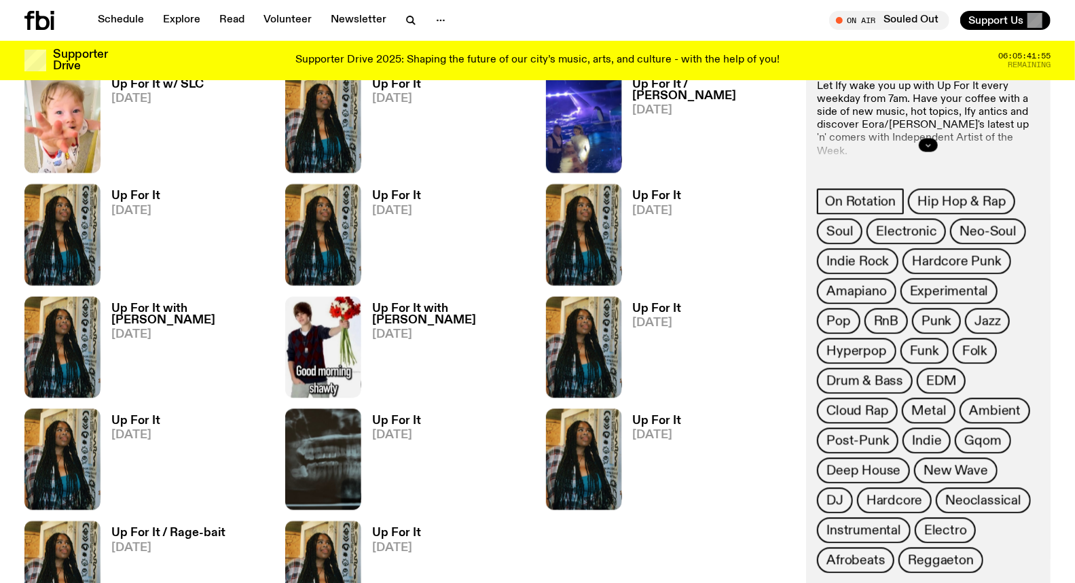
click at [923, 143] on button "button" at bounding box center [928, 146] width 19 height 14
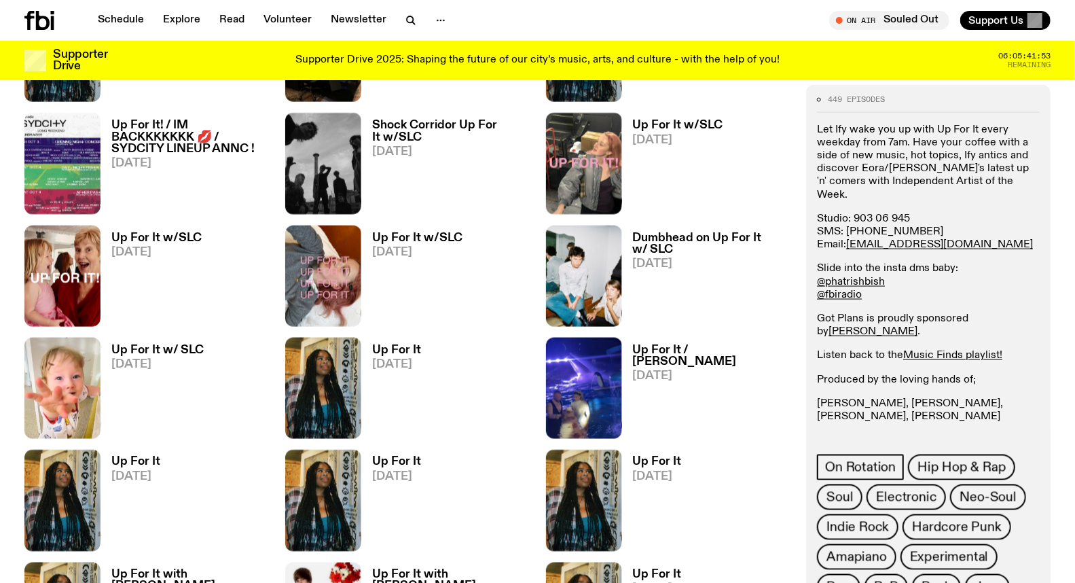
scroll to position [1127, 0]
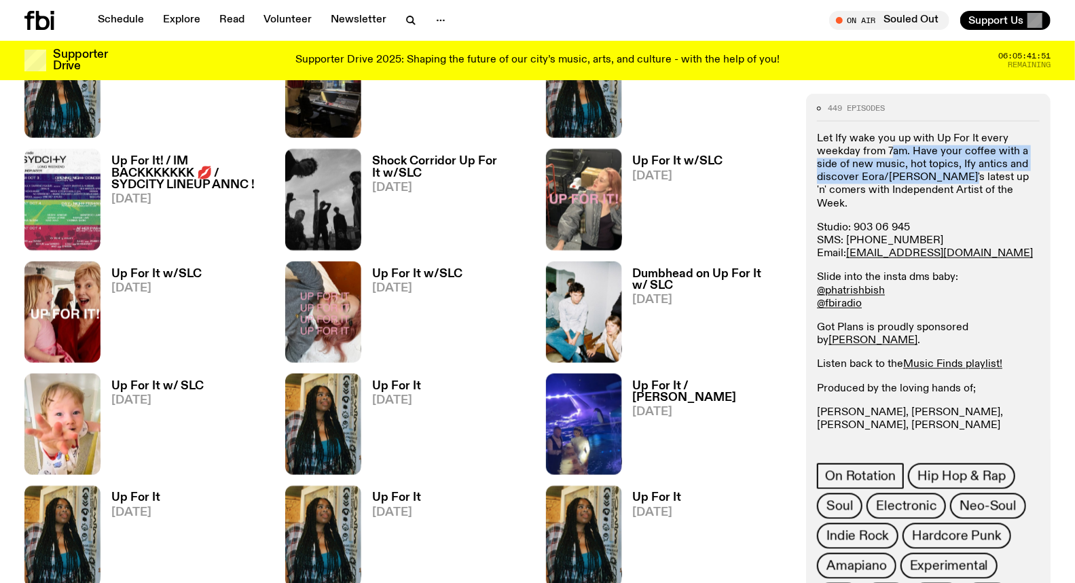
drag, startPoint x: 891, startPoint y: 147, endPoint x: 955, endPoint y: 179, distance: 70.7
click at [955, 179] on p "Let Ify wake you up with Up For It every weekday from 7am. Have your coffee wit…" at bounding box center [928, 171] width 223 height 78
click at [885, 173] on p "Let Ify wake you up with Up For It every weekday from 7am. Have your coffee wit…" at bounding box center [928, 171] width 223 height 78
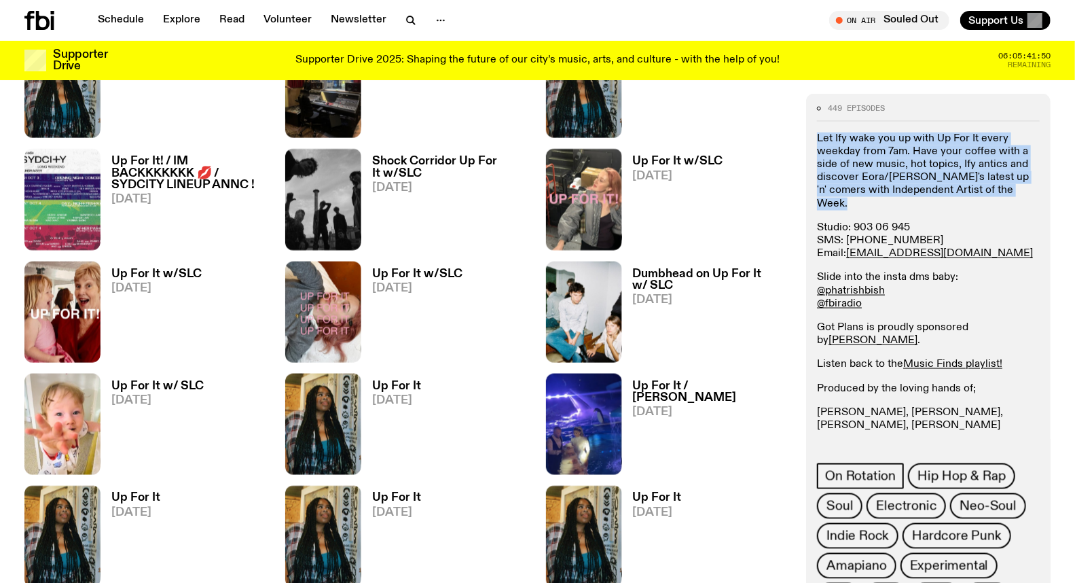
click at [885, 173] on p "Let Ify wake you up with Up For It every weekday from 7am. Have your coffee wit…" at bounding box center [928, 171] width 223 height 78
click at [869, 171] on p "Let Ify wake you up with Up For It every weekday from 7am. Have your coffee wit…" at bounding box center [928, 171] width 223 height 78
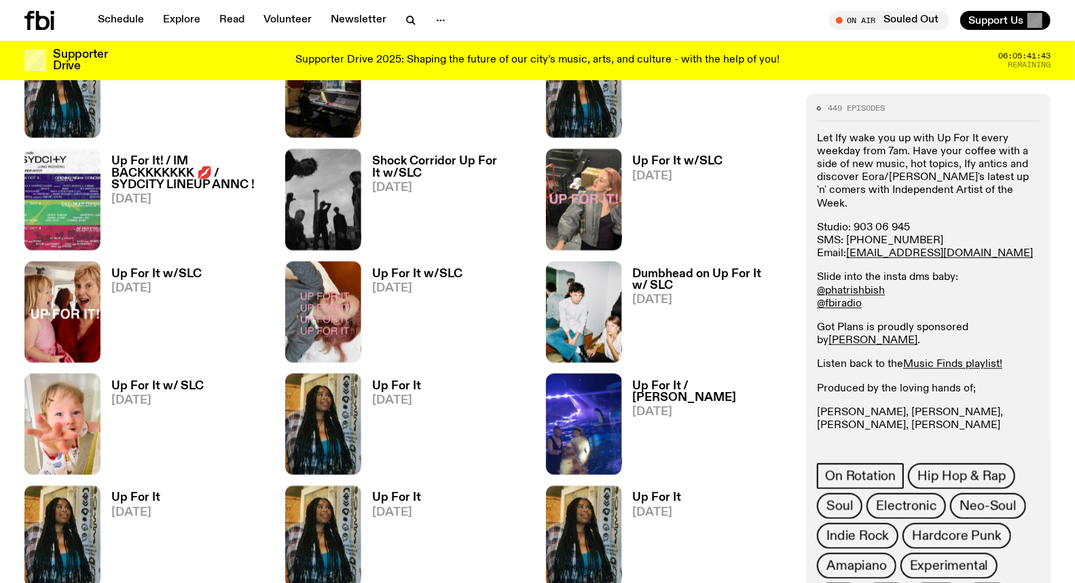
click at [858, 160] on p "Let Ify wake you up with Up For It every weekday from 7am. Have your coffee wit…" at bounding box center [928, 171] width 223 height 78
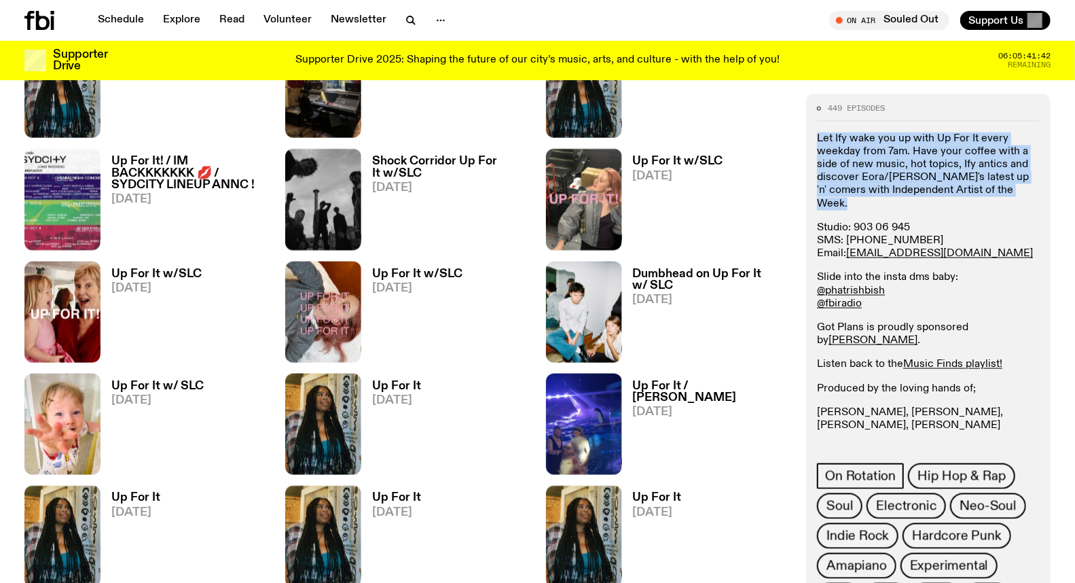
click at [858, 160] on p "Let Ify wake you up with Up For It every weekday from 7am. Have your coffee wit…" at bounding box center [928, 171] width 223 height 78
click at [855, 163] on p "Let Ify wake you up with Up For It every weekday from 7am. Have your coffee wit…" at bounding box center [928, 171] width 223 height 78
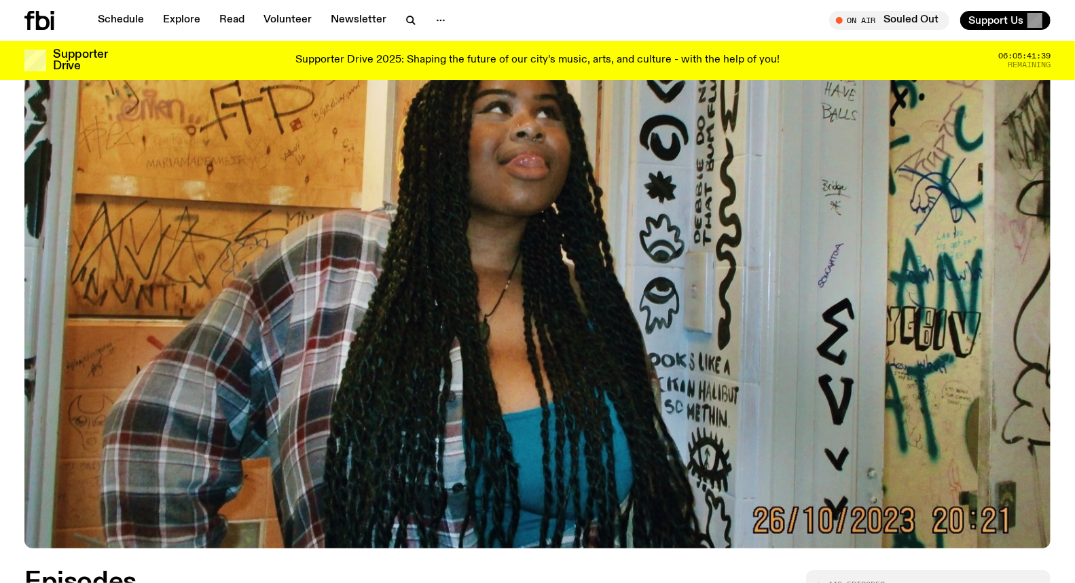
scroll to position [221, 0]
click at [46, 20] on icon at bounding box center [43, 20] width 14 height 19
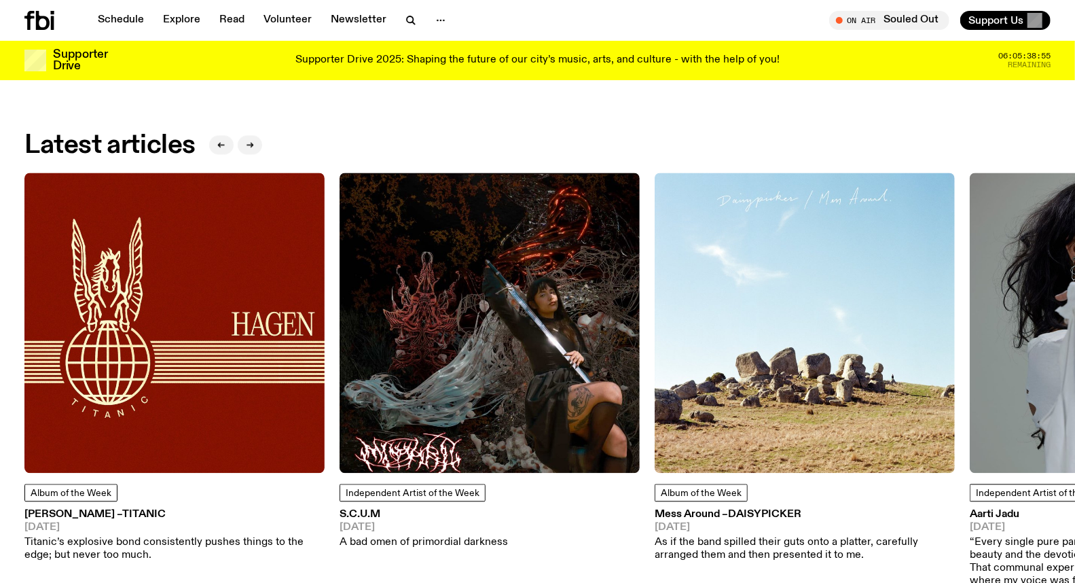
scroll to position [1878, 0]
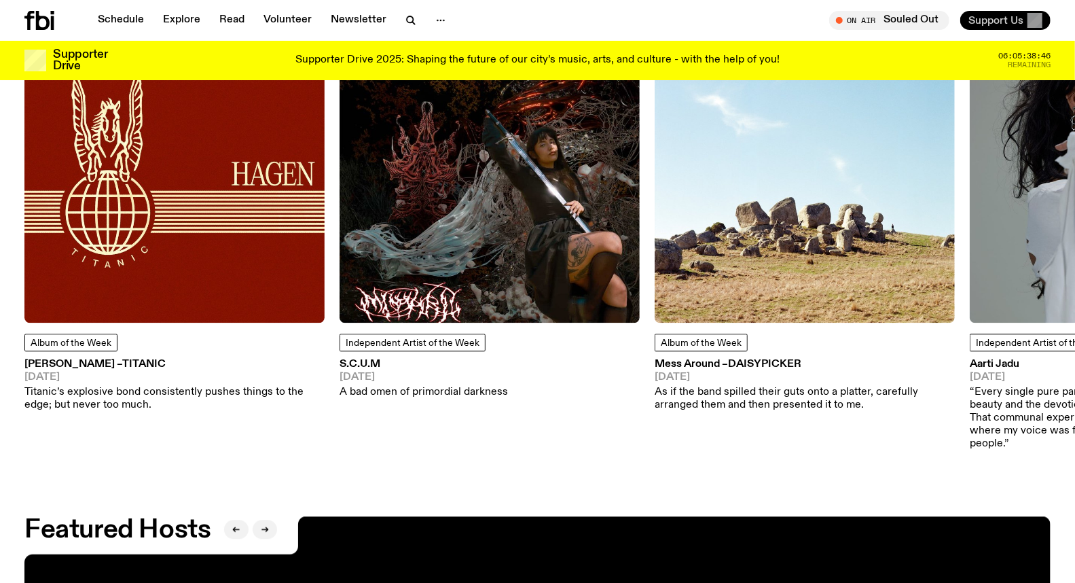
click at [988, 16] on span "Support Us" at bounding box center [995, 20] width 55 height 12
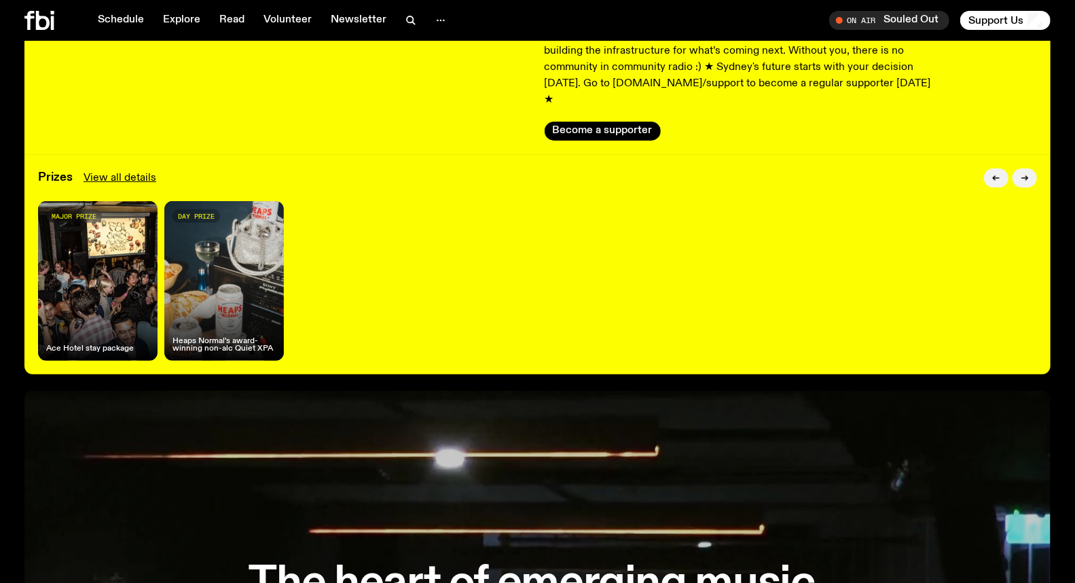
scroll to position [213, 0]
